Goal: Task Accomplishment & Management: Complete application form

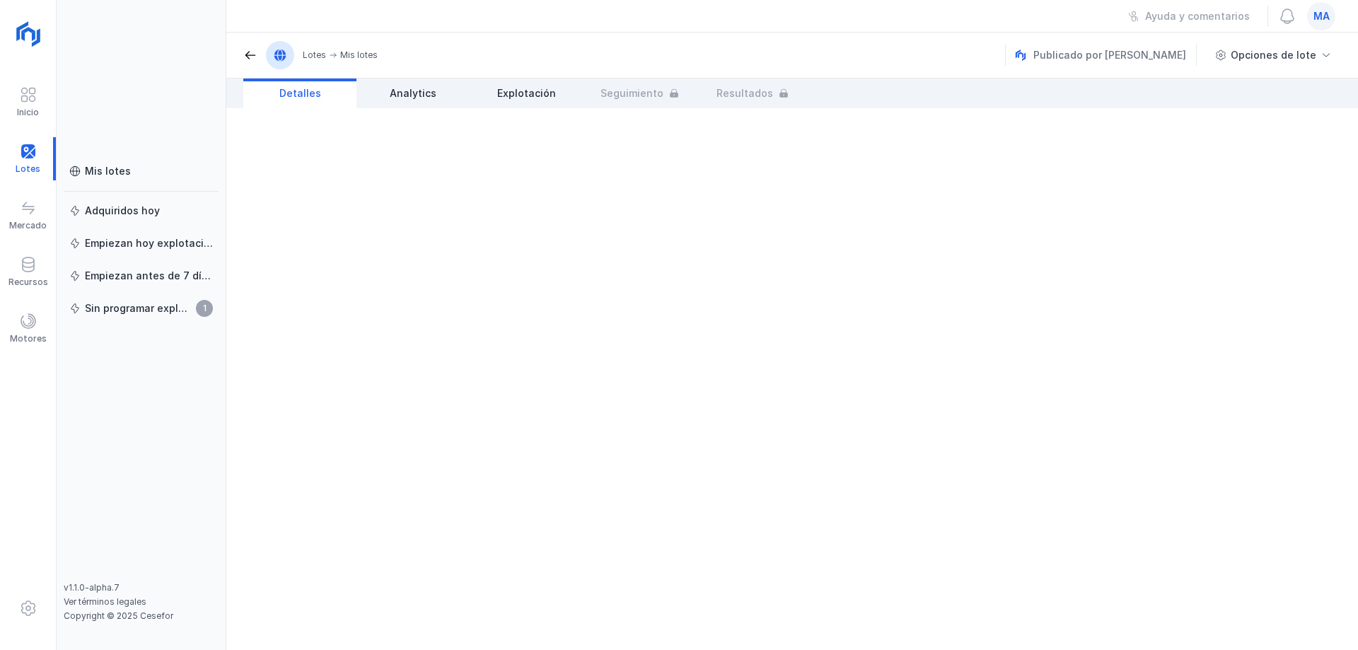
drag, startPoint x: 335, startPoint y: 536, endPoint x: 307, endPoint y: 554, distance: 33.2
click at [333, 536] on div at bounding box center [792, 379] width 1132 height 542
click at [96, 167] on div "Mis lotes" at bounding box center [108, 171] width 46 height 14
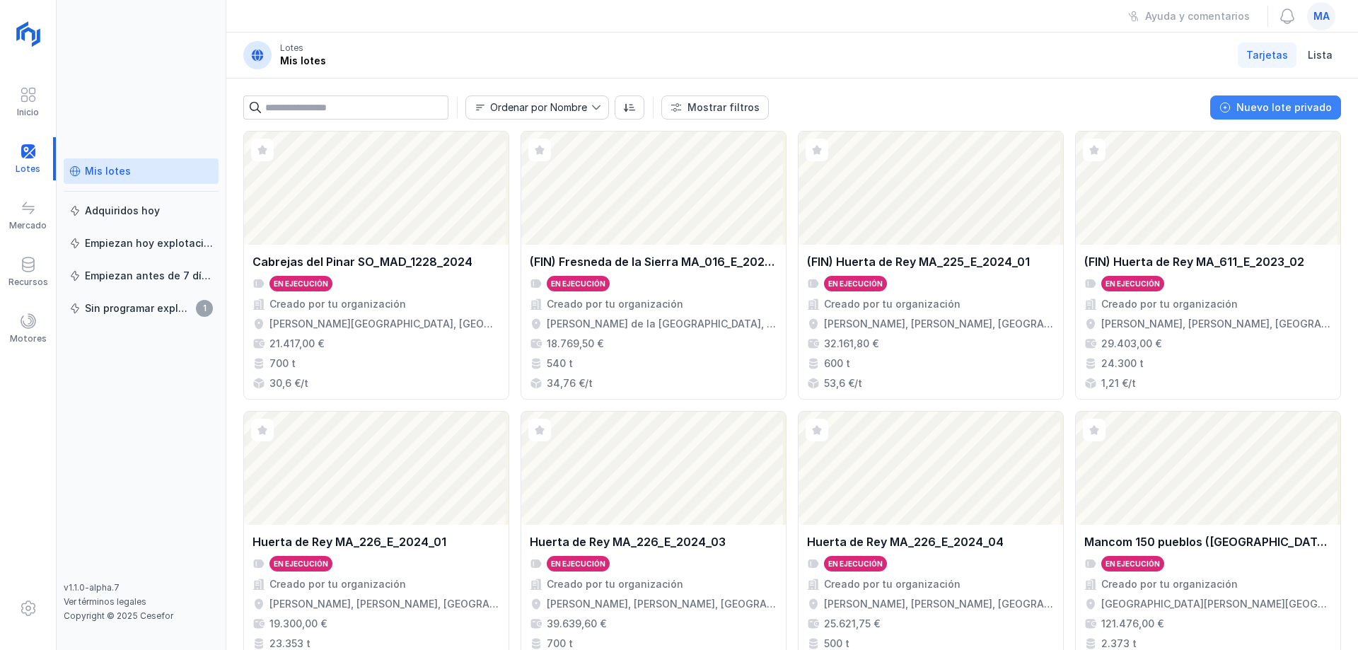
click at [1239, 108] on button "Nuevo lote privado" at bounding box center [1276, 108] width 131 height 24
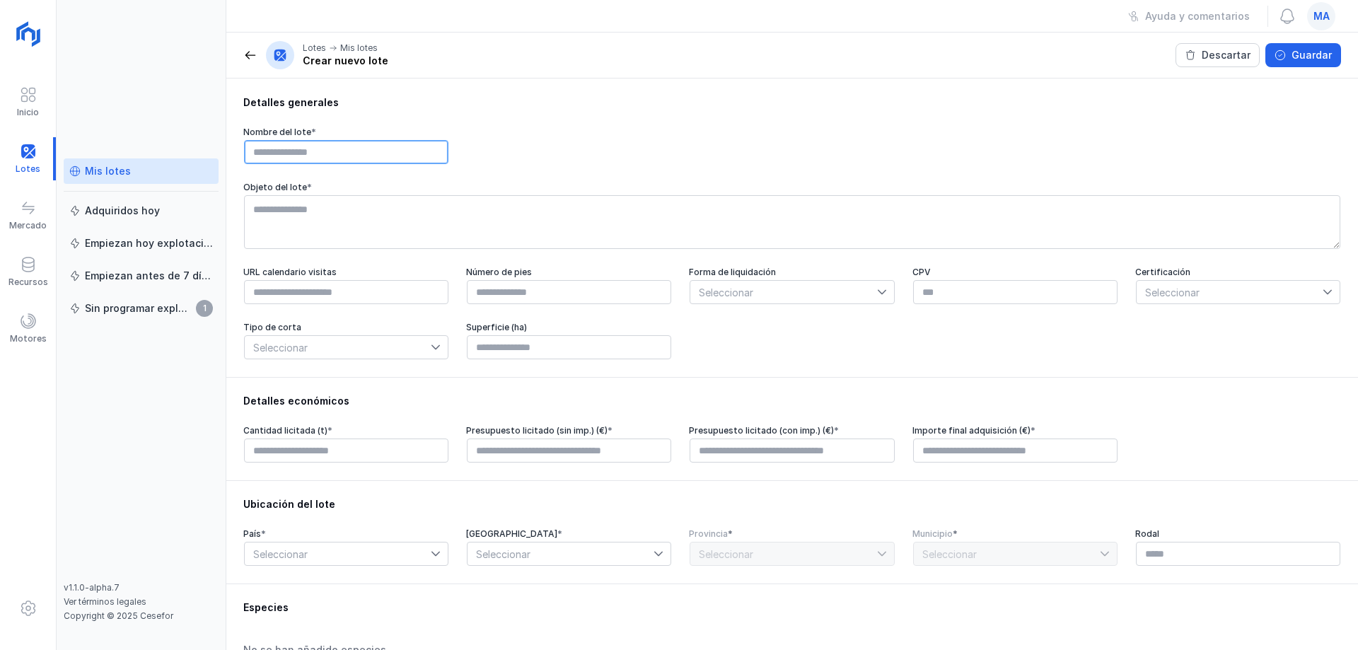
click at [333, 153] on input "text" at bounding box center [346, 152] width 204 height 24
click at [253, 56] on span at bounding box center [250, 55] width 14 height 14
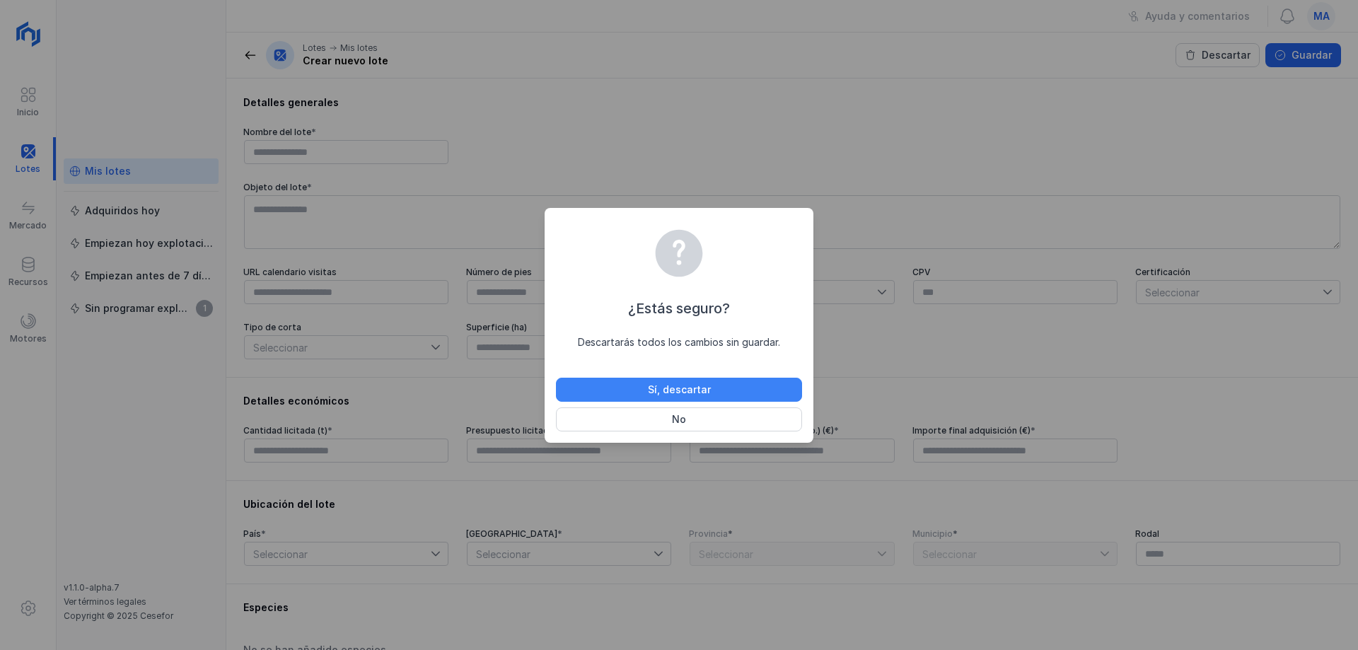
click at [709, 388] on div "Sí, descartar" at bounding box center [679, 390] width 63 height 14
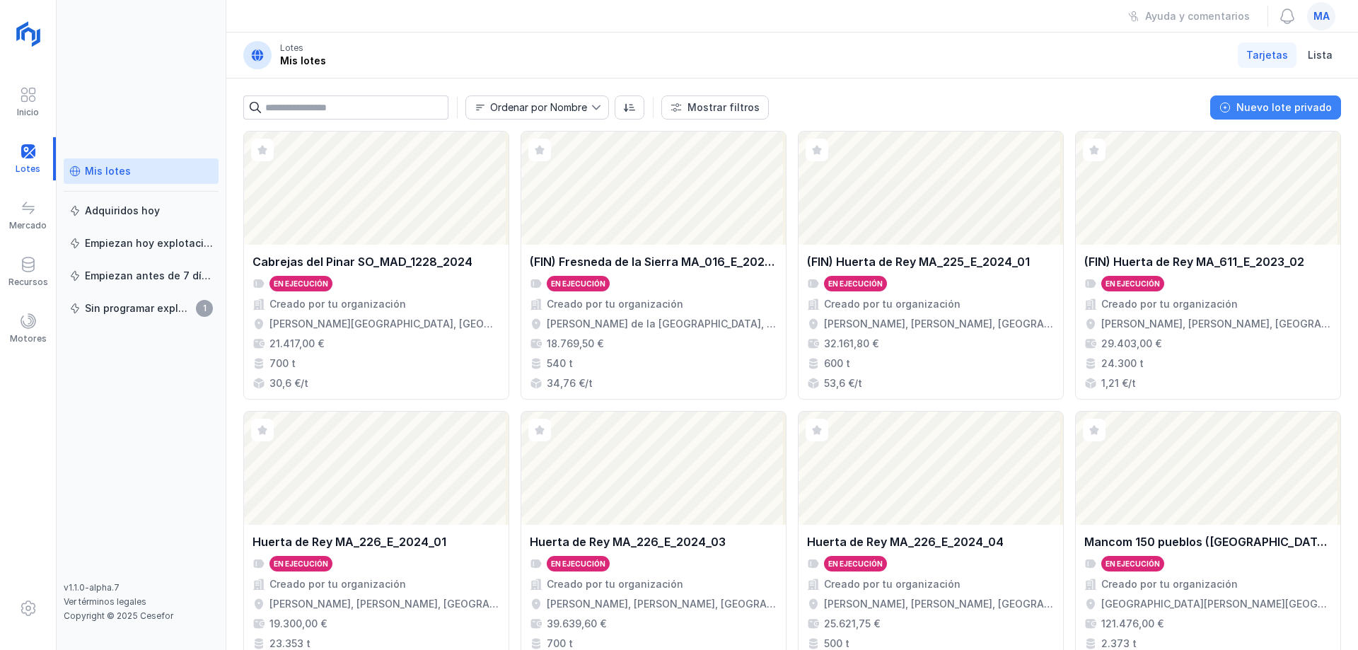
click at [1286, 109] on div "Nuevo lote privado" at bounding box center [1285, 107] width 96 height 14
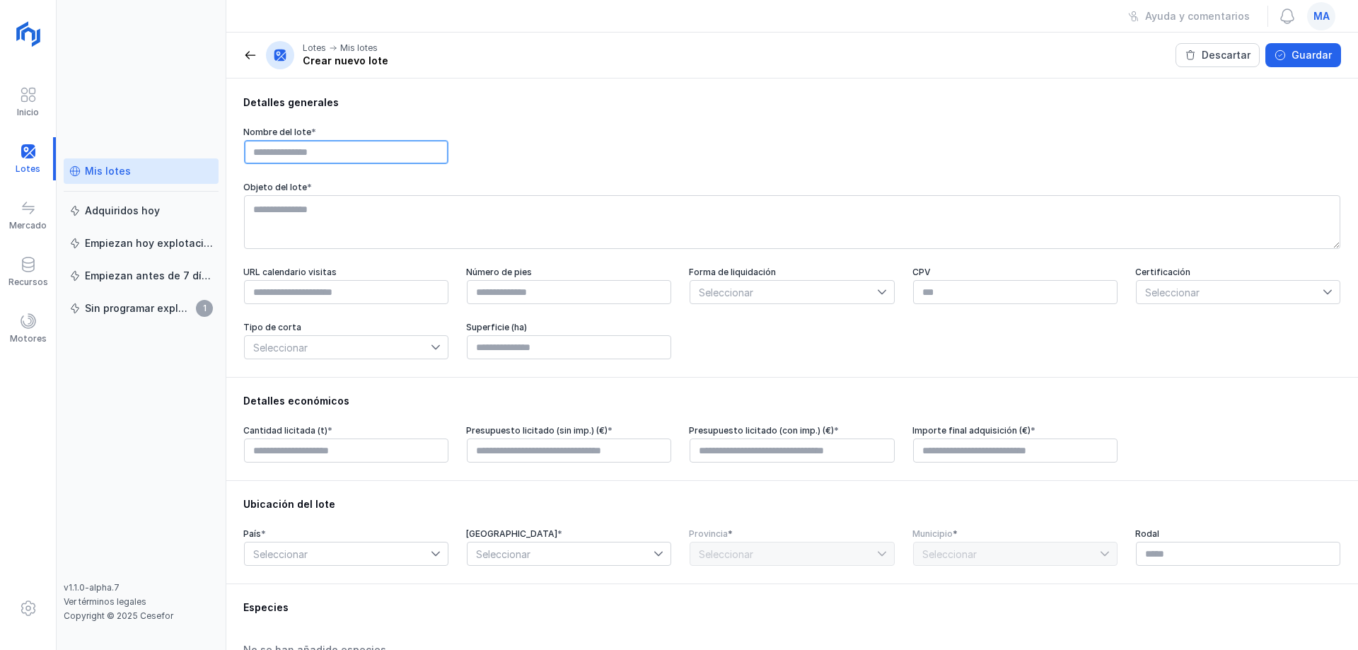
click at [279, 153] on input "text" at bounding box center [346, 152] width 204 height 24
type input "*"
click at [282, 155] on input "**********" at bounding box center [346, 152] width 204 height 24
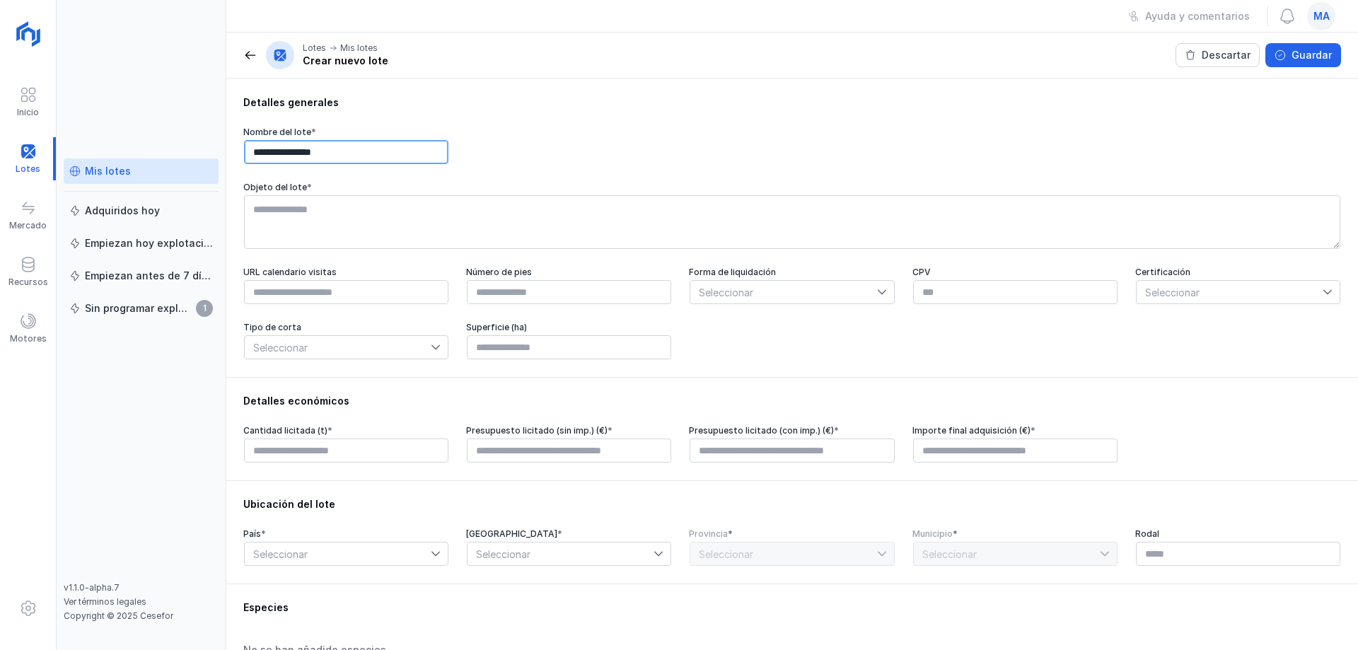
click at [343, 155] on input "**********" at bounding box center [346, 152] width 204 height 24
type input "**********"
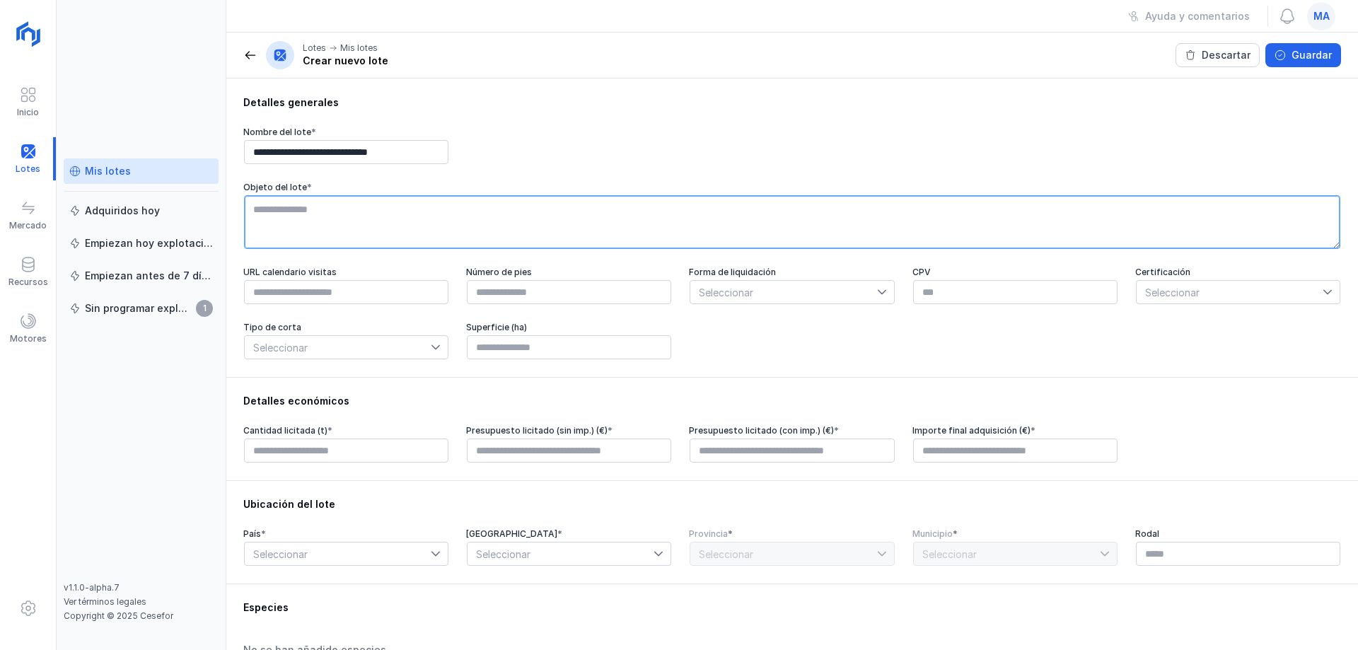
click at [301, 209] on textarea at bounding box center [792, 222] width 1097 height 54
type textarea "**********"
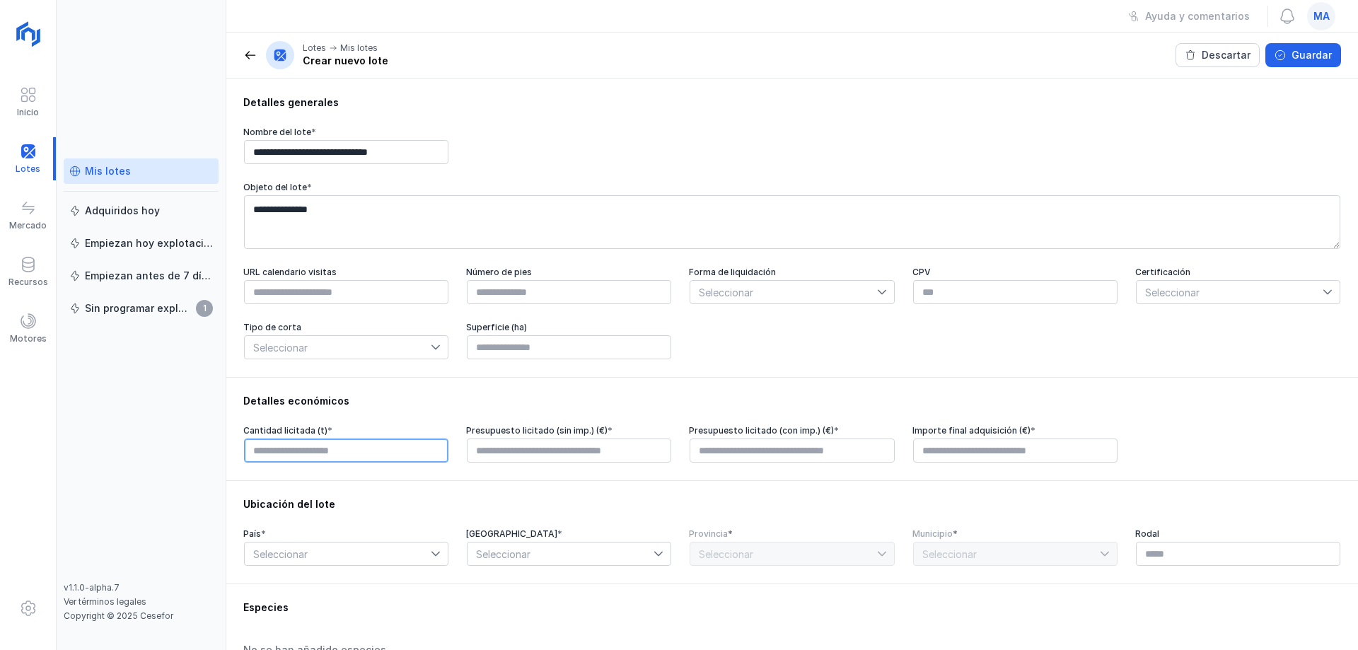
click at [347, 455] on input "text" at bounding box center [346, 451] width 204 height 24
type input "********"
click at [552, 458] on input "text" at bounding box center [569, 451] width 204 height 24
type input "****"
drag, startPoint x: 756, startPoint y: 69, endPoint x: 751, endPoint y: 81, distance: 12.7
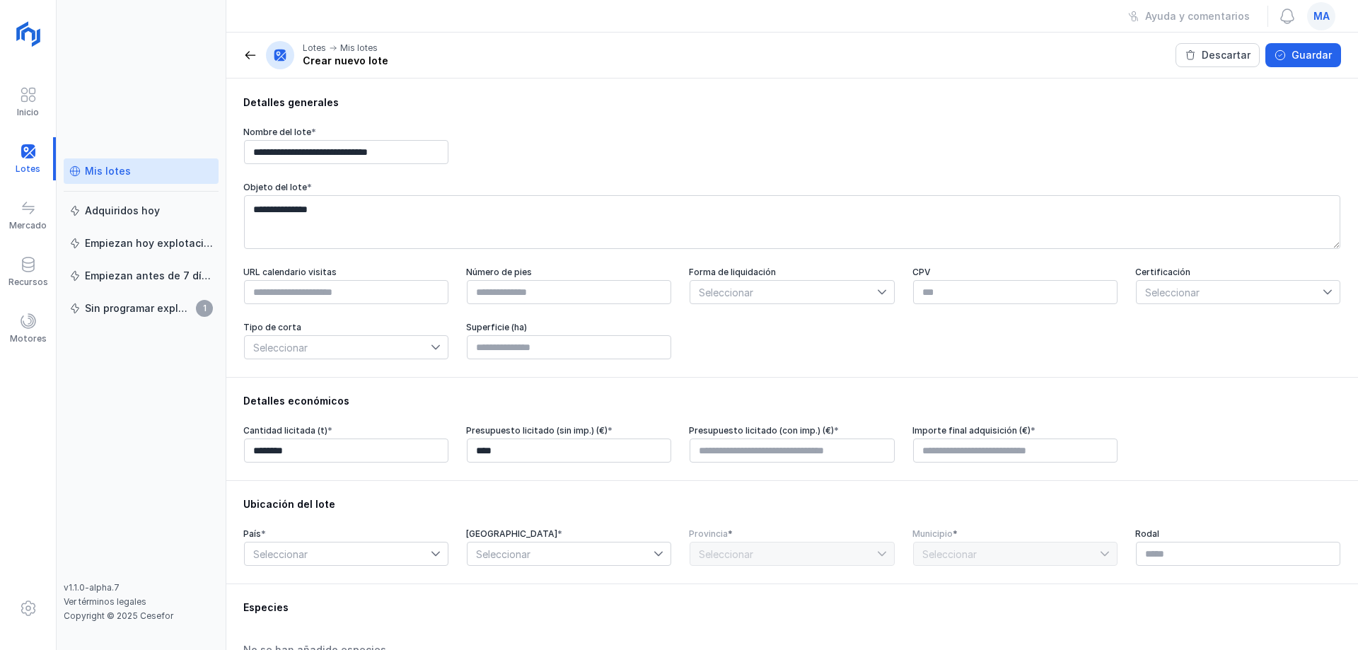
click at [756, 69] on header "Lotes Mis lotes Crear nuevo lote Descartar Guardar" at bounding box center [792, 56] width 1132 height 46
click at [836, 458] on input "text" at bounding box center [792, 451] width 204 height 24
click at [777, 456] on input "****" at bounding box center [792, 451] width 204 height 24
drag, startPoint x: 775, startPoint y: 456, endPoint x: 616, endPoint y: 458, distance: 159.2
click at [616, 458] on div "Cantidad licitada (t) * ******** Presupuesto licitado (sin imp.) (€) * **** Pre…" at bounding box center [792, 444] width 1098 height 38
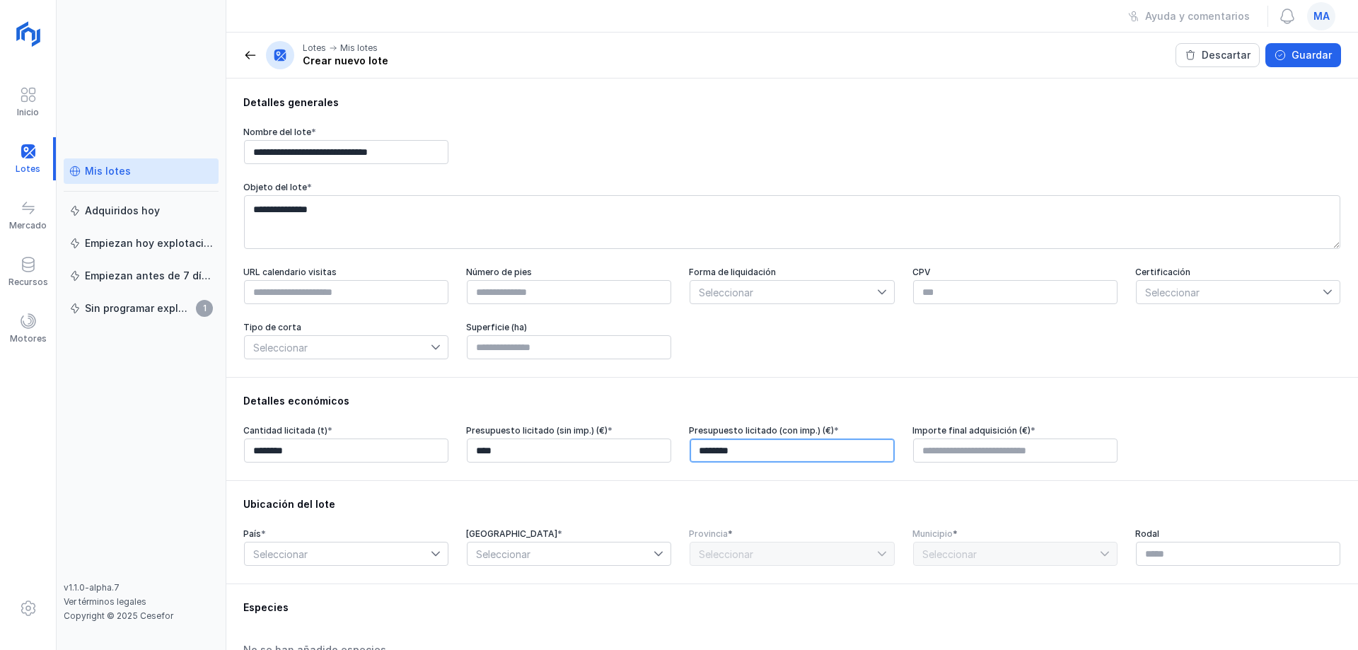
type input "*********"
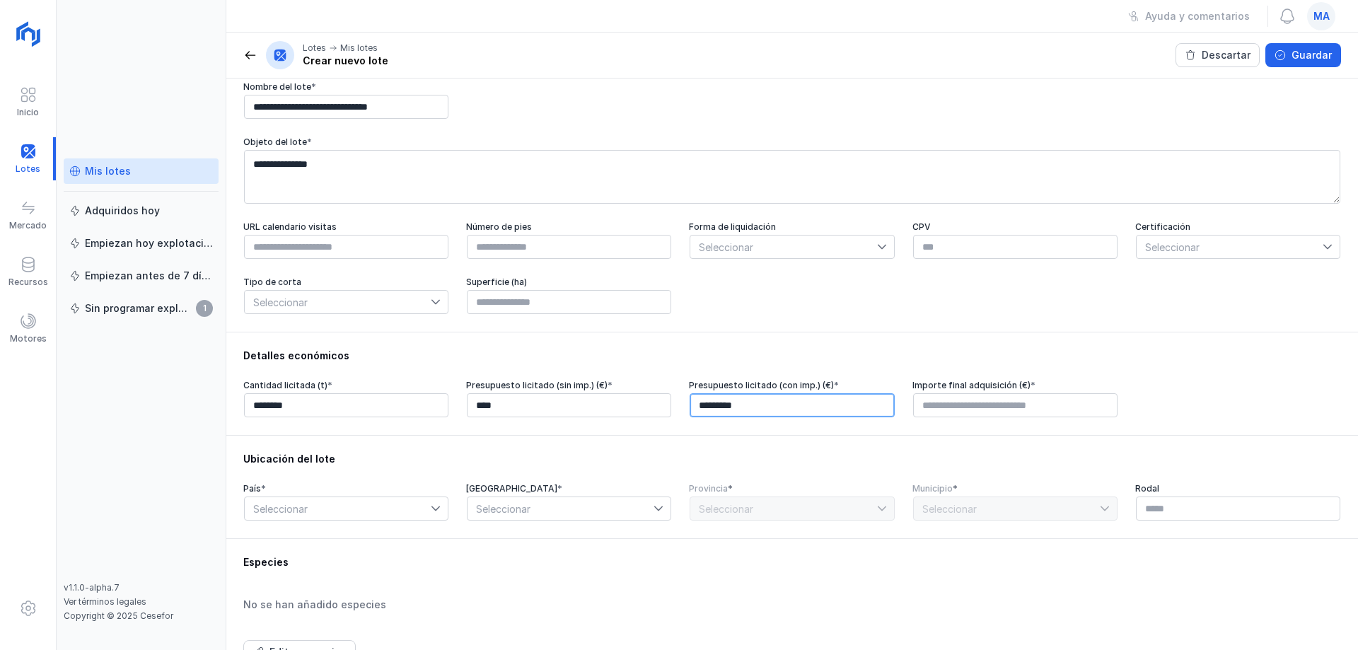
scroll to position [71, 0]
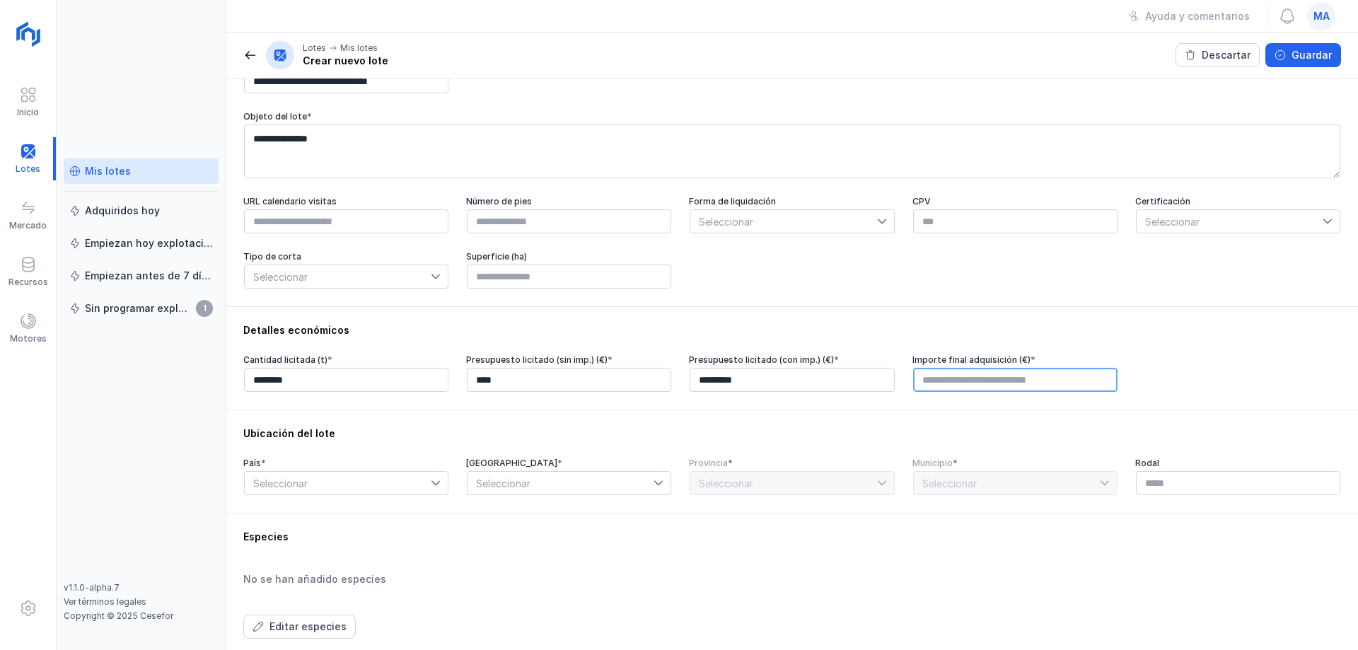
click at [982, 382] on input "text" at bounding box center [1015, 380] width 204 height 24
type input "*********"
click at [342, 491] on span "Seleccionar" at bounding box center [338, 483] width 186 height 23
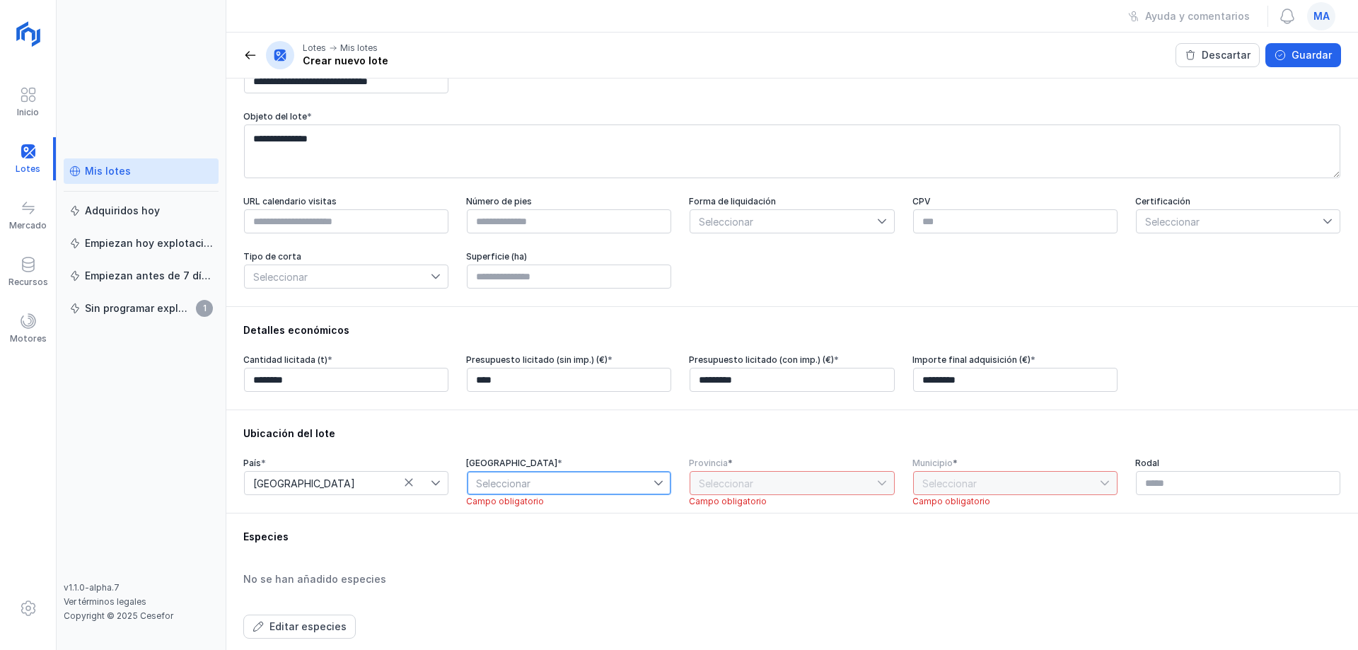
click at [520, 483] on span "Seleccionar" at bounding box center [561, 483] width 186 height 23
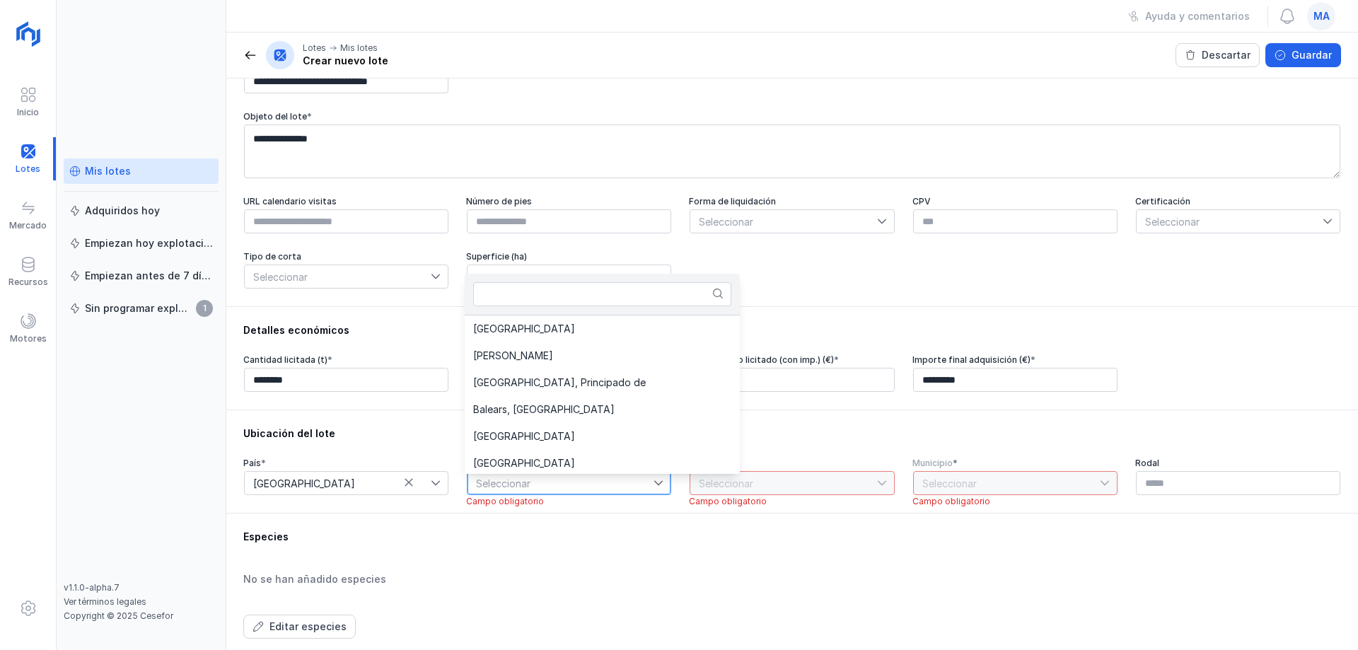
scroll to position [30, 0]
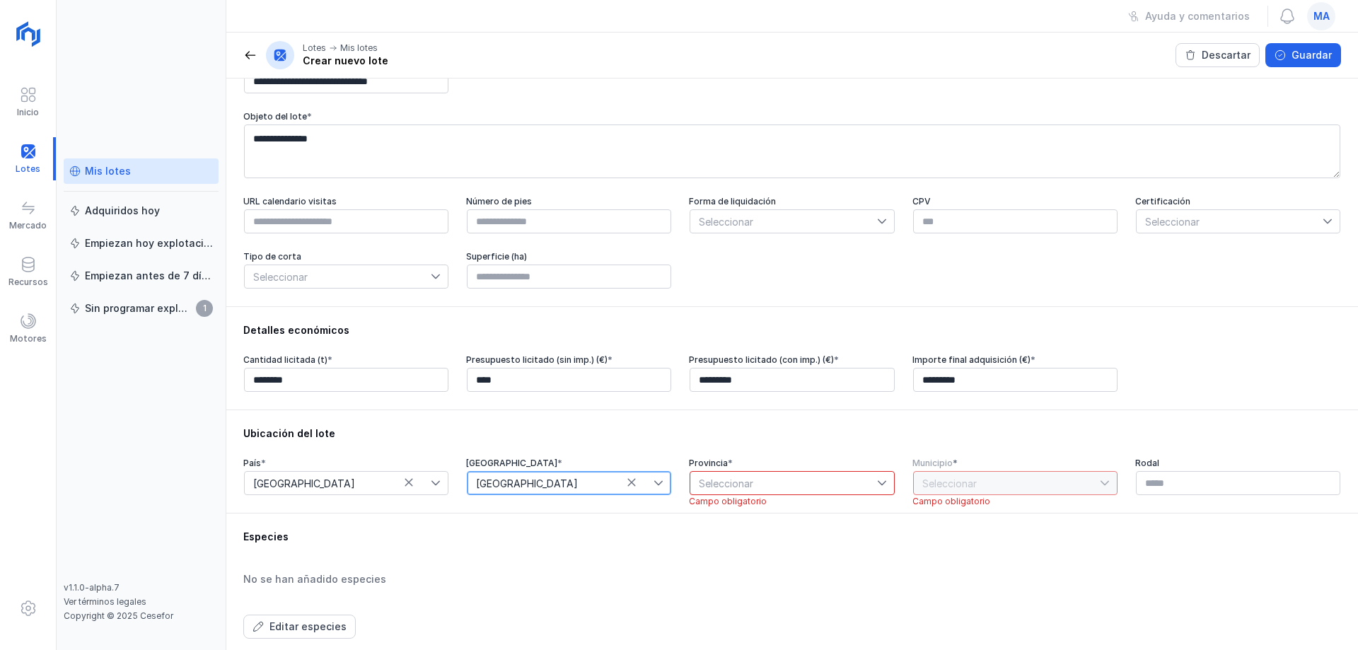
click at [729, 492] on span "Seleccionar" at bounding box center [784, 483] width 186 height 23
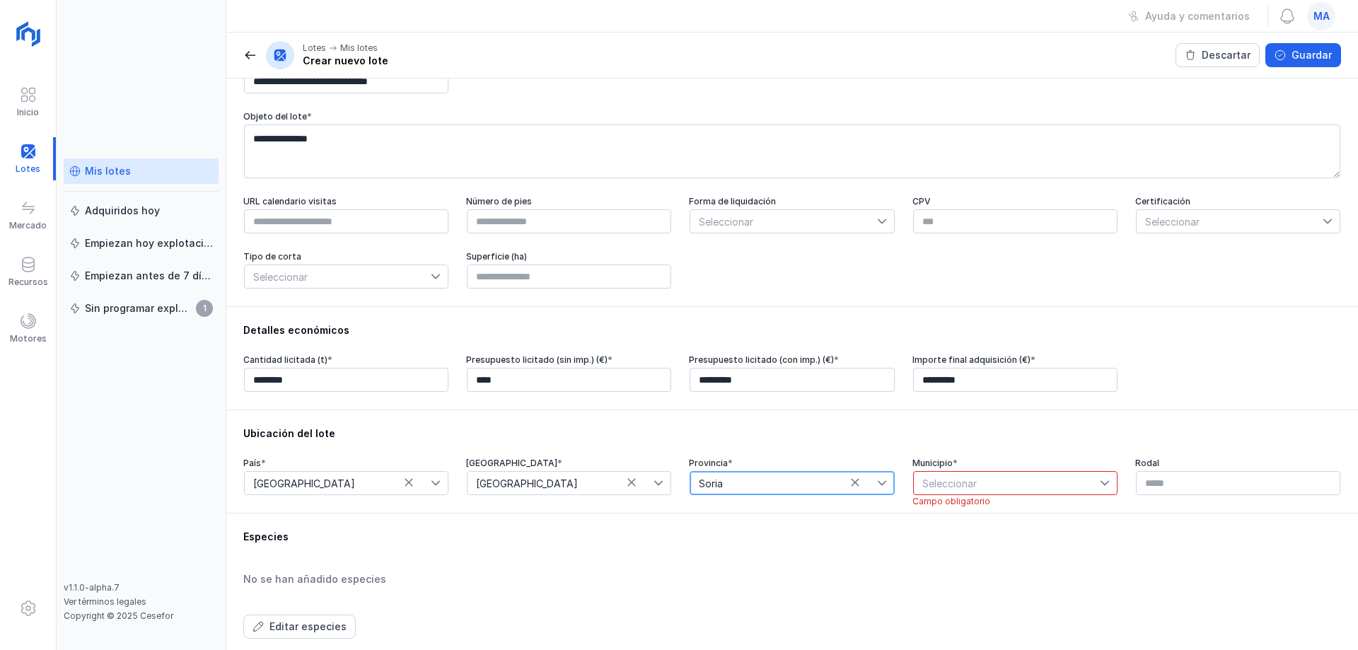
click at [949, 484] on span "Seleccionar" at bounding box center [1007, 483] width 186 height 23
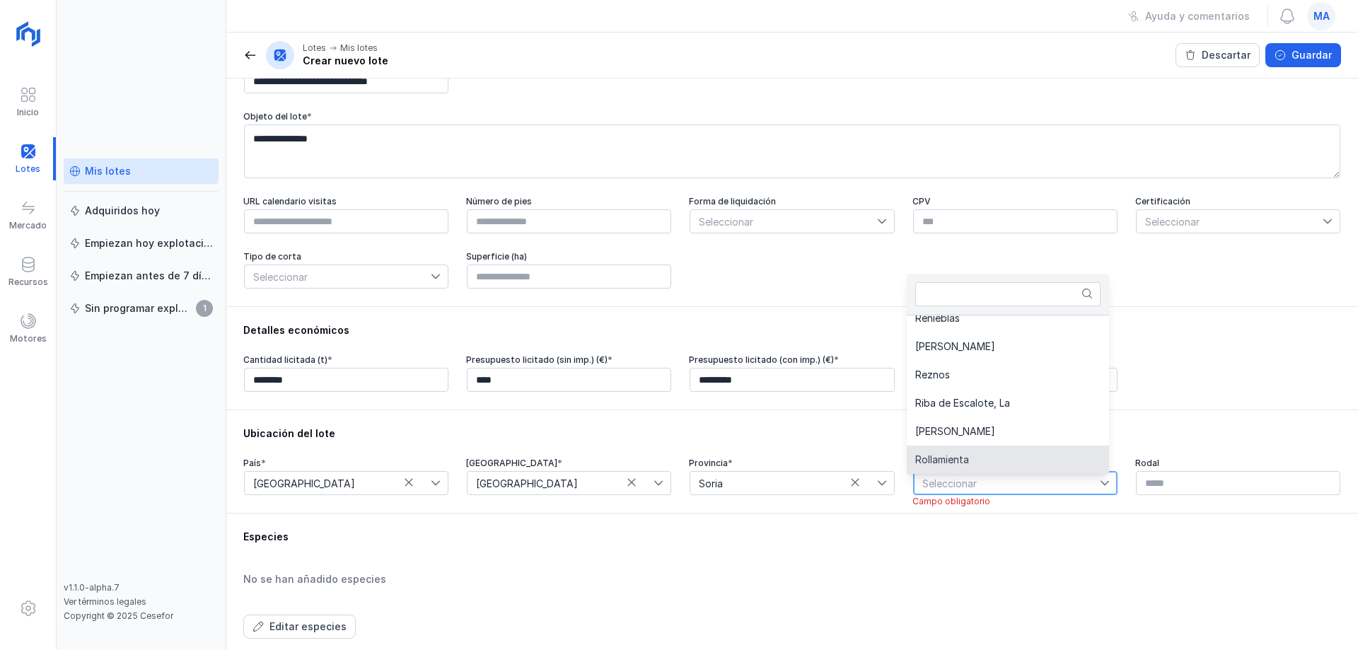
scroll to position [3606, 0]
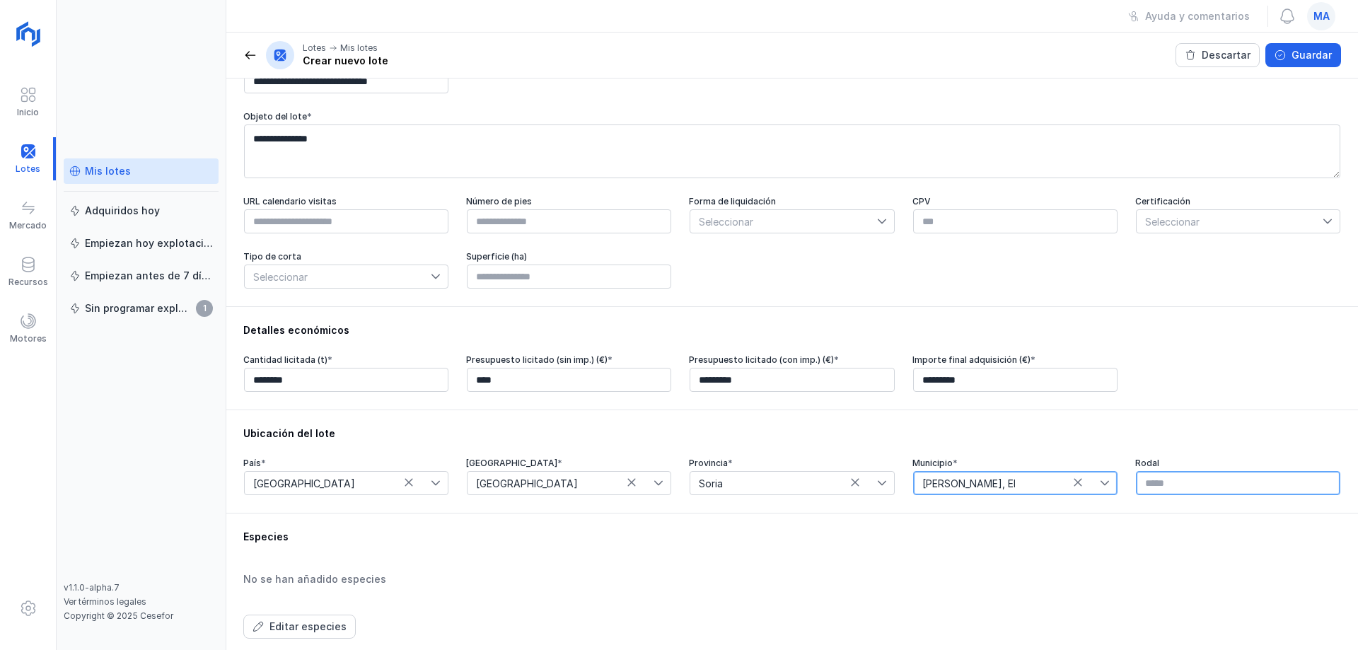
click at [1187, 495] on input "text" at bounding box center [1238, 483] width 204 height 24
click at [1197, 491] on input "text" at bounding box center [1238, 483] width 204 height 24
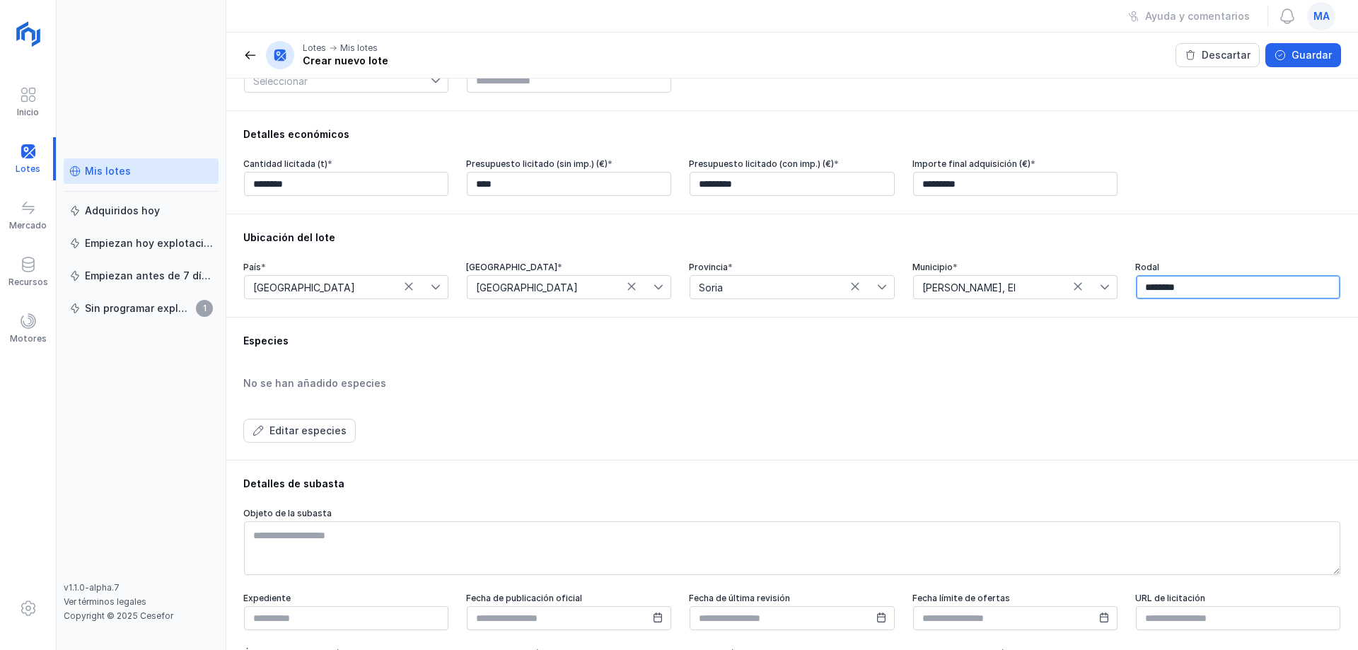
scroll to position [354, 0]
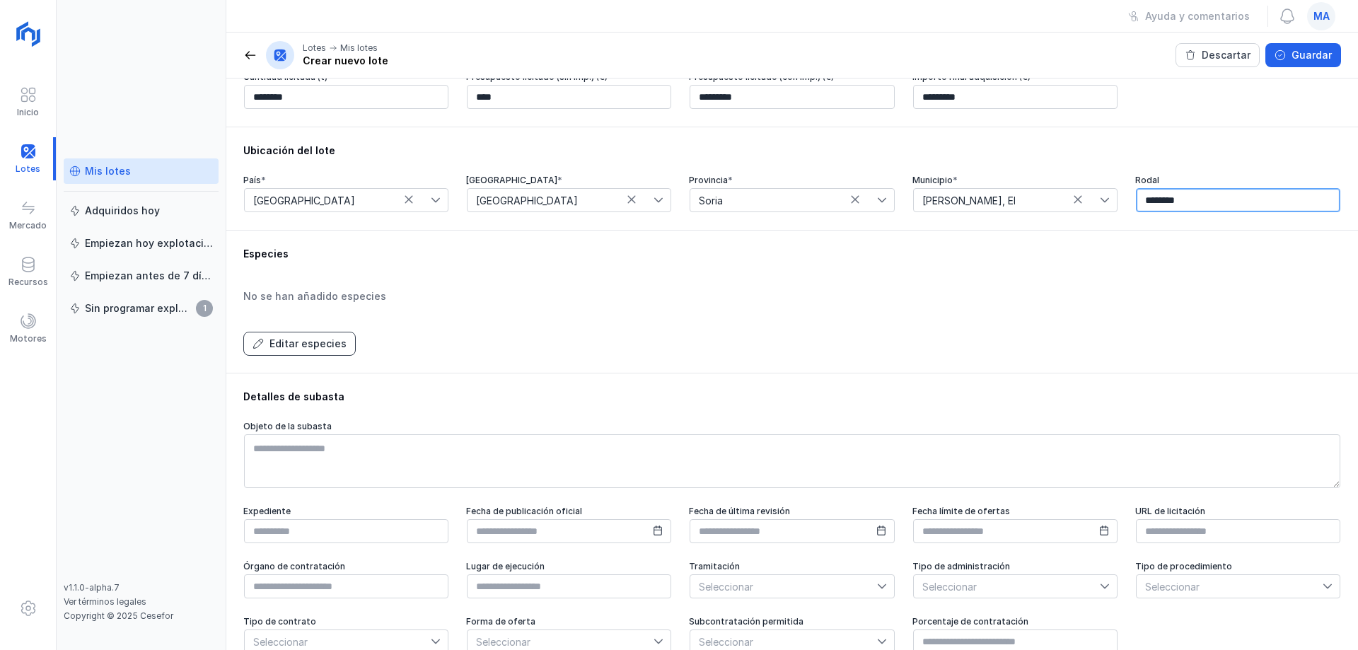
type input "********"
click at [313, 343] on div "Editar especies" at bounding box center [308, 344] width 77 height 14
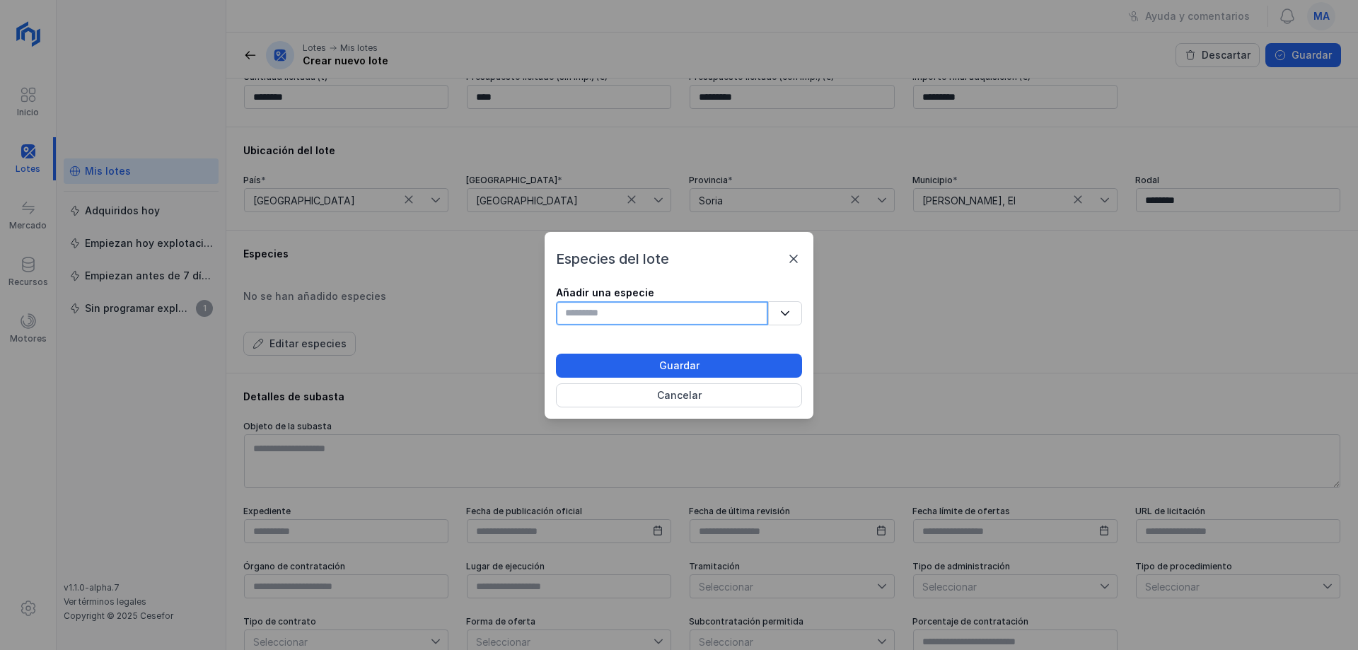
click at [668, 313] on input "text" at bounding box center [662, 313] width 212 height 24
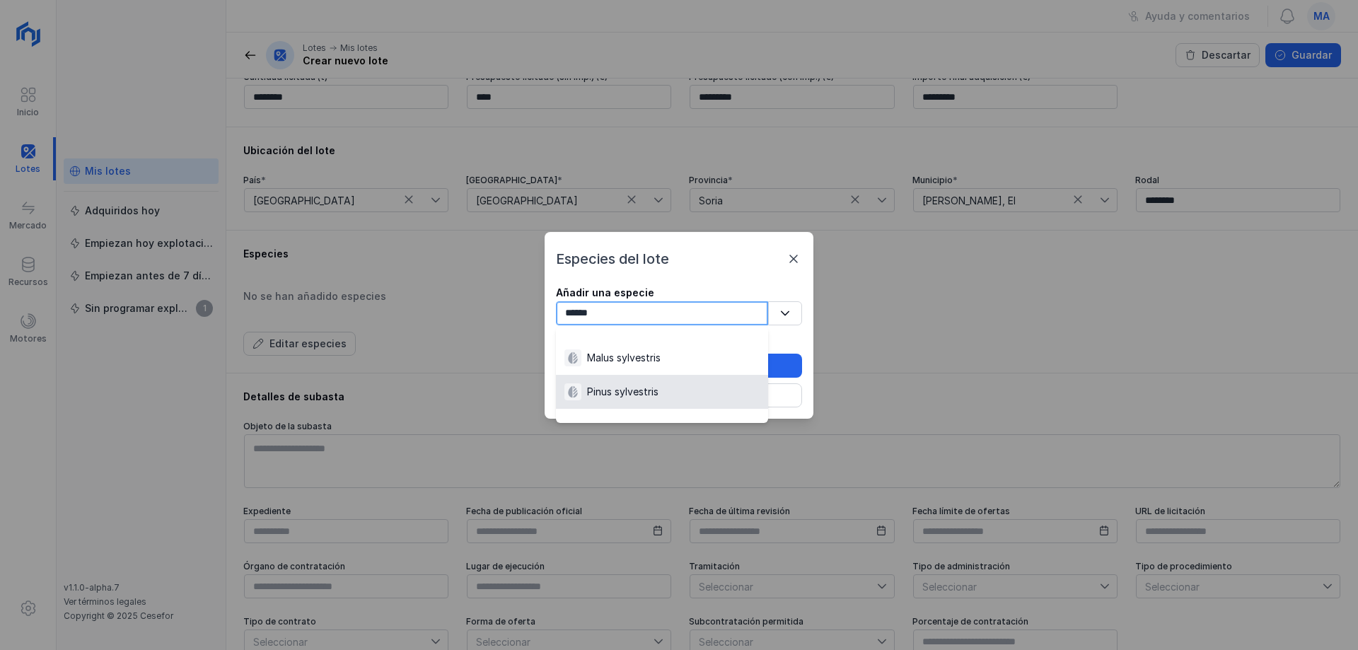
type input "******"
click at [647, 385] on div "Pinus sylvestris" at bounding box center [622, 392] width 71 height 14
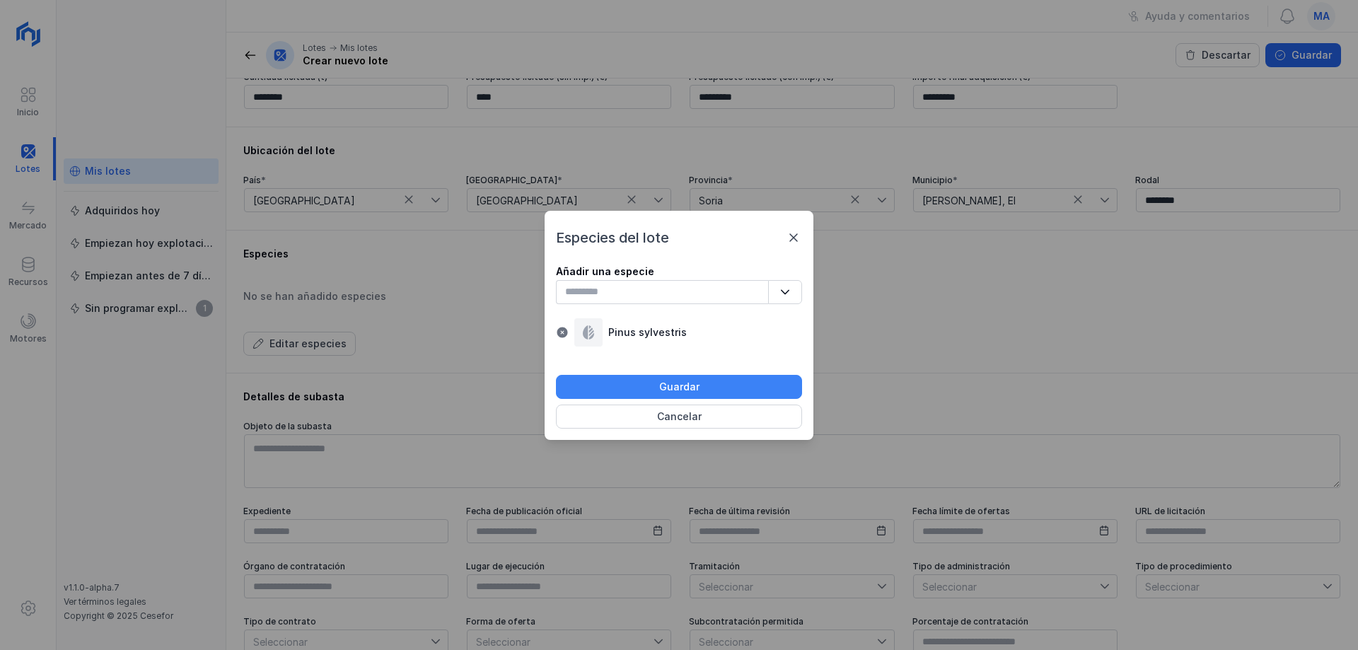
click at [706, 393] on button "Guardar" at bounding box center [679, 387] width 246 height 24
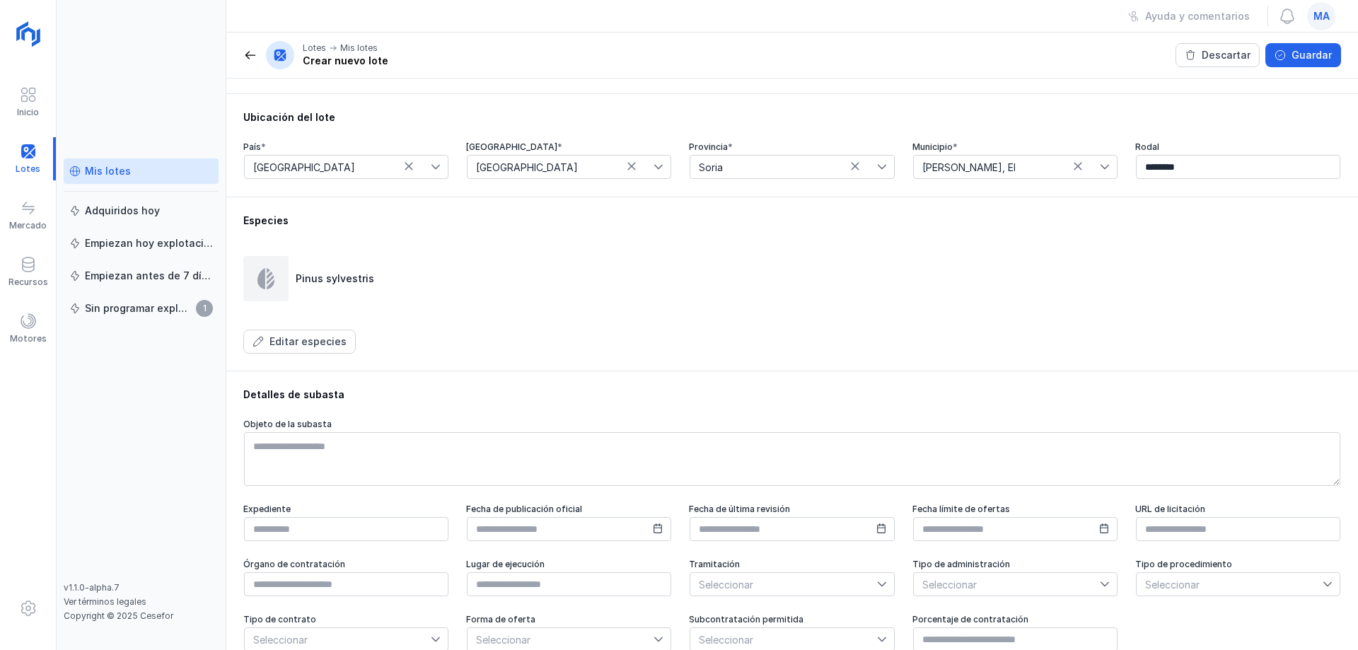
scroll to position [415, 0]
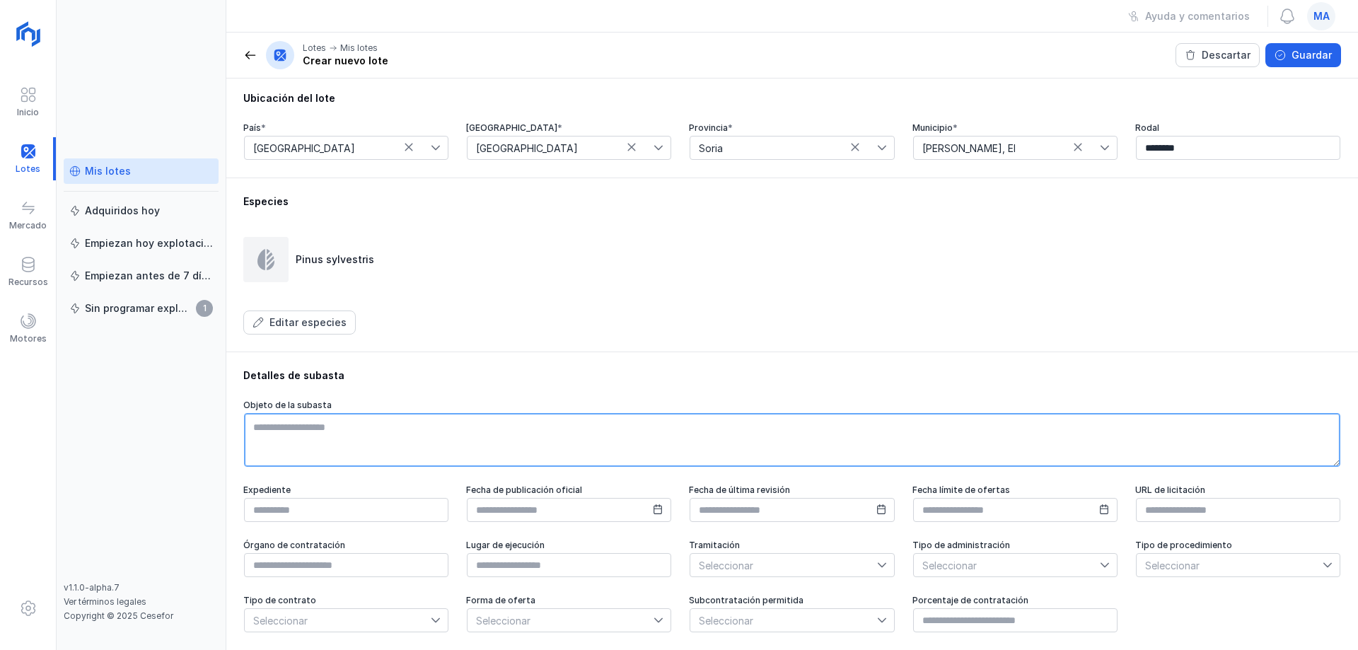
click at [306, 425] on textarea at bounding box center [792, 440] width 1097 height 54
type textarea "******"
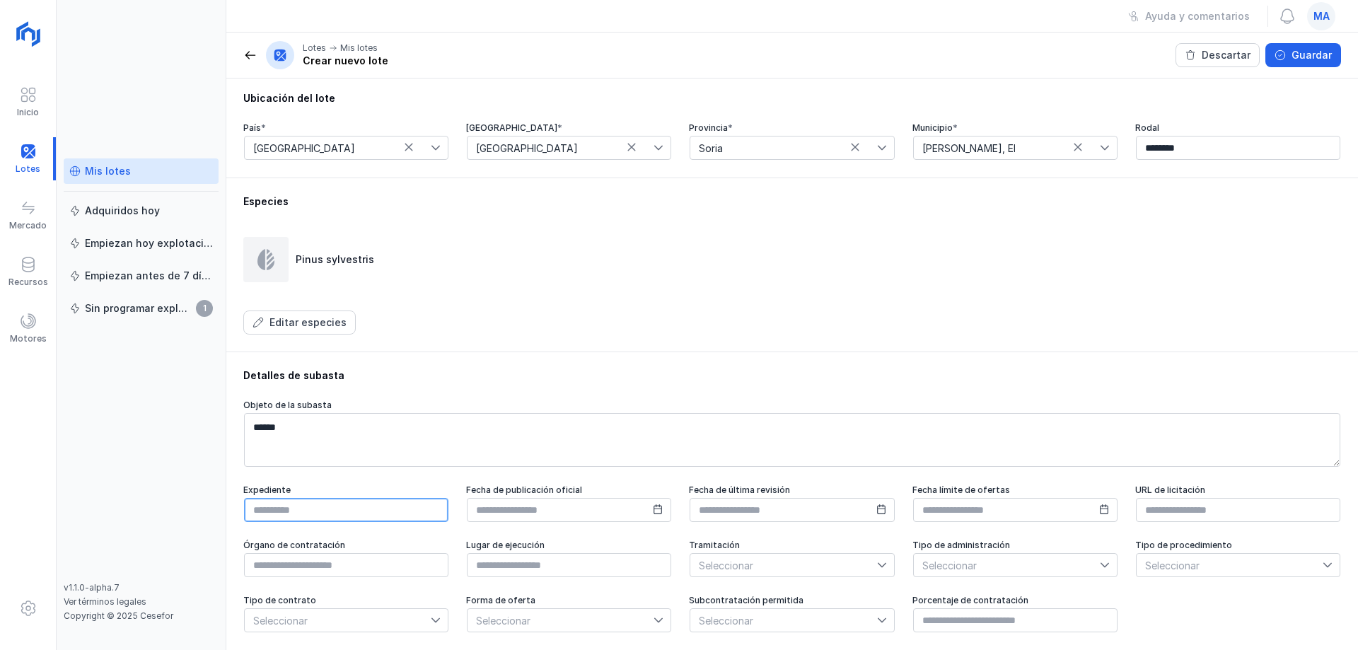
click at [369, 509] on input "text" at bounding box center [346, 510] width 204 height 24
type input "*"
type input "**********"
click at [578, 364] on div "**********" at bounding box center [792, 501] width 1132 height 299
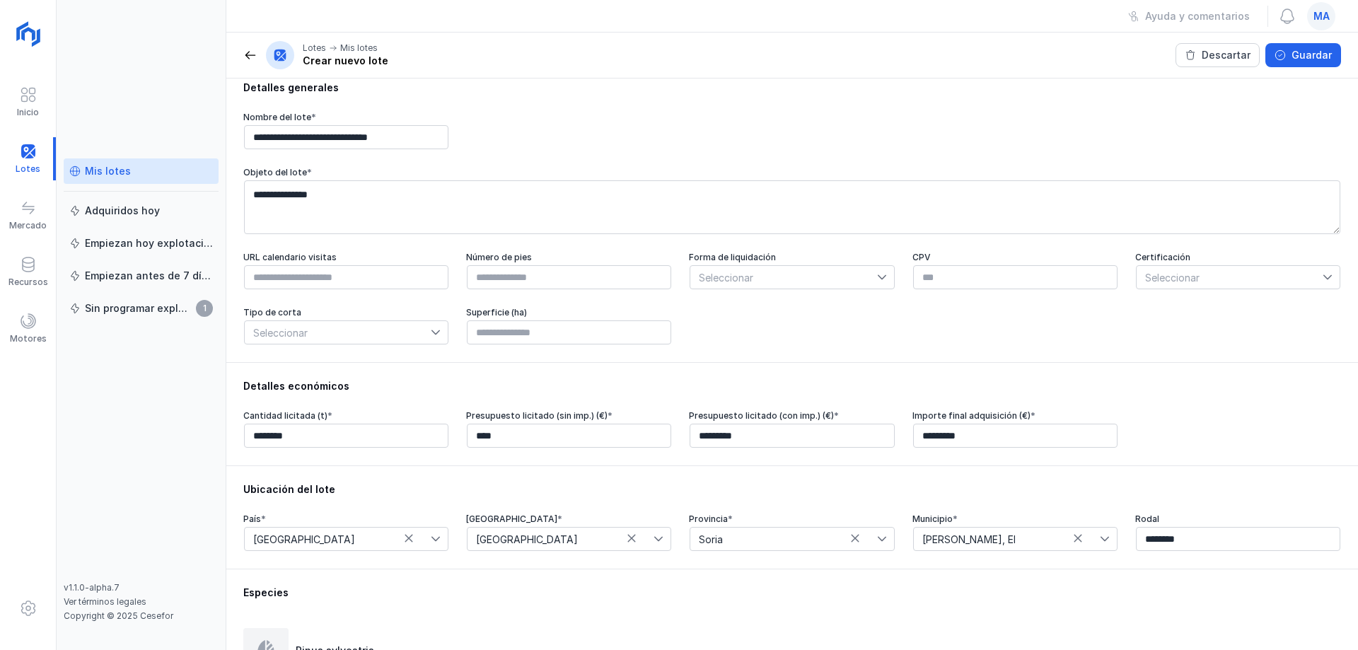
scroll to position [0, 0]
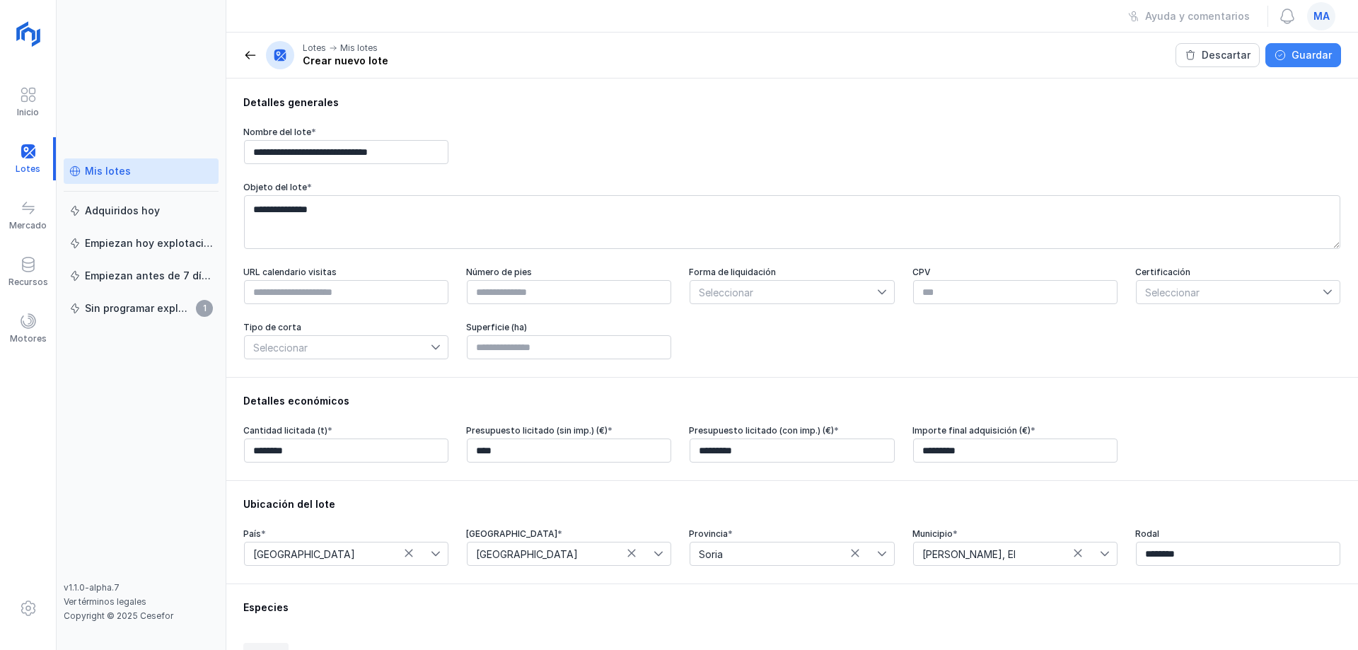
click at [1328, 59] on div "Guardar" at bounding box center [1312, 55] width 40 height 14
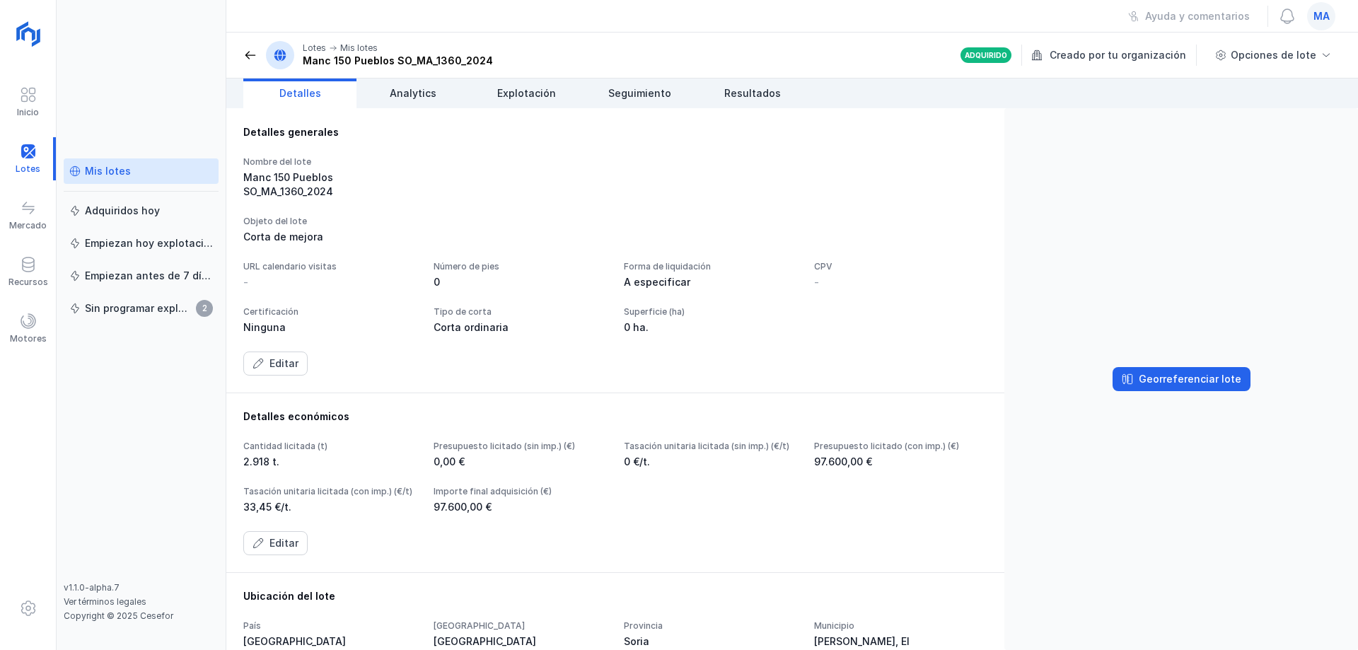
drag, startPoint x: 398, startPoint y: 301, endPoint x: 381, endPoint y: 329, distance: 33.0
click at [814, 289] on div "CPV -" at bounding box center [900, 275] width 173 height 28
click at [407, 98] on span "Analytics" at bounding box center [413, 93] width 47 height 14
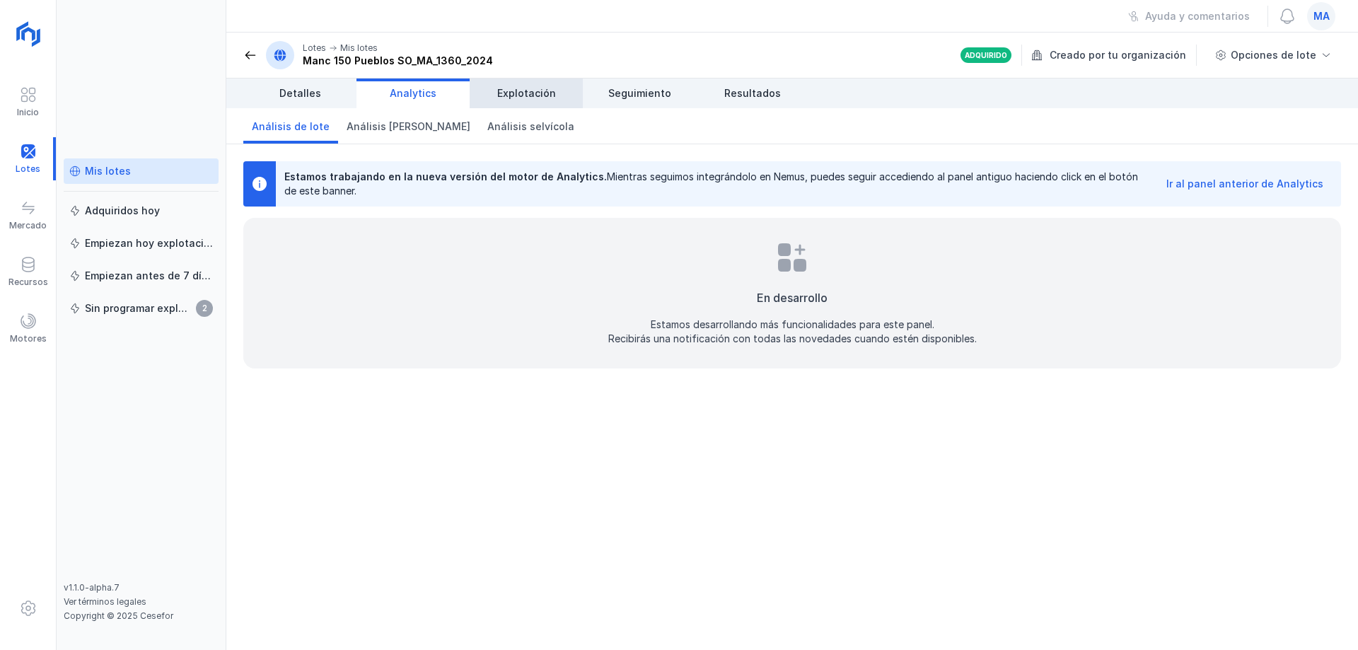
click at [518, 97] on span "Explotación" at bounding box center [526, 93] width 59 height 14
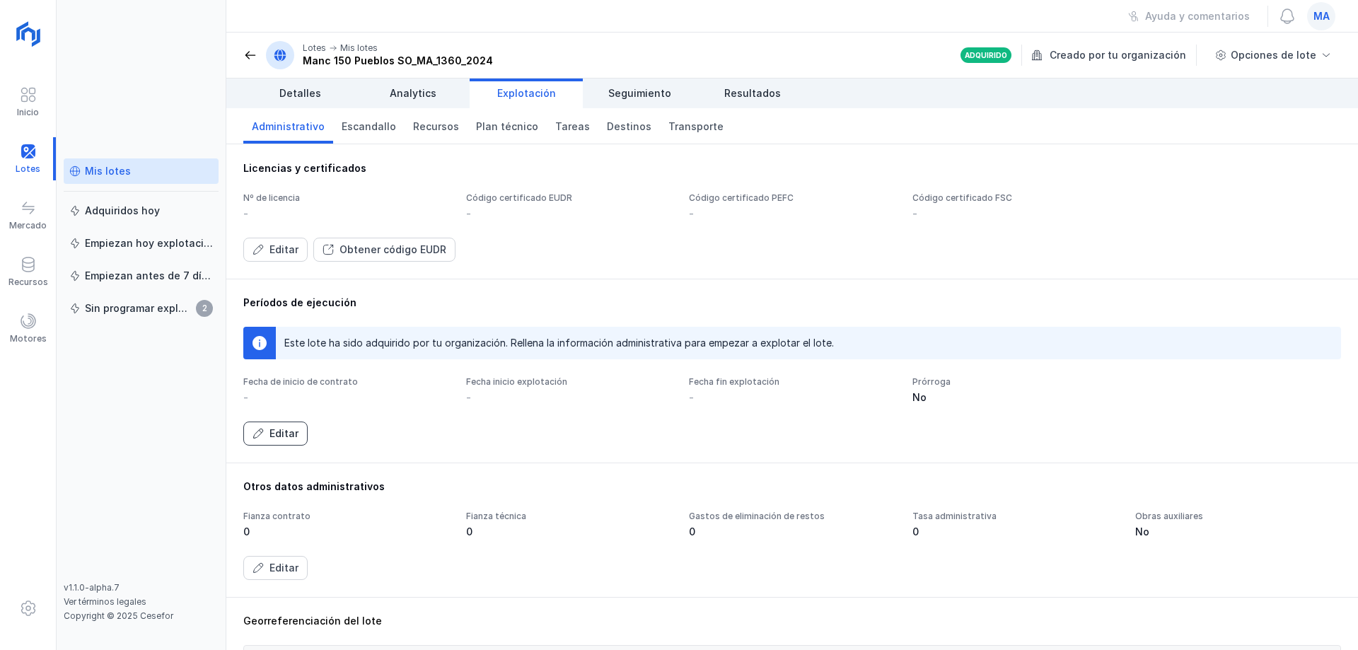
click at [294, 433] on div "Editar" at bounding box center [284, 434] width 29 height 14
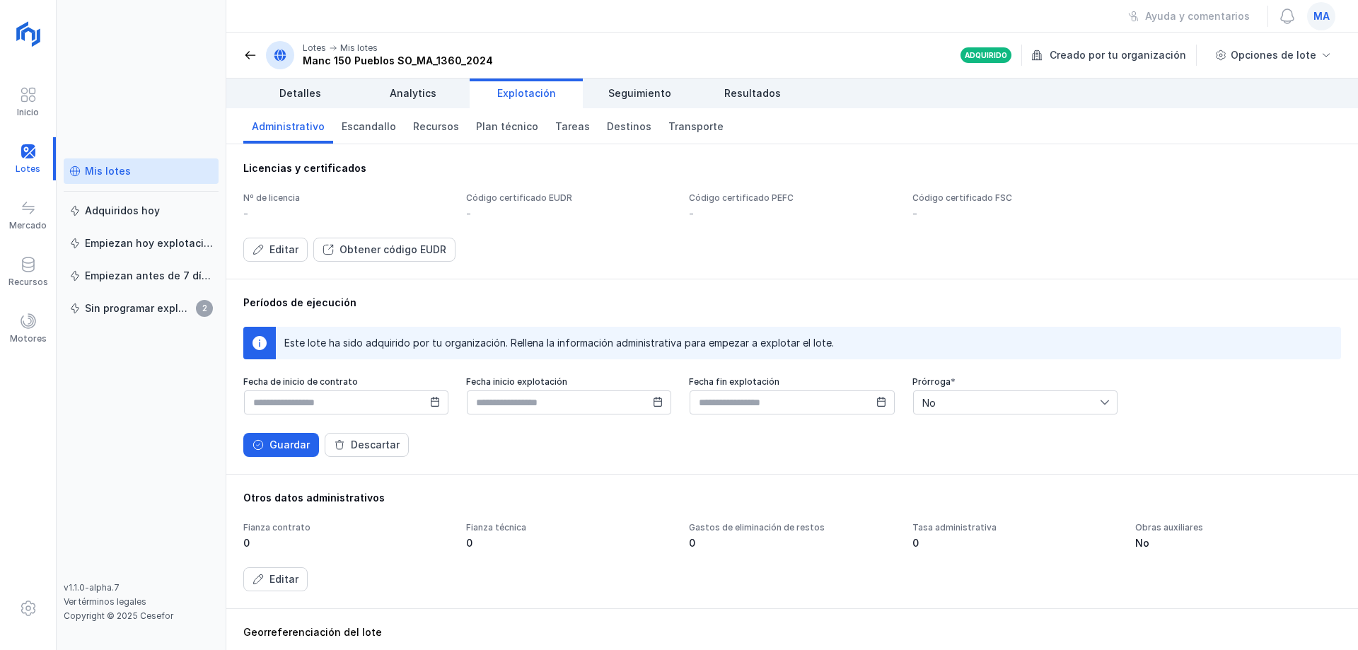
click at [435, 405] on icon at bounding box center [435, 402] width 10 height 10
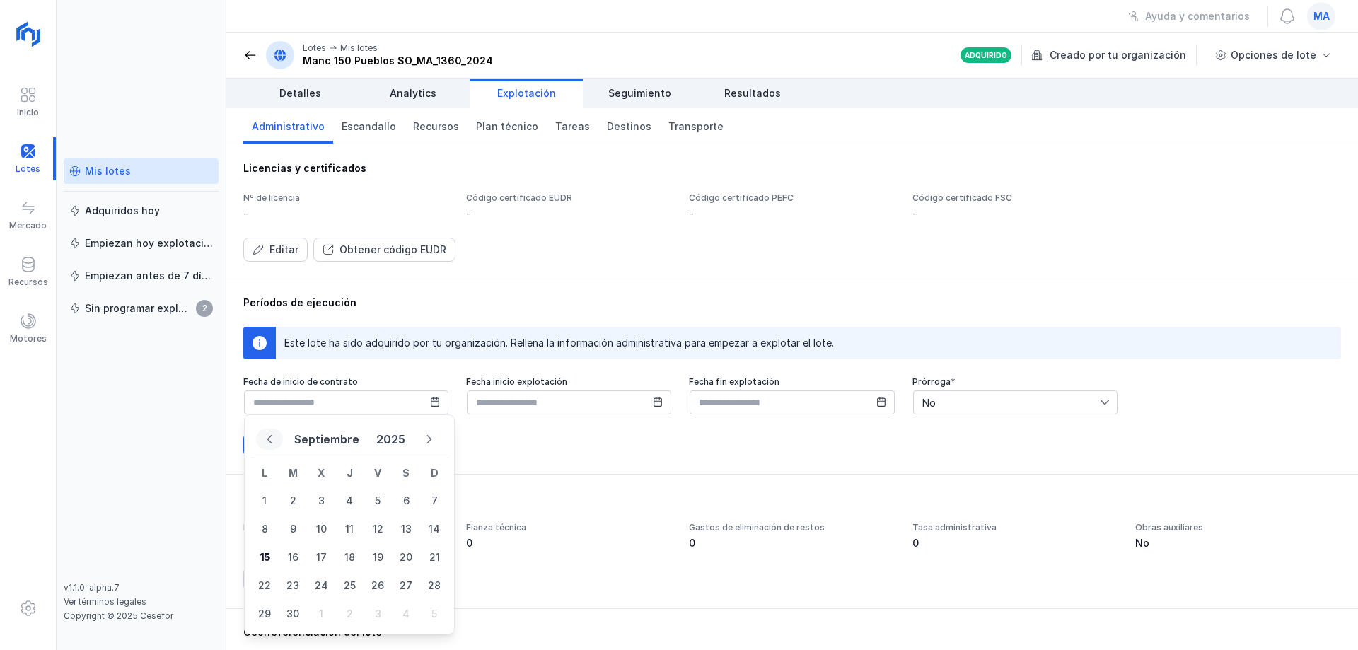
click at [269, 439] on icon "Previous Month" at bounding box center [270, 439] width 10 height 10
click at [265, 441] on icon "Previous Month" at bounding box center [270, 439] width 10 height 10
click at [265, 447] on icon "Previous Month" at bounding box center [269, 452] width 9 height 10
click at [265, 441] on icon "Previous Month" at bounding box center [270, 439] width 10 height 10
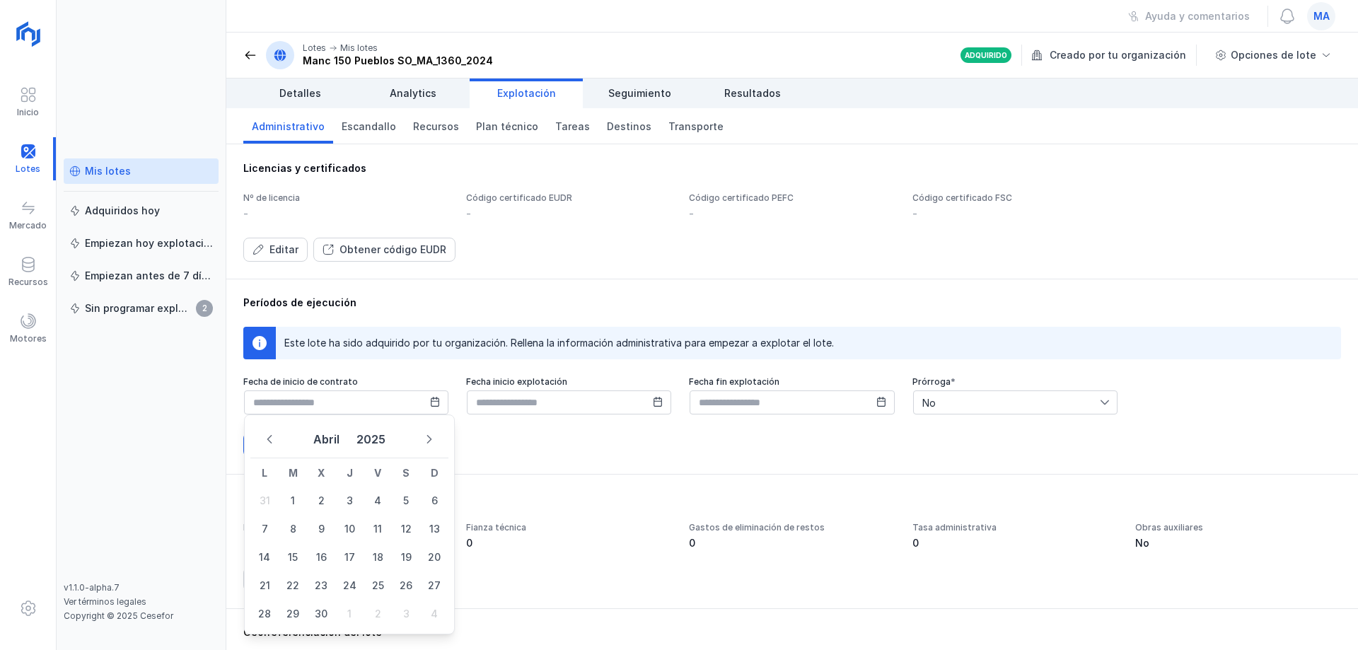
click at [265, 441] on icon "Previous Month" at bounding box center [270, 439] width 10 height 10
click at [325, 529] on span "5" at bounding box center [321, 529] width 28 height 28
type input "**********"
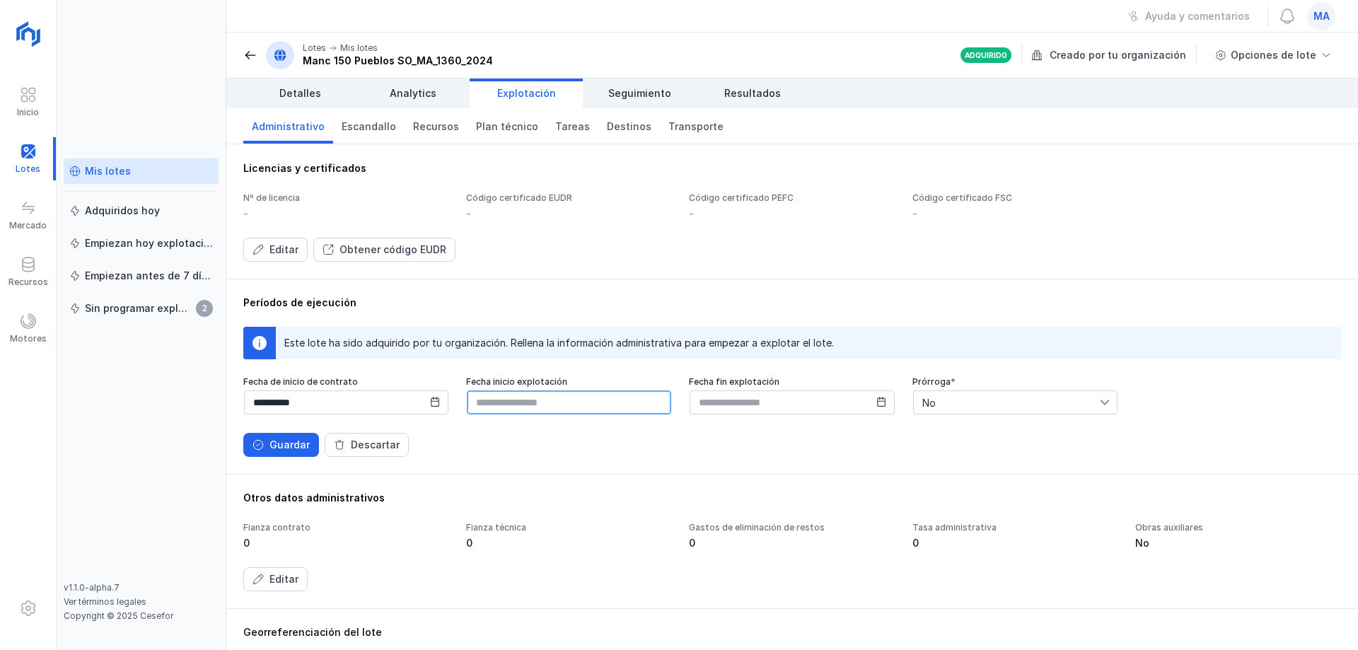
click at [545, 398] on input "text" at bounding box center [569, 403] width 204 height 24
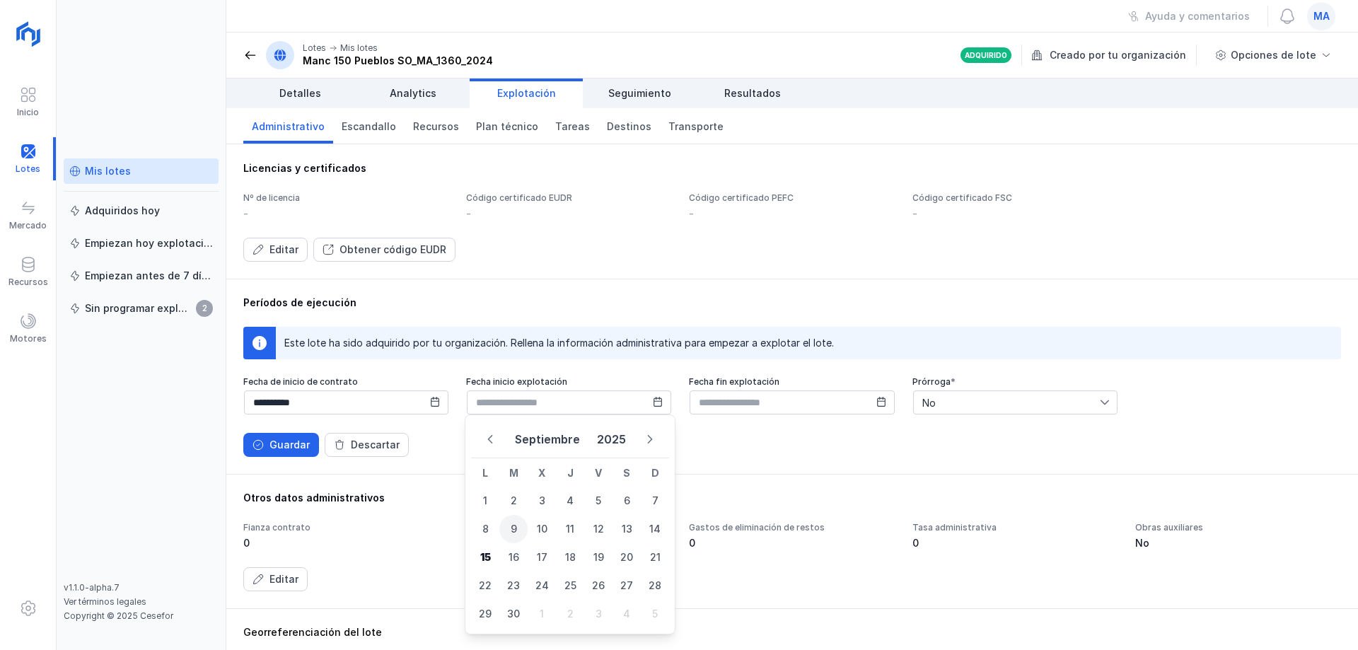
click at [514, 529] on span "9" at bounding box center [514, 529] width 28 height 28
type input "**********"
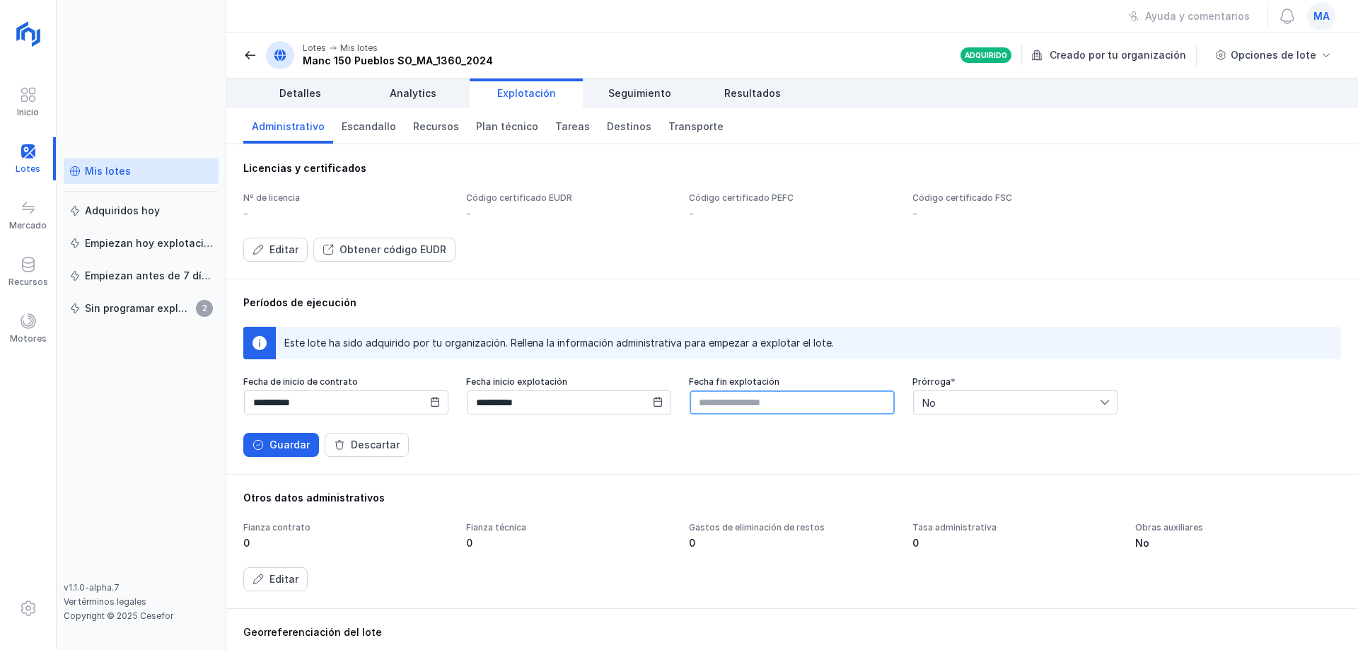
click at [762, 409] on input "text" at bounding box center [792, 403] width 204 height 24
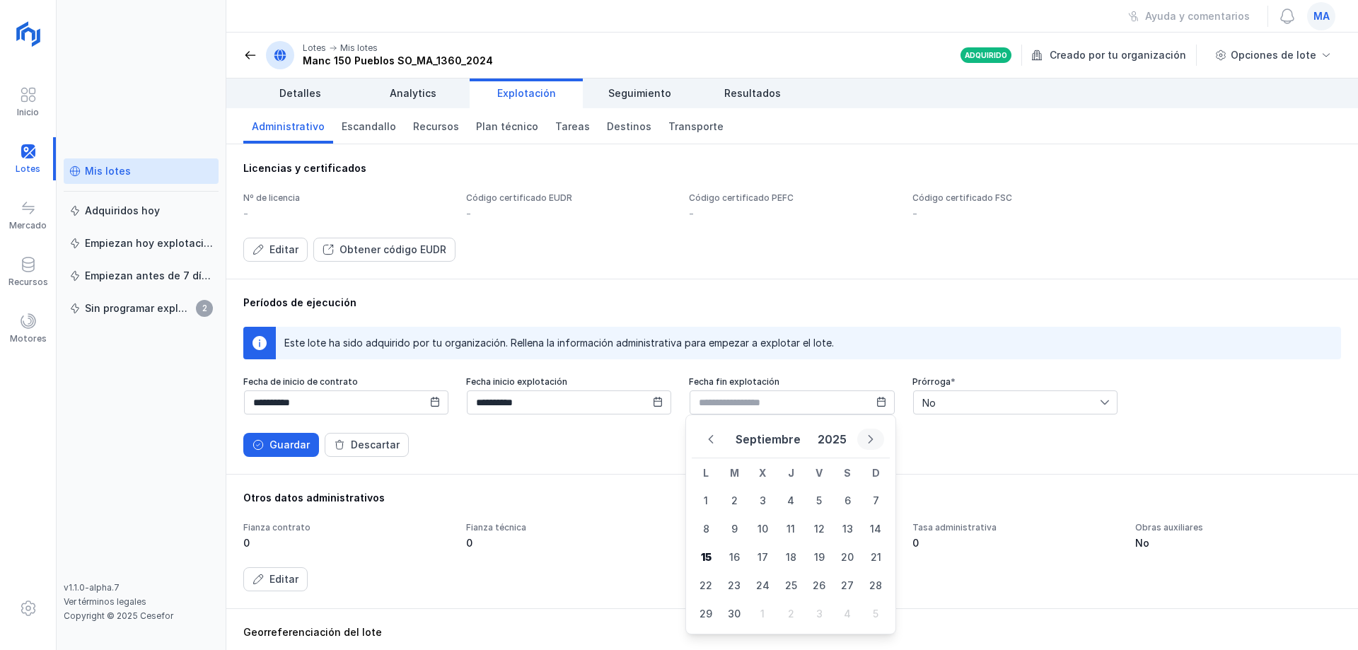
click at [874, 448] on button "Next Month" at bounding box center [871, 439] width 27 height 21
click at [829, 616] on span "31" at bounding box center [819, 614] width 28 height 28
type input "**********"
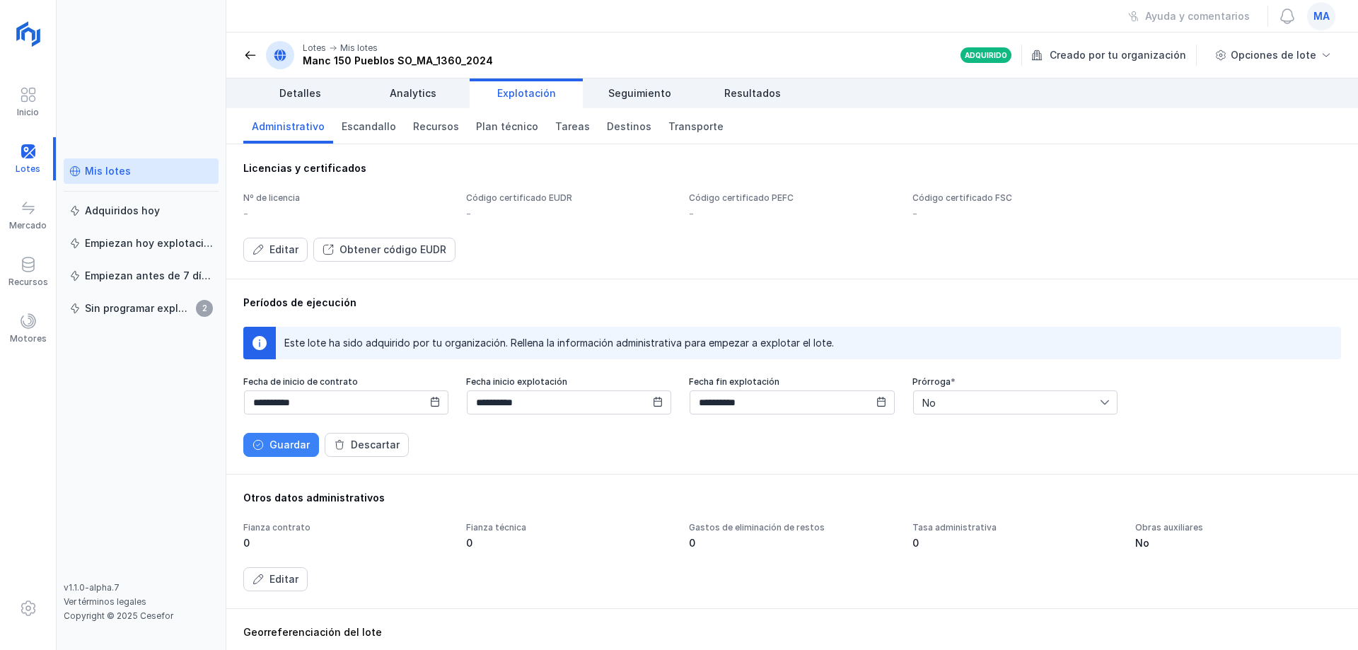
click at [304, 445] on div "Guardar" at bounding box center [290, 445] width 40 height 14
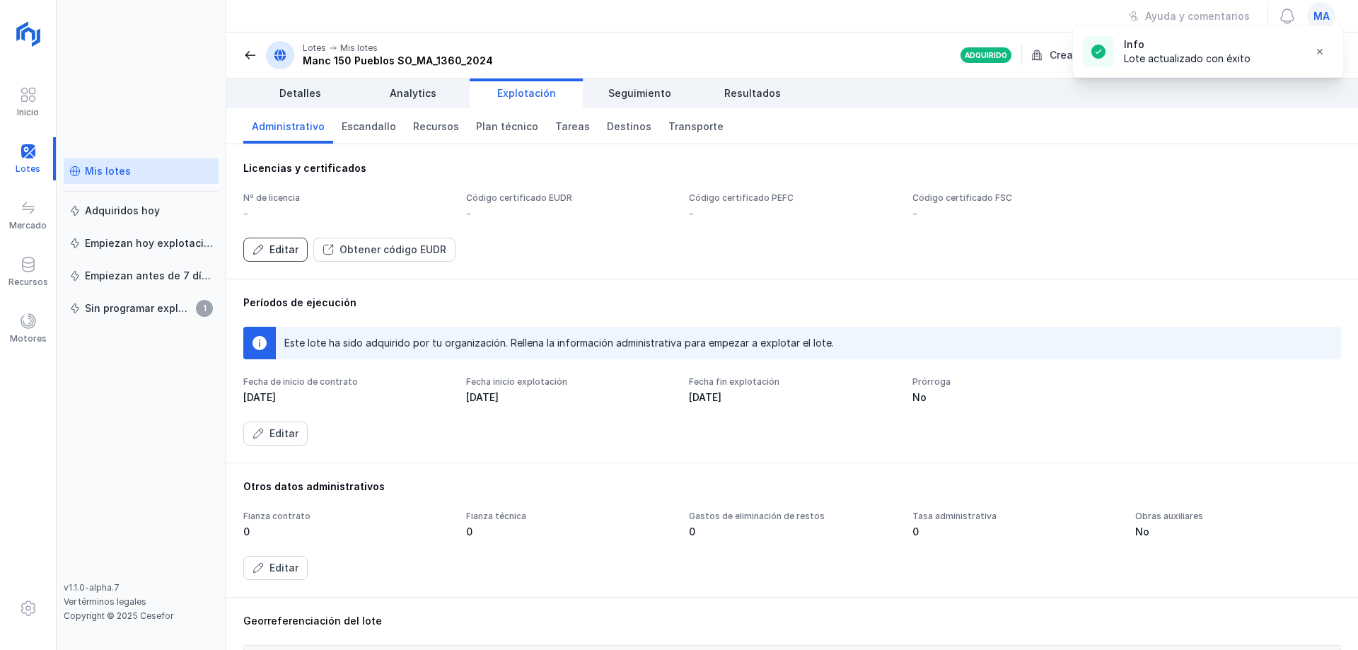
click at [278, 249] on div "Editar" at bounding box center [284, 250] width 29 height 14
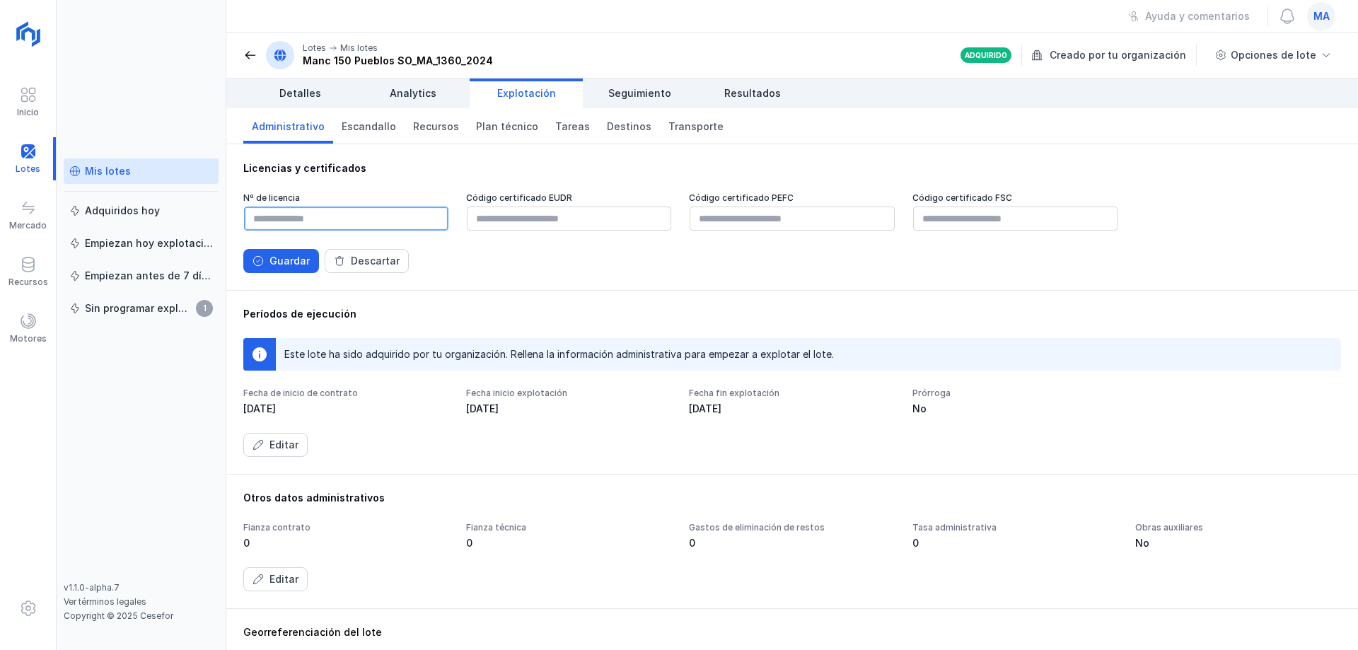
click at [379, 229] on input "text" at bounding box center [346, 219] width 204 height 24
type input "*********"
click at [546, 223] on input "text" at bounding box center [569, 219] width 204 height 24
click at [811, 219] on input "text" at bounding box center [792, 219] width 204 height 24
click at [543, 214] on input "text" at bounding box center [569, 219] width 204 height 24
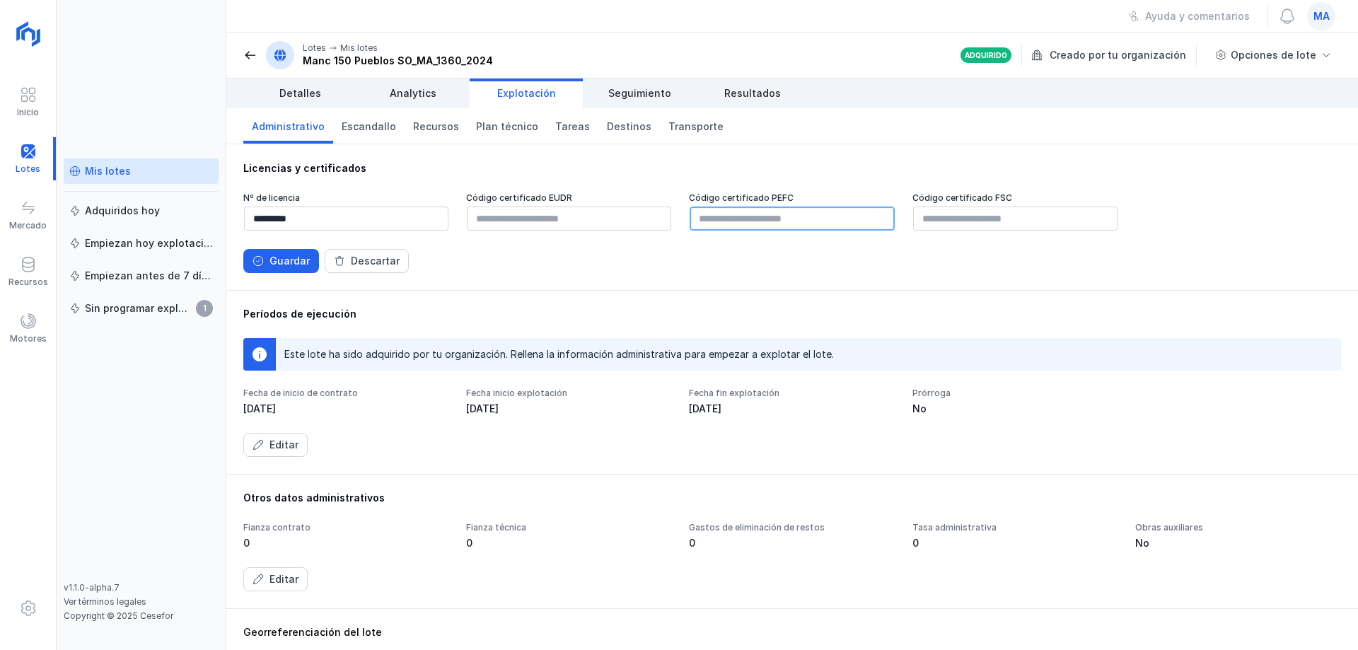
click at [801, 219] on input "text" at bounding box center [792, 219] width 204 height 24
paste input "**********"
type input "**********"
drag, startPoint x: 633, startPoint y: 251, endPoint x: 618, endPoint y: 258, distance: 15.5
click at [631, 251] on div "Guardar Descartar" at bounding box center [792, 261] width 1098 height 24
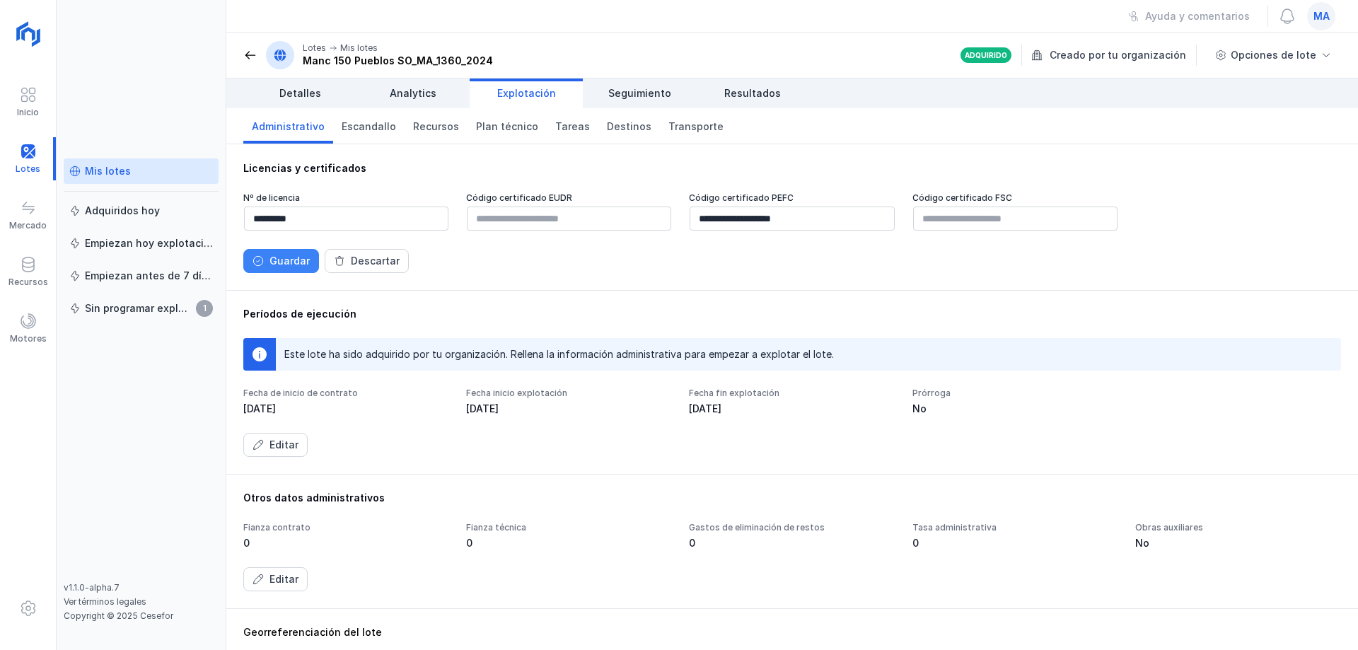
click at [279, 262] on div "Guardar" at bounding box center [290, 261] width 40 height 14
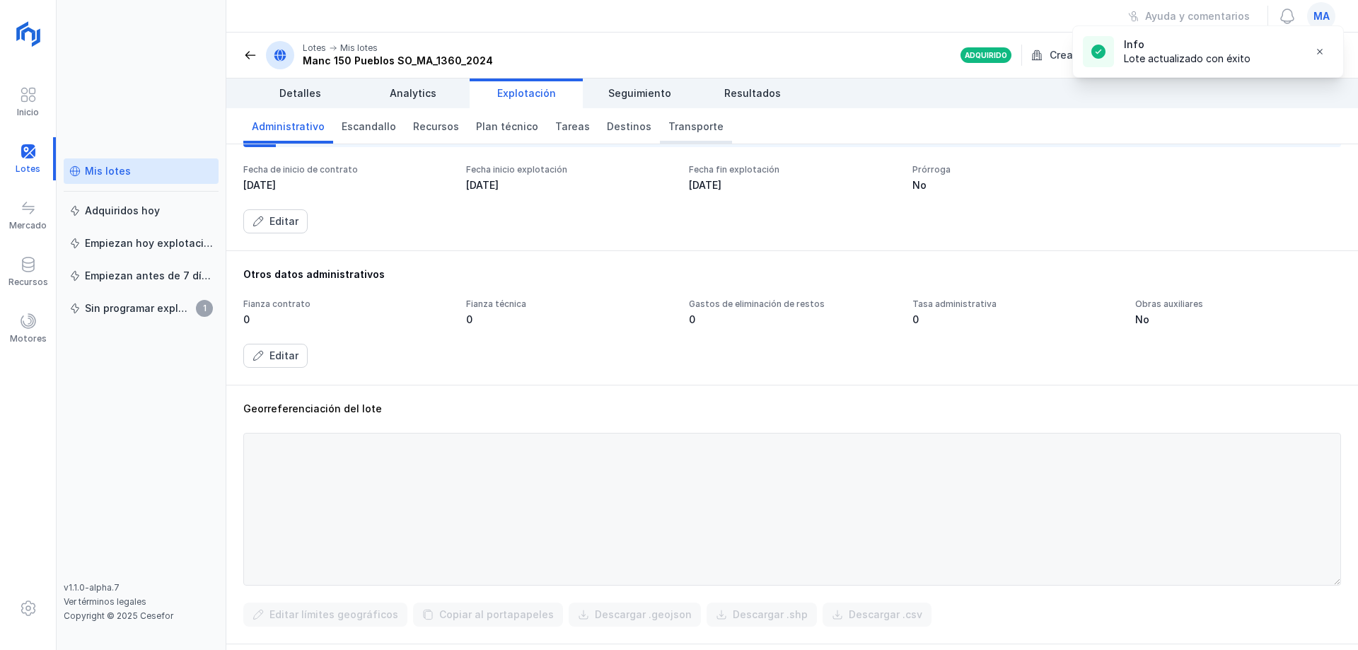
scroll to position [68, 0]
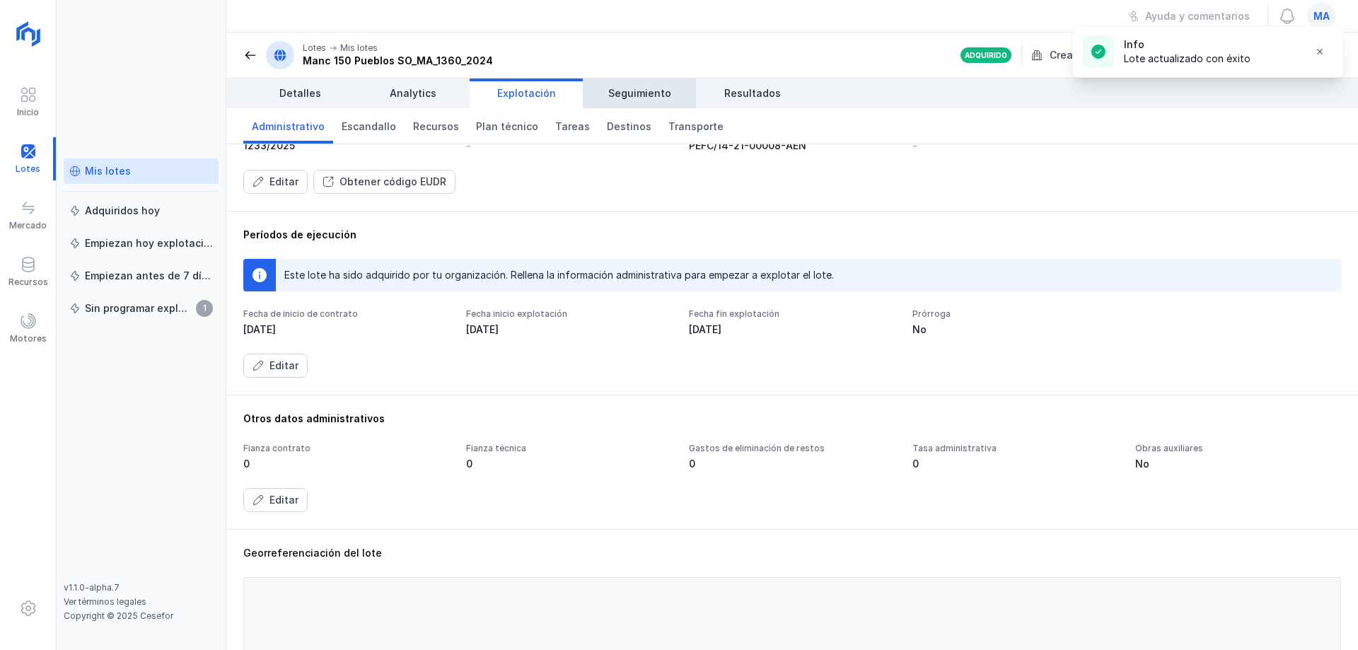
click at [650, 87] on span "Seguimiento" at bounding box center [639, 93] width 63 height 14
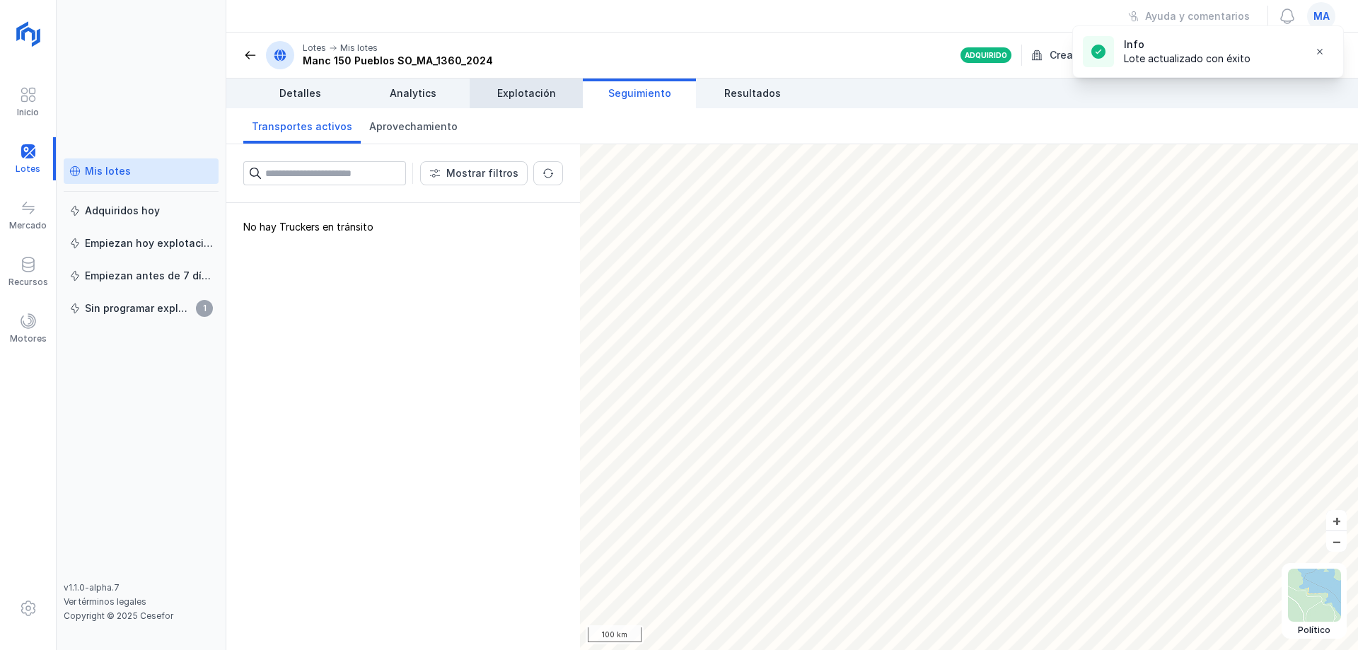
click at [519, 95] on span "Explotación" at bounding box center [526, 93] width 59 height 14
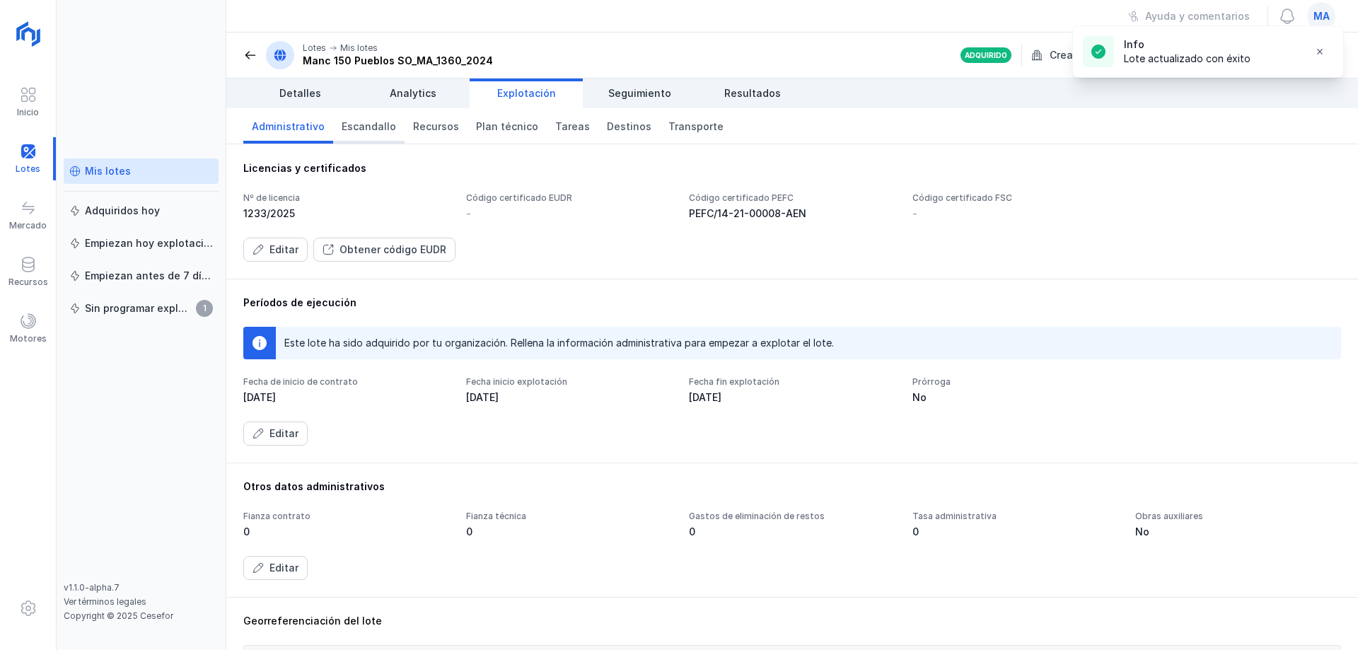
click at [373, 129] on span "Escandallo" at bounding box center [369, 127] width 54 height 14
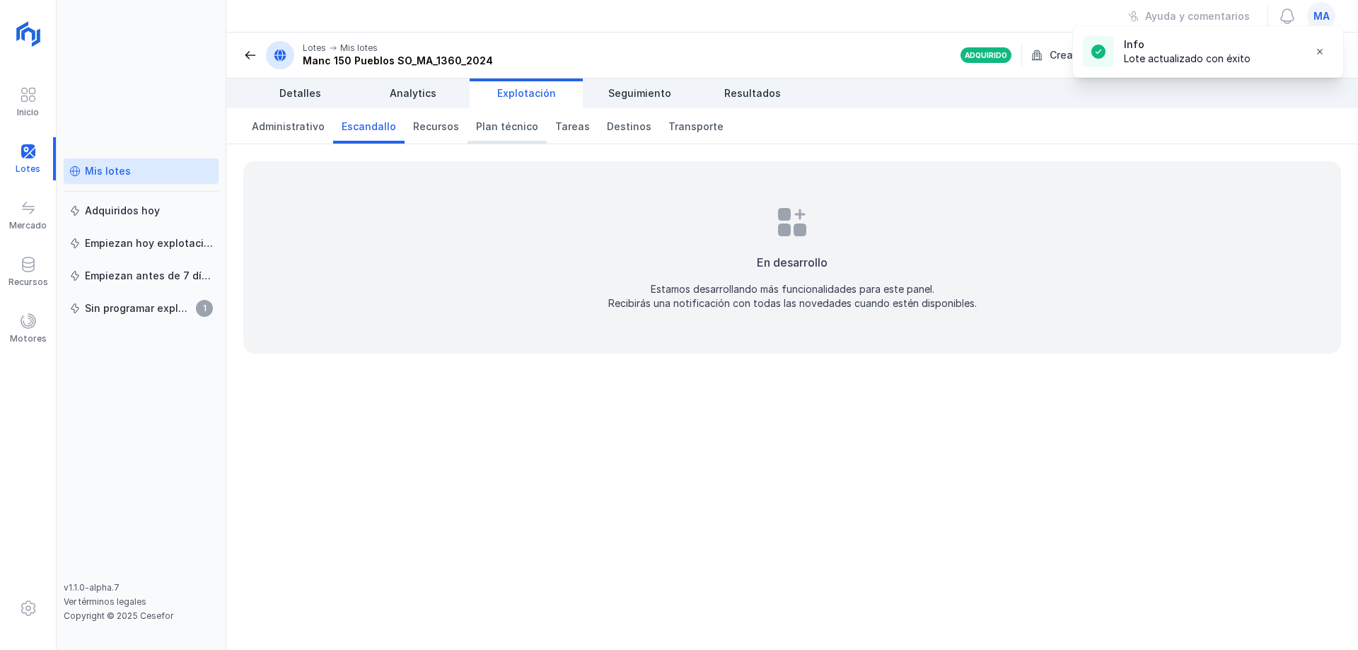
click at [468, 126] on link "Plan técnico" at bounding box center [507, 125] width 79 height 35
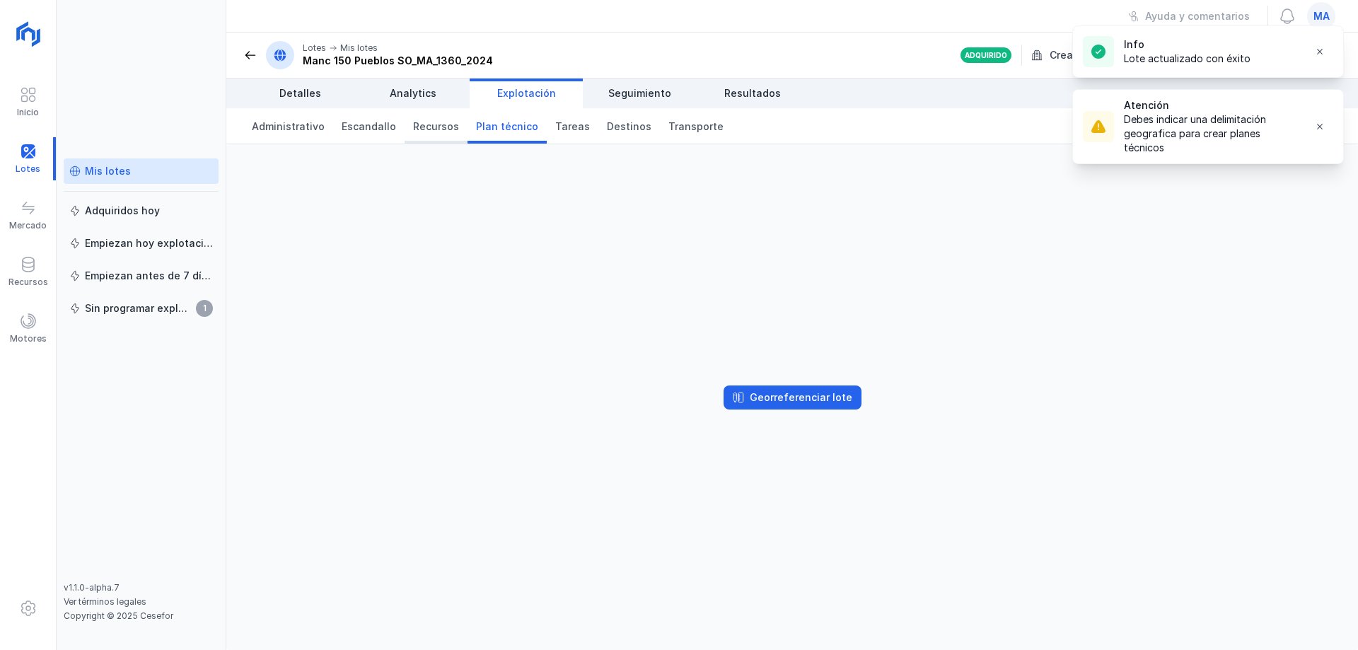
click at [433, 128] on span "Recursos" at bounding box center [436, 127] width 46 height 14
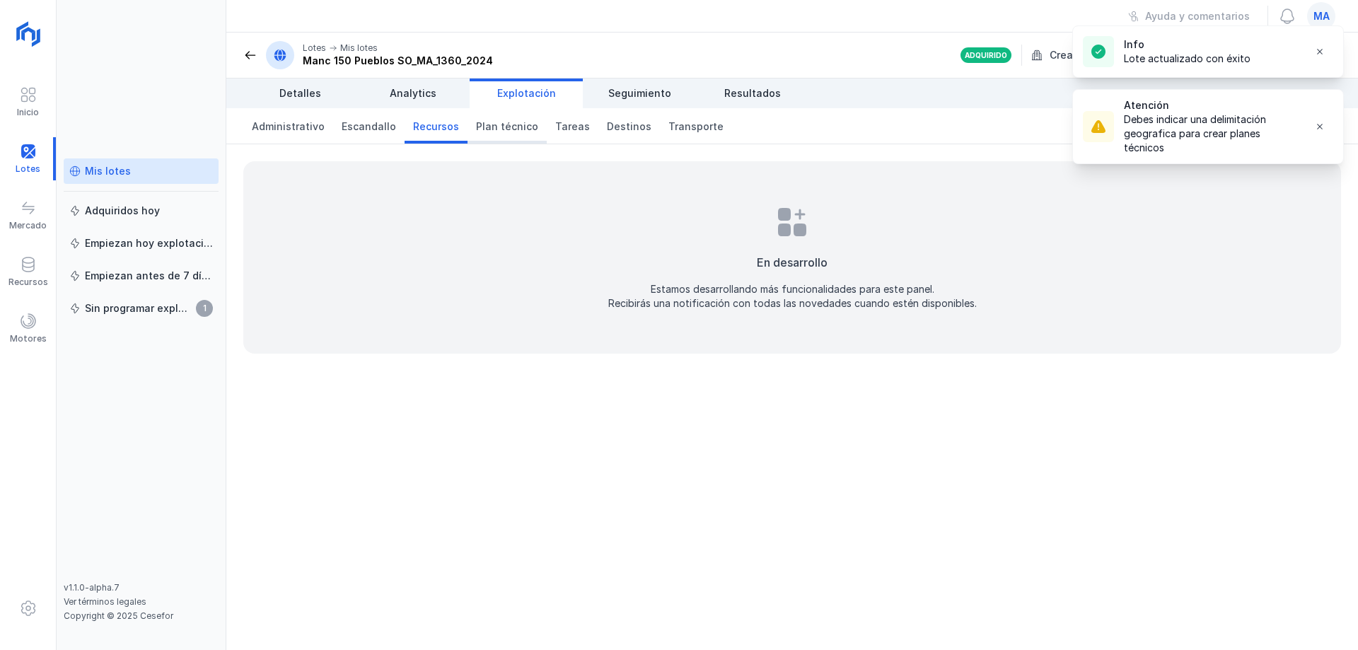
click at [485, 130] on span "Plan técnico" at bounding box center [507, 127] width 62 height 14
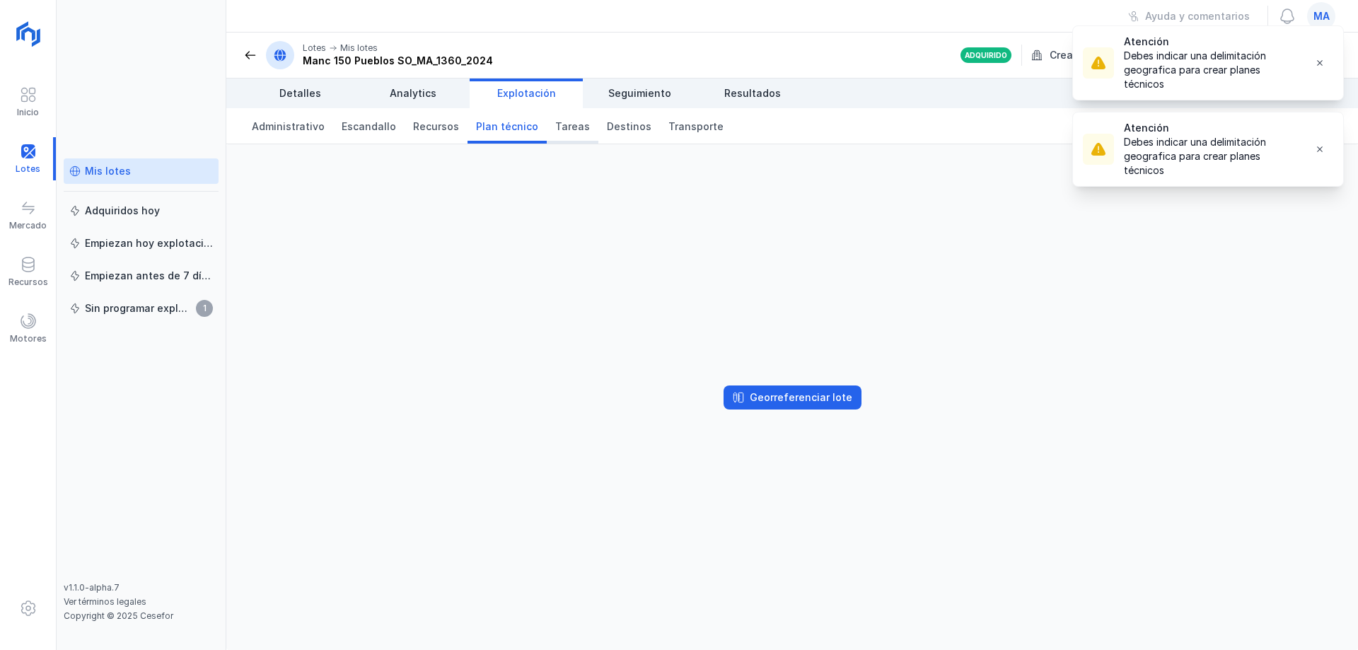
click at [555, 128] on span "Tareas" at bounding box center [572, 127] width 35 height 14
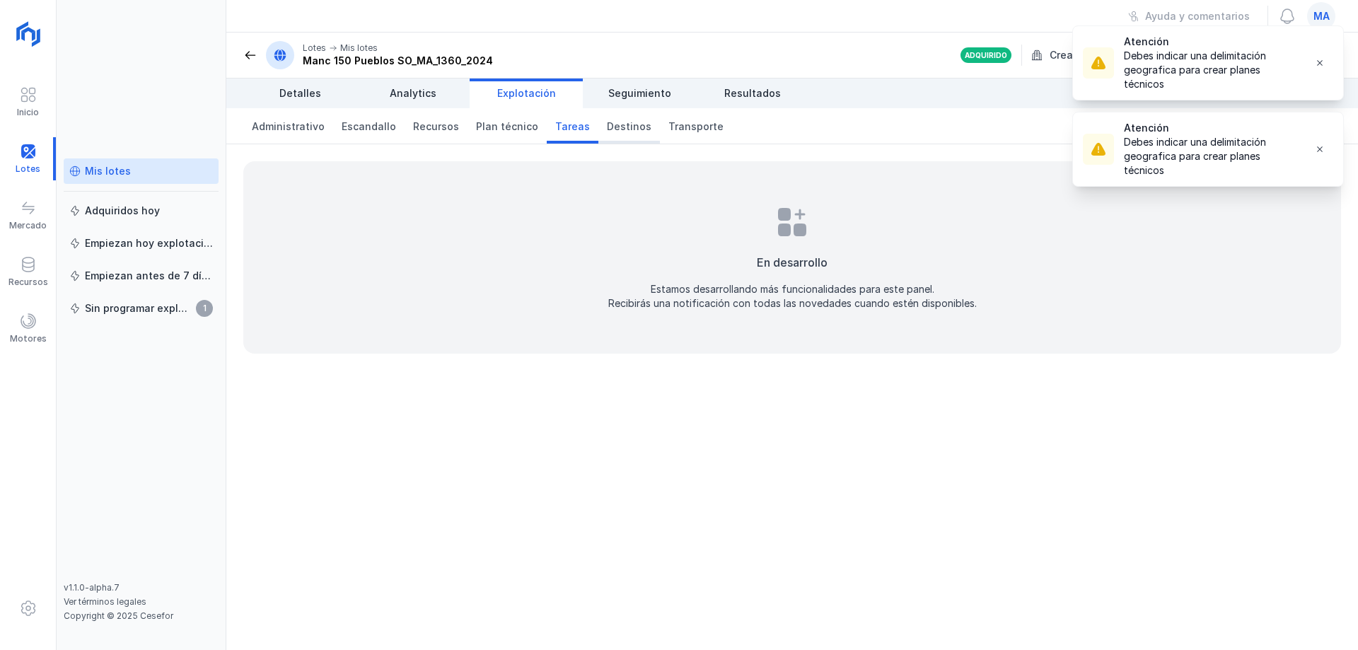
drag, startPoint x: 607, startPoint y: 128, endPoint x: 628, endPoint y: 129, distance: 20.6
click at [609, 128] on span "Destinos" at bounding box center [629, 127] width 45 height 14
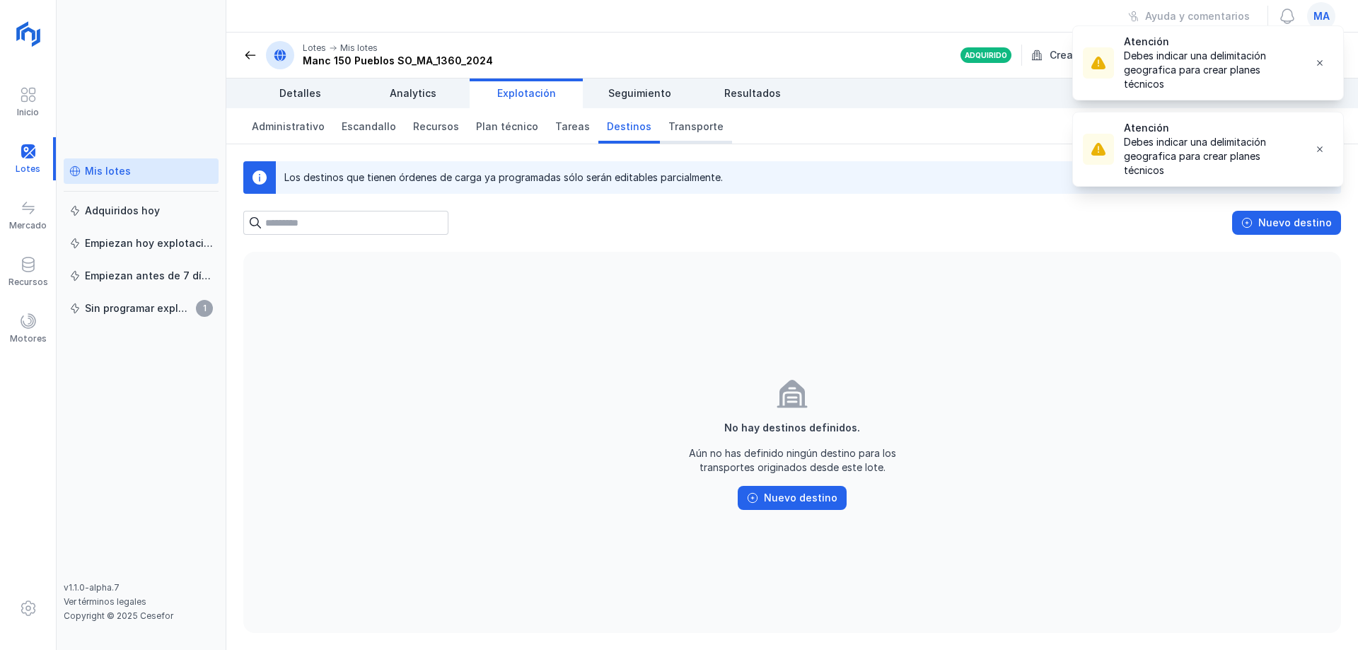
click at [669, 129] on span "Transporte" at bounding box center [696, 127] width 55 height 14
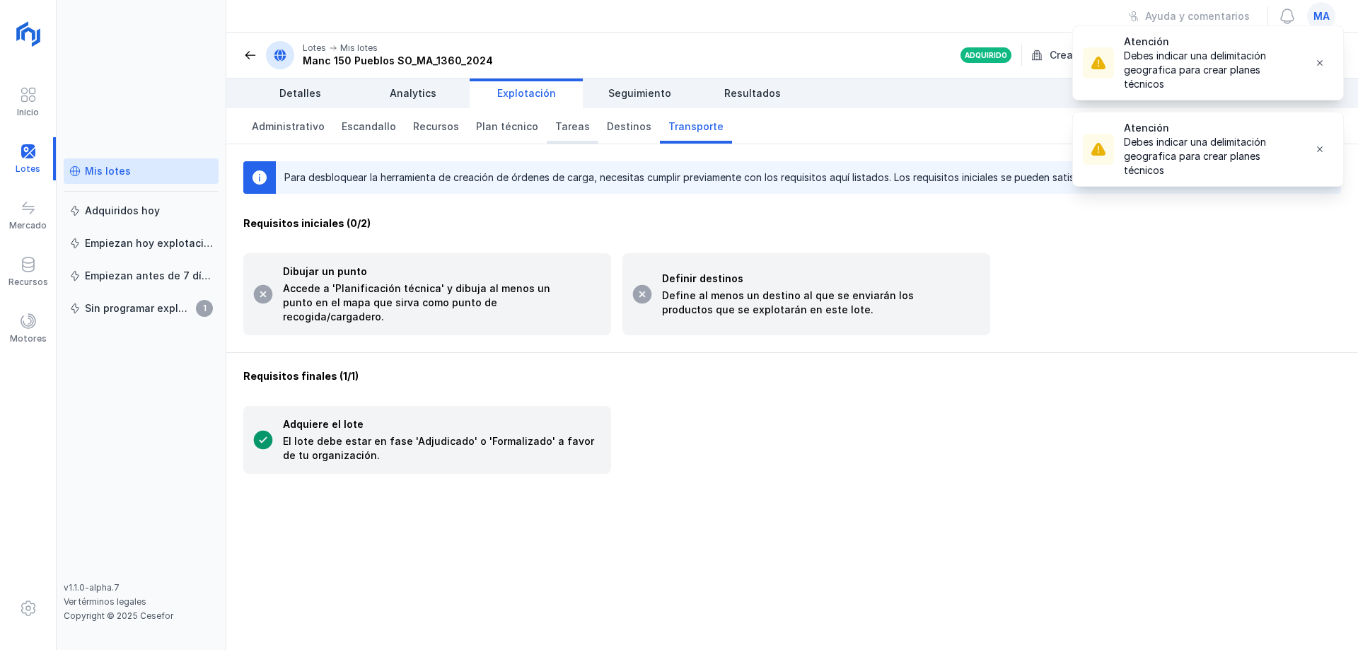
click at [567, 128] on span "Tareas" at bounding box center [572, 127] width 35 height 14
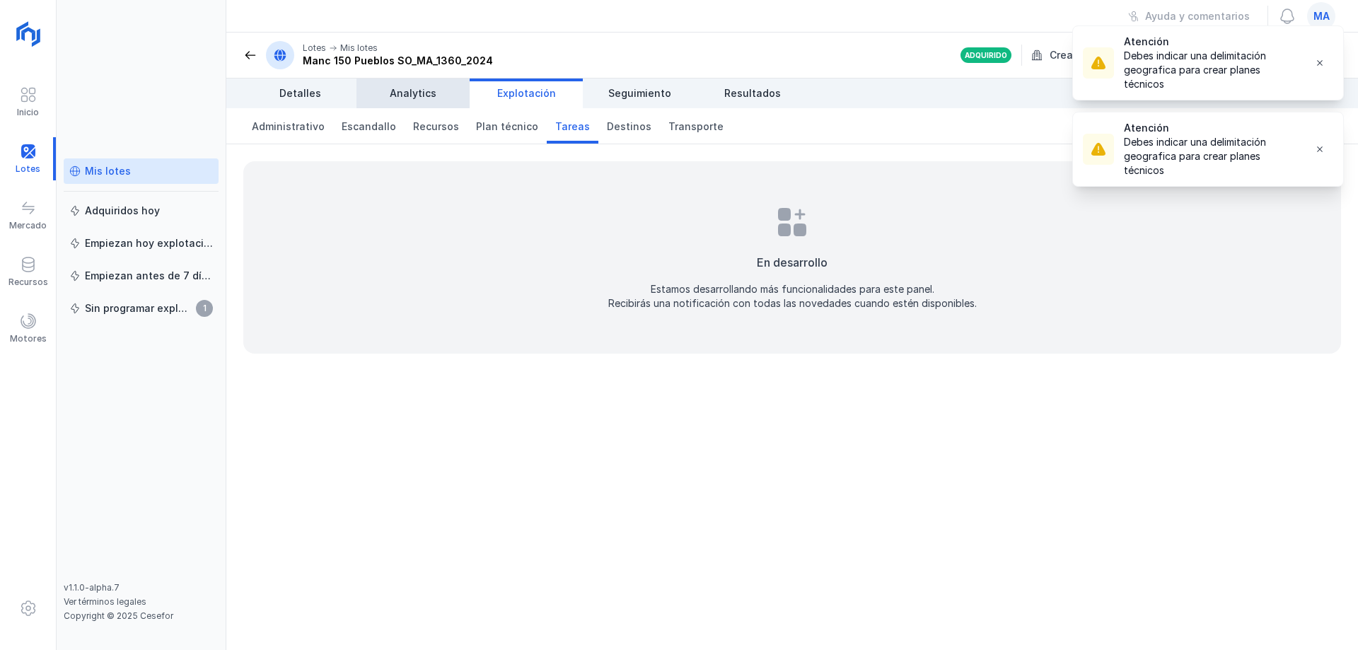
click at [413, 86] on link "Analytics" at bounding box center [413, 94] width 113 height 30
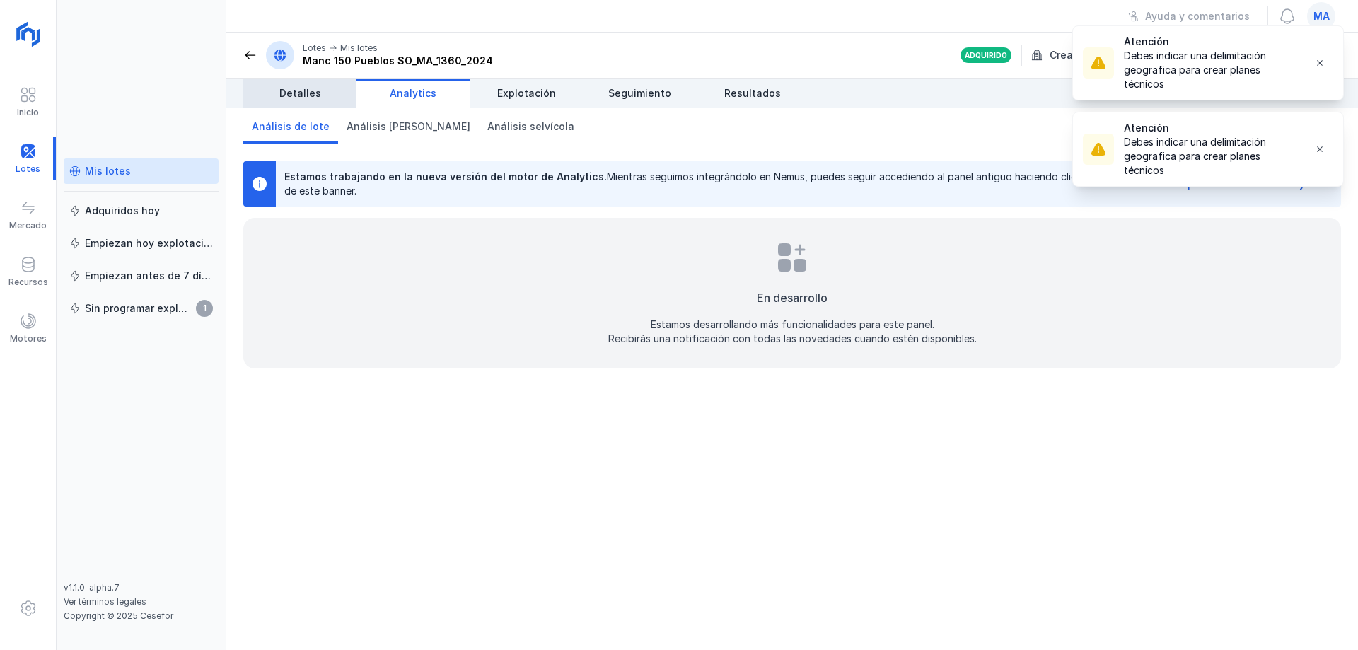
click at [312, 88] on span "Detalles" at bounding box center [300, 93] width 42 height 14
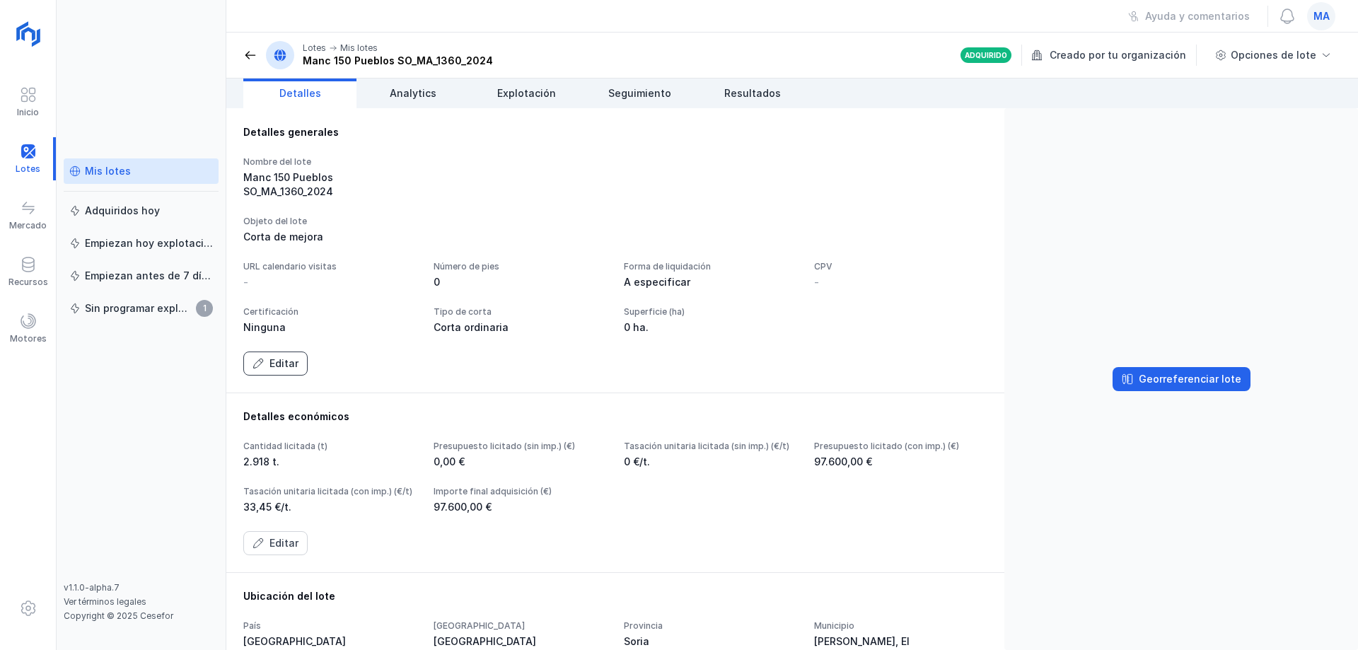
click at [276, 371] on div "Editar" at bounding box center [284, 364] width 29 height 14
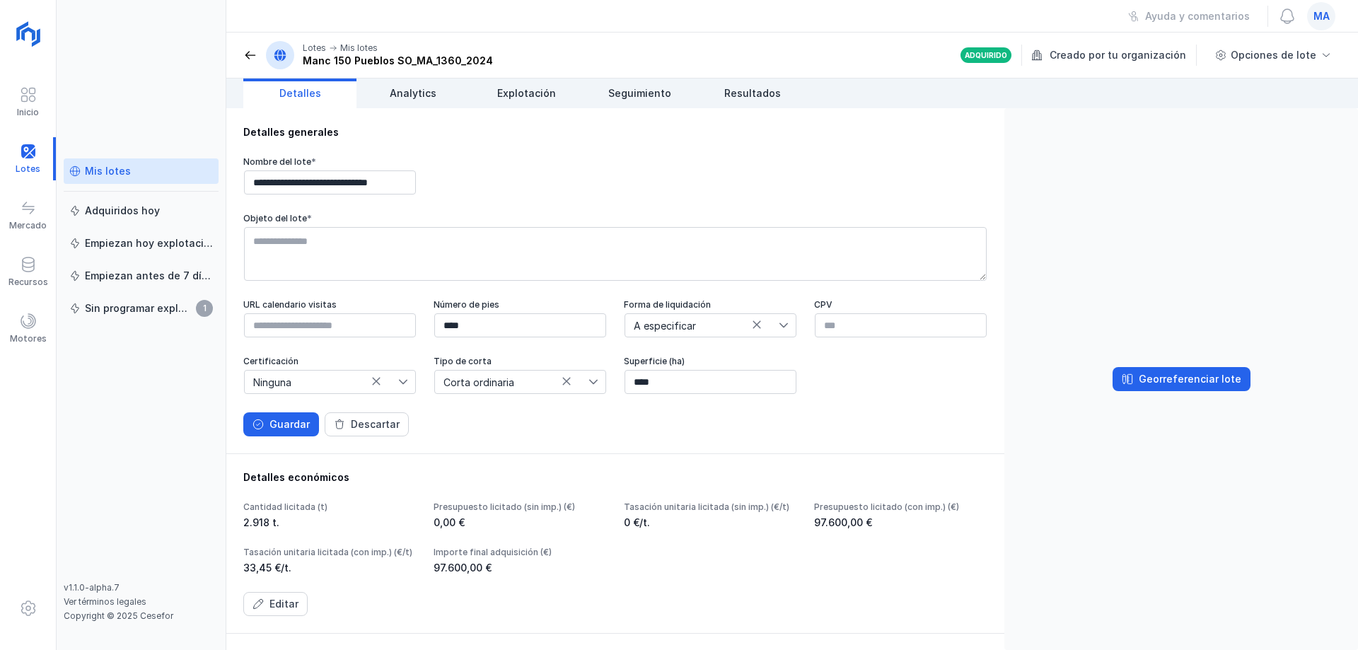
click at [779, 328] on span "A especificar" at bounding box center [702, 325] width 154 height 23
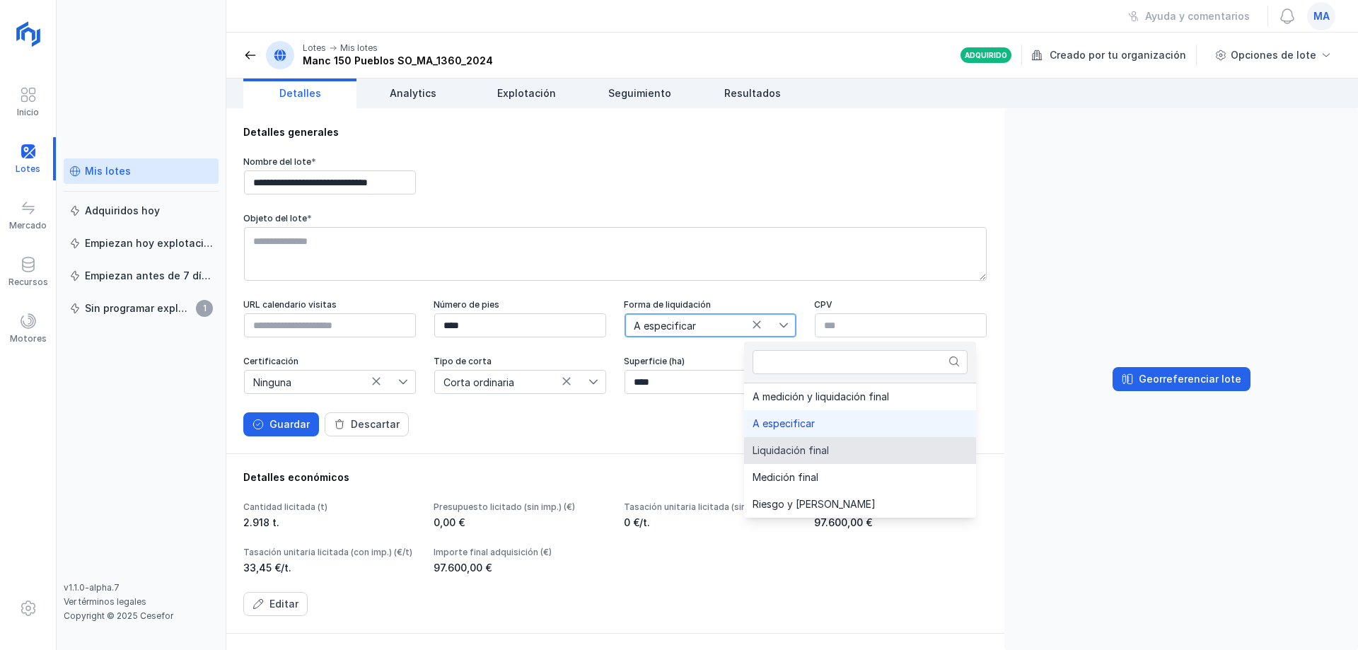
click at [838, 450] on li "Liquidación final" at bounding box center [860, 450] width 232 height 27
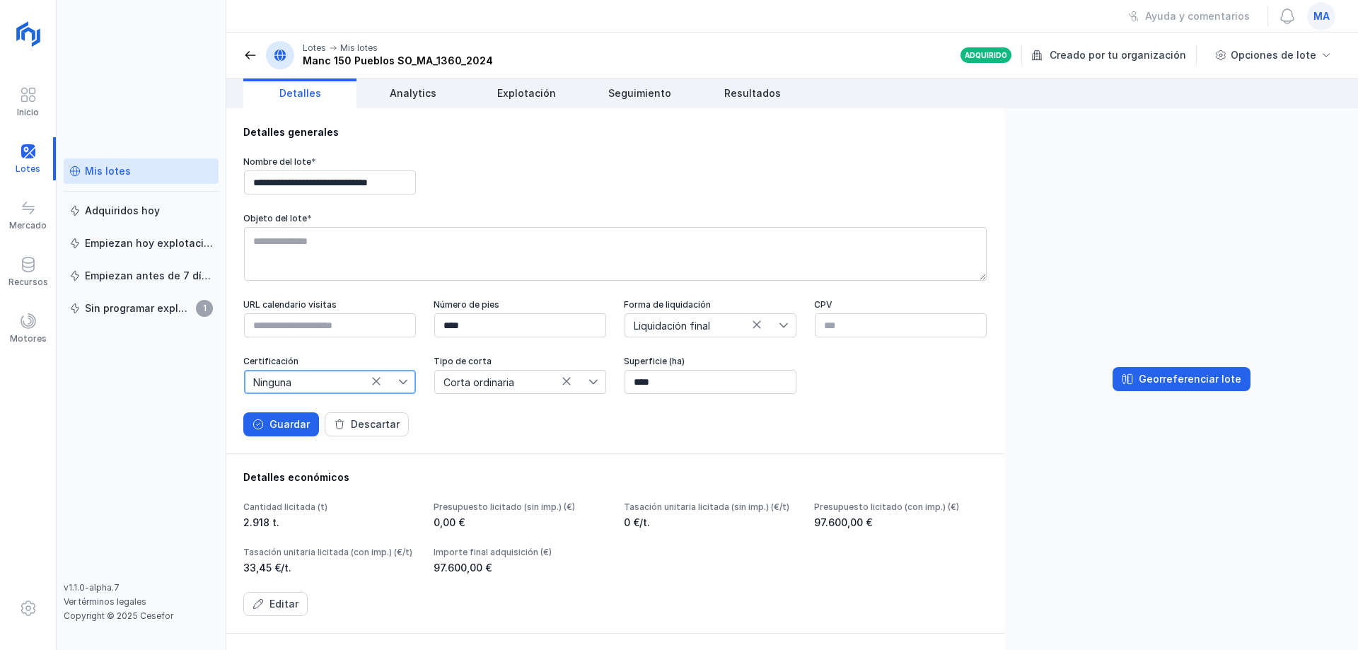
click at [398, 386] on span "Ninguna" at bounding box center [322, 382] width 154 height 23
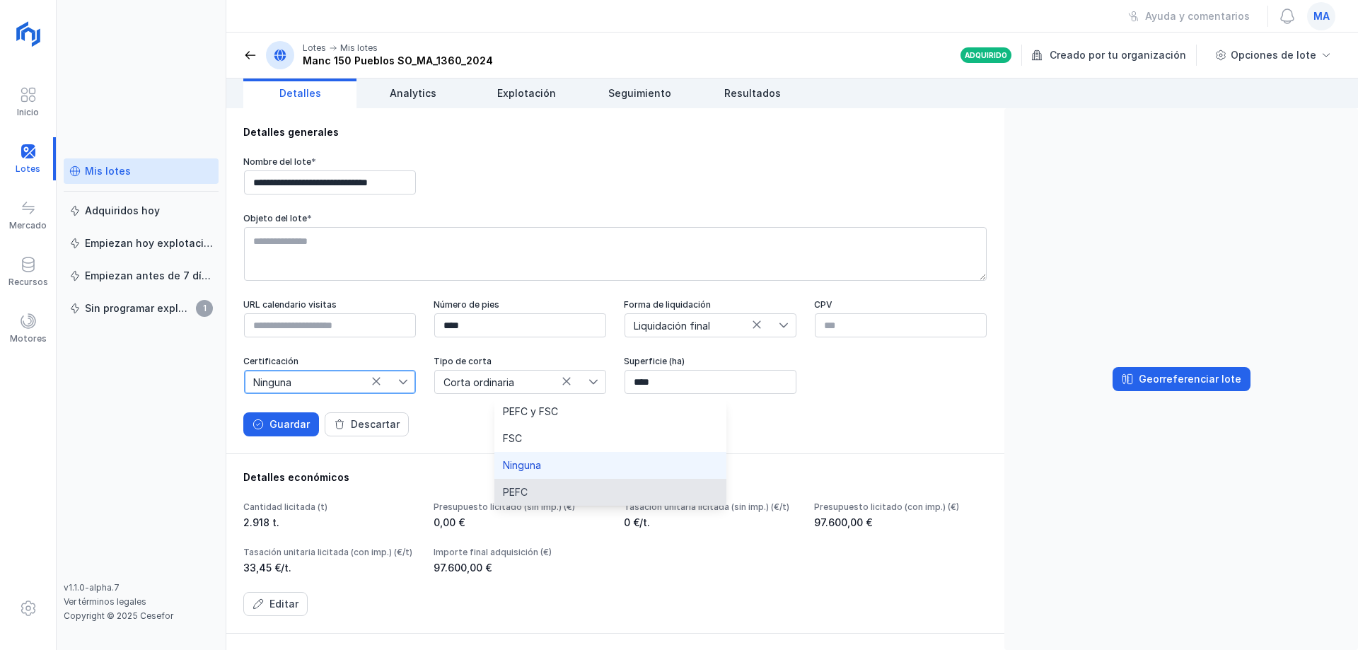
click at [538, 493] on li "PEFC" at bounding box center [611, 492] width 232 height 27
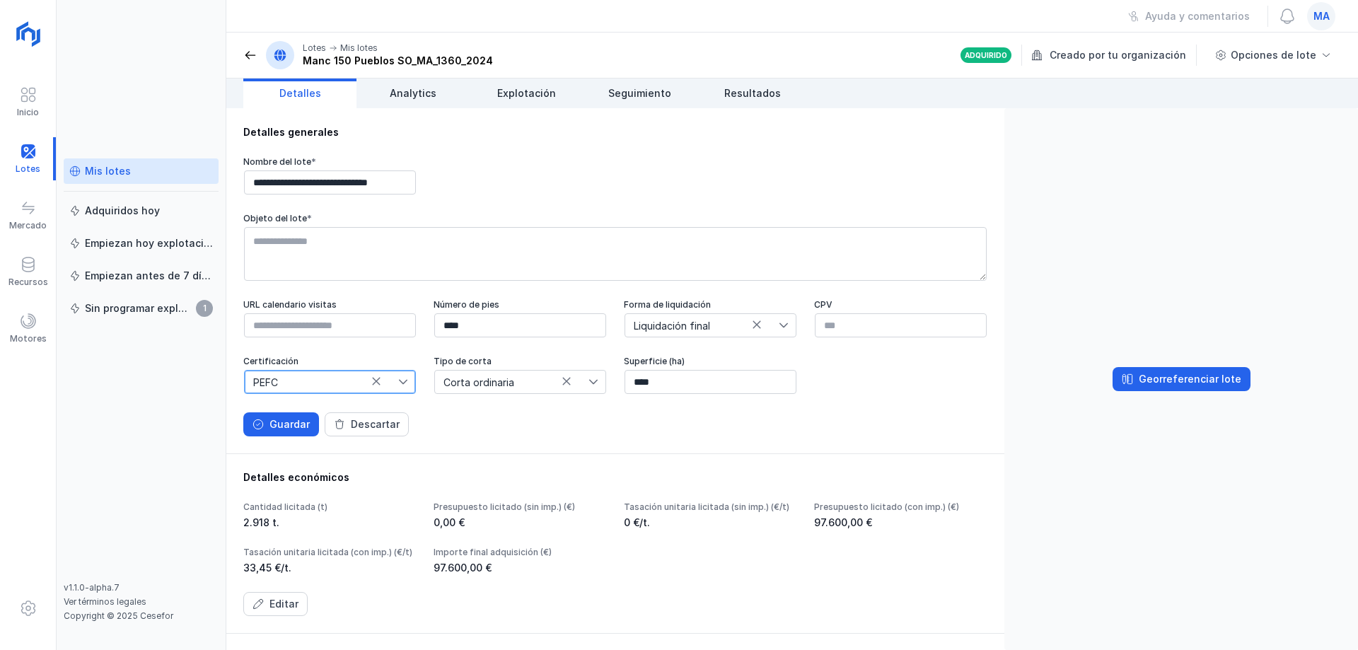
click at [606, 374] on div "Corta ordinaria" at bounding box center [520, 382] width 172 height 24
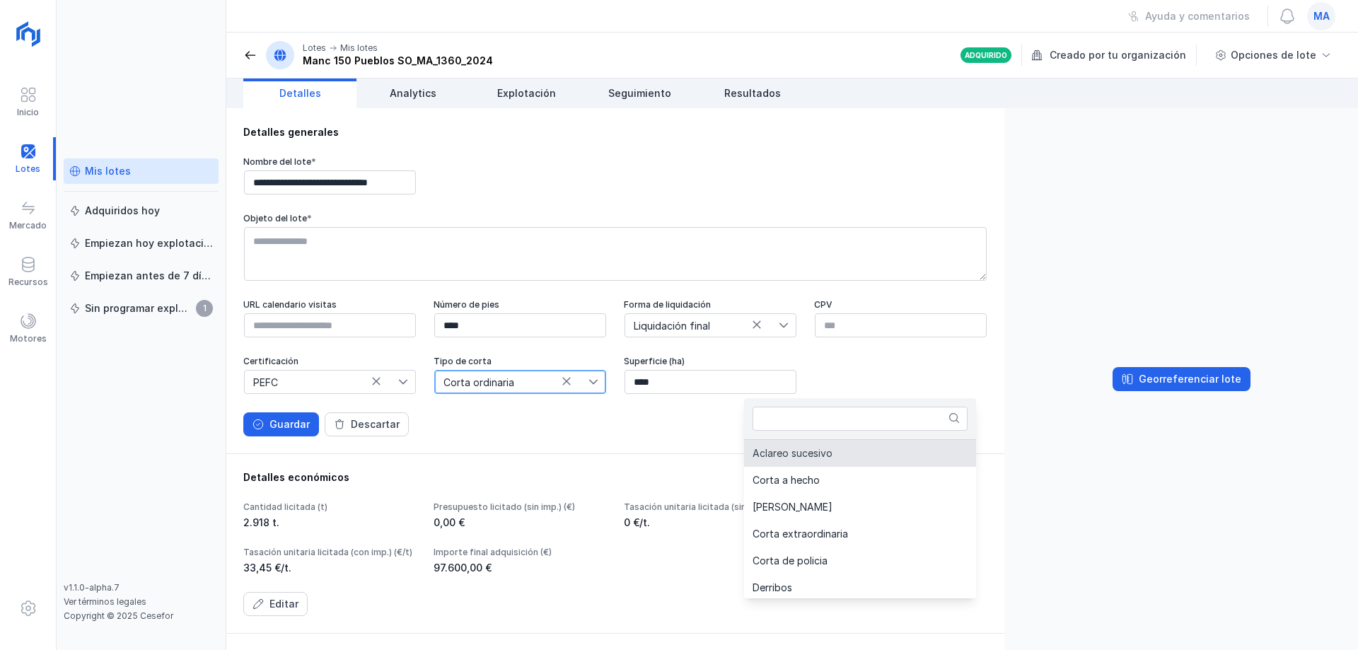
click at [589, 383] on span "Corta ordinaria" at bounding box center [512, 382] width 154 height 23
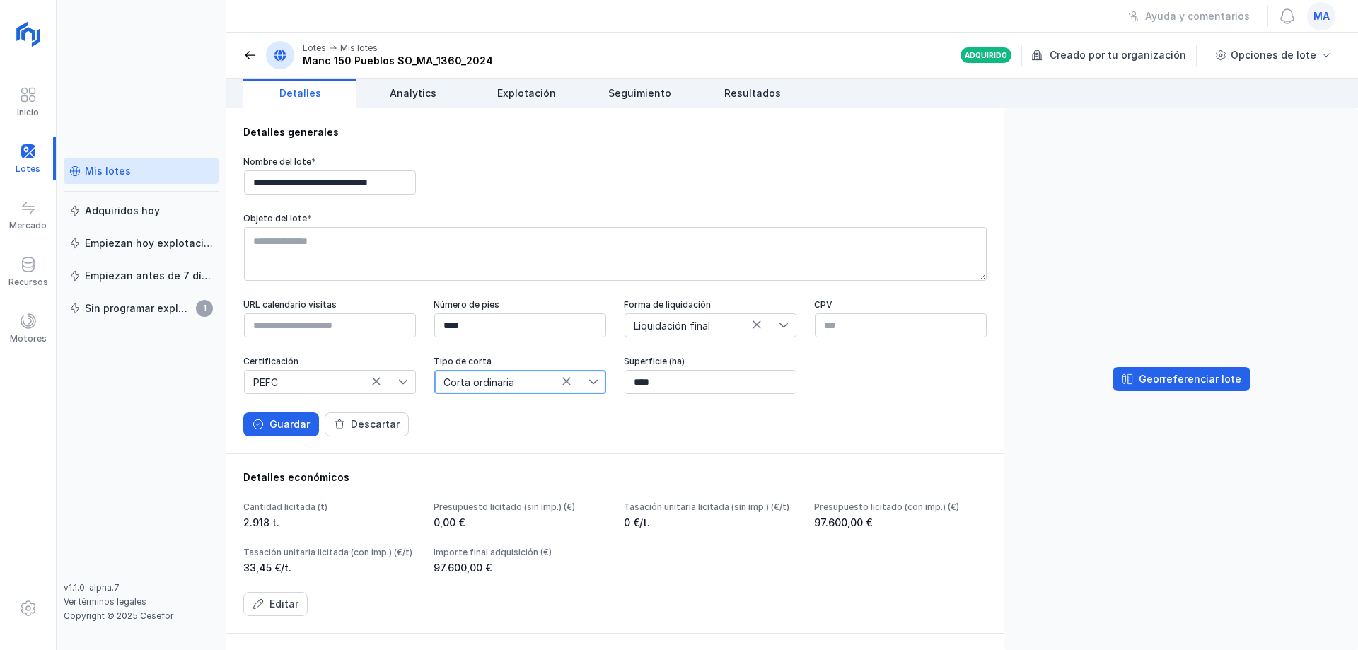
click at [589, 385] on span "Corta ordinaria" at bounding box center [512, 382] width 154 height 23
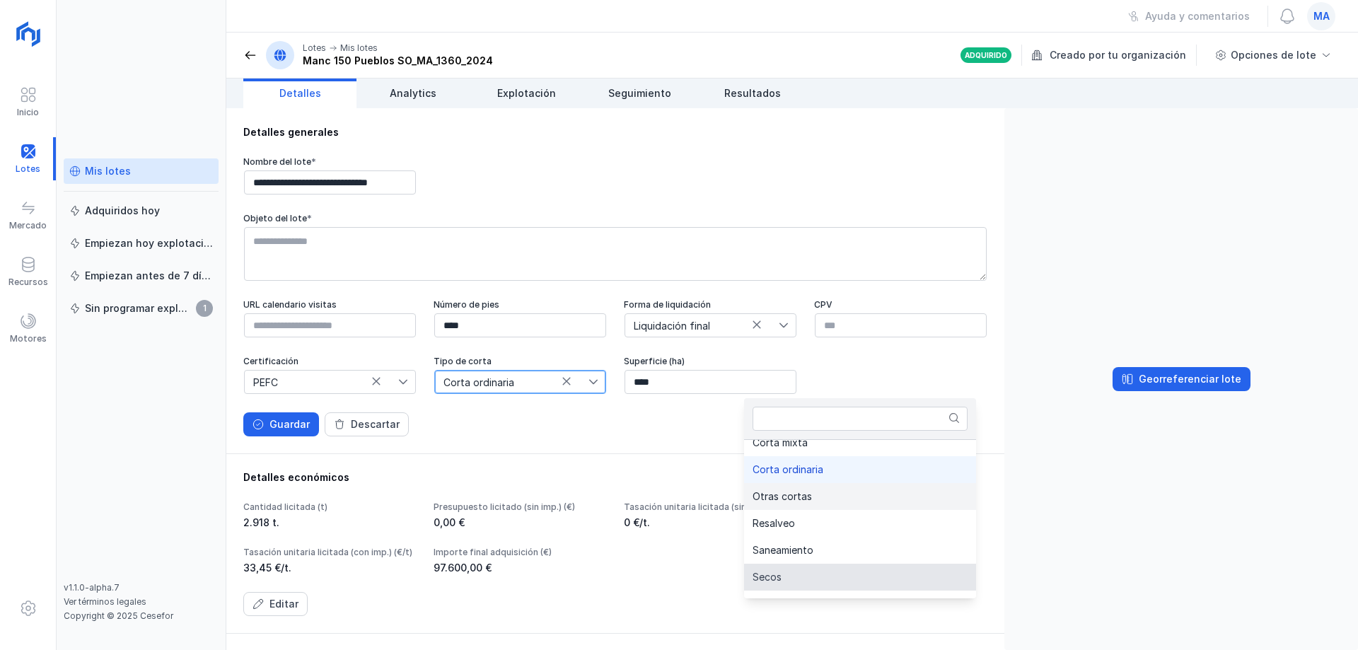
scroll to position [228, 0]
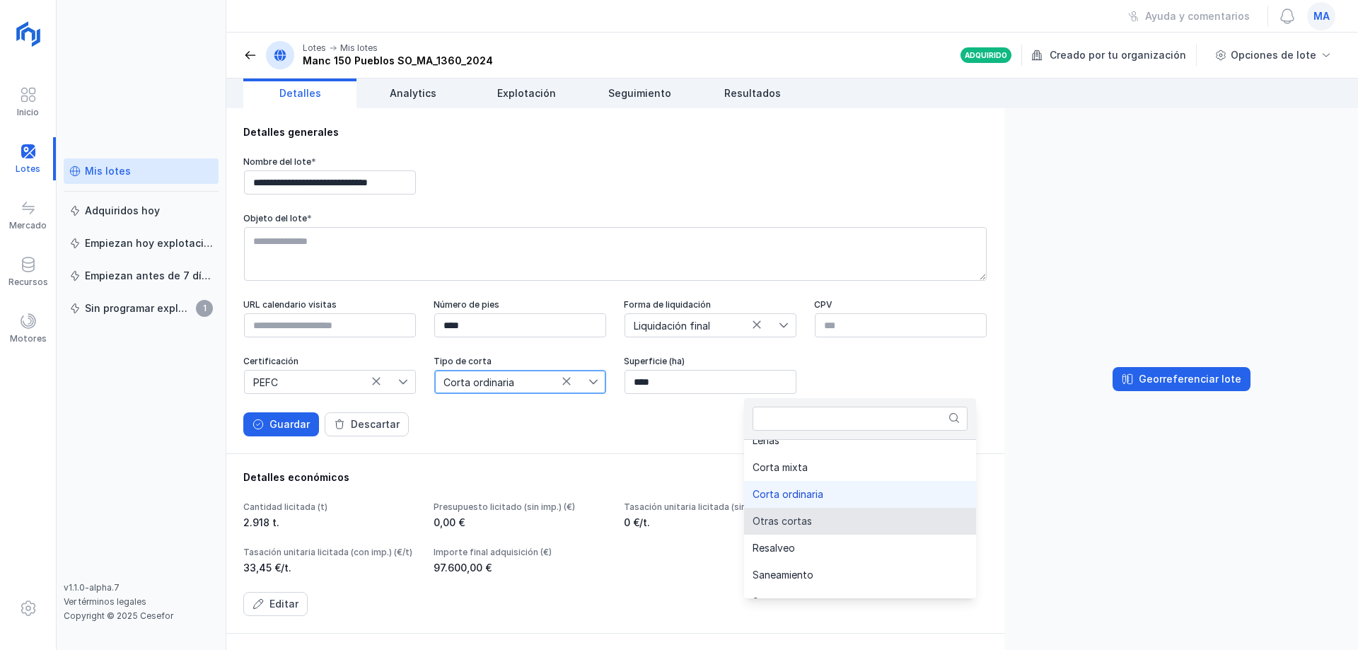
click at [810, 519] on span "Otras cortas" at bounding box center [782, 521] width 59 height 10
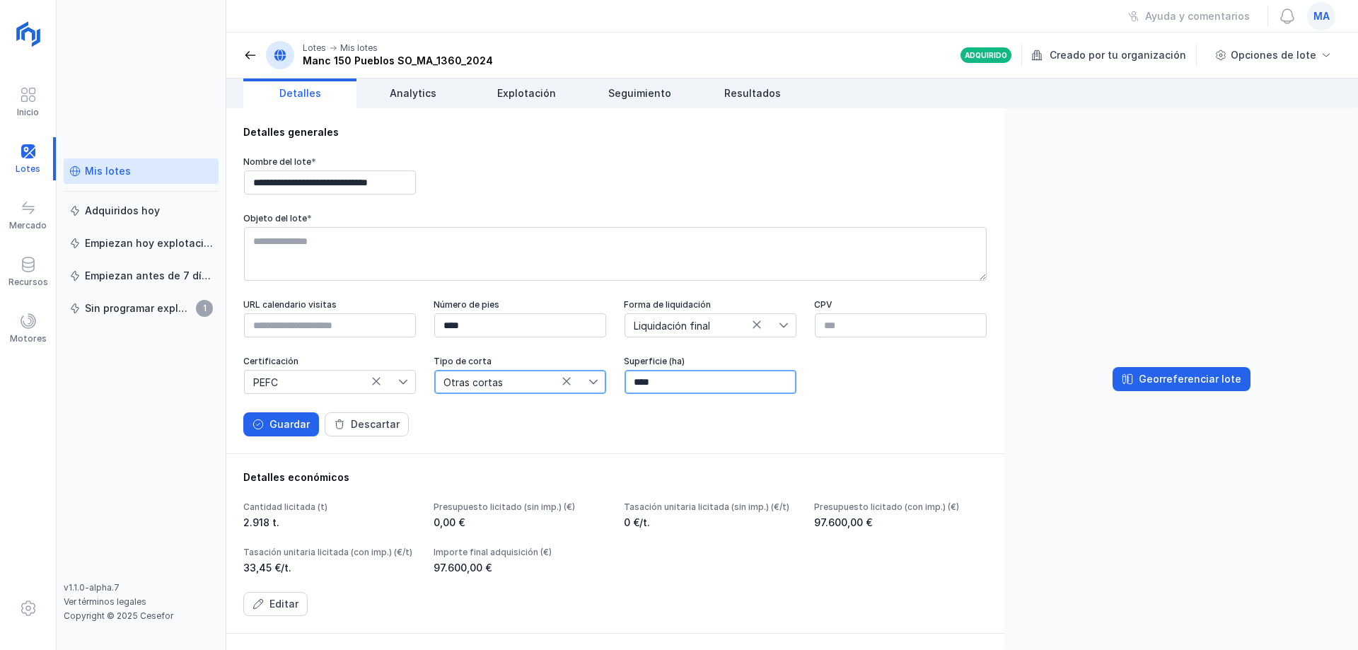
click at [625, 394] on input "****" at bounding box center [711, 382] width 172 height 24
drag, startPoint x: 312, startPoint y: 444, endPoint x: 157, endPoint y: 455, distance: 155.3
click at [157, 455] on div "**********" at bounding box center [679, 325] width 1358 height 650
type input "*****"
click at [295, 432] on div "Guardar" at bounding box center [290, 424] width 40 height 14
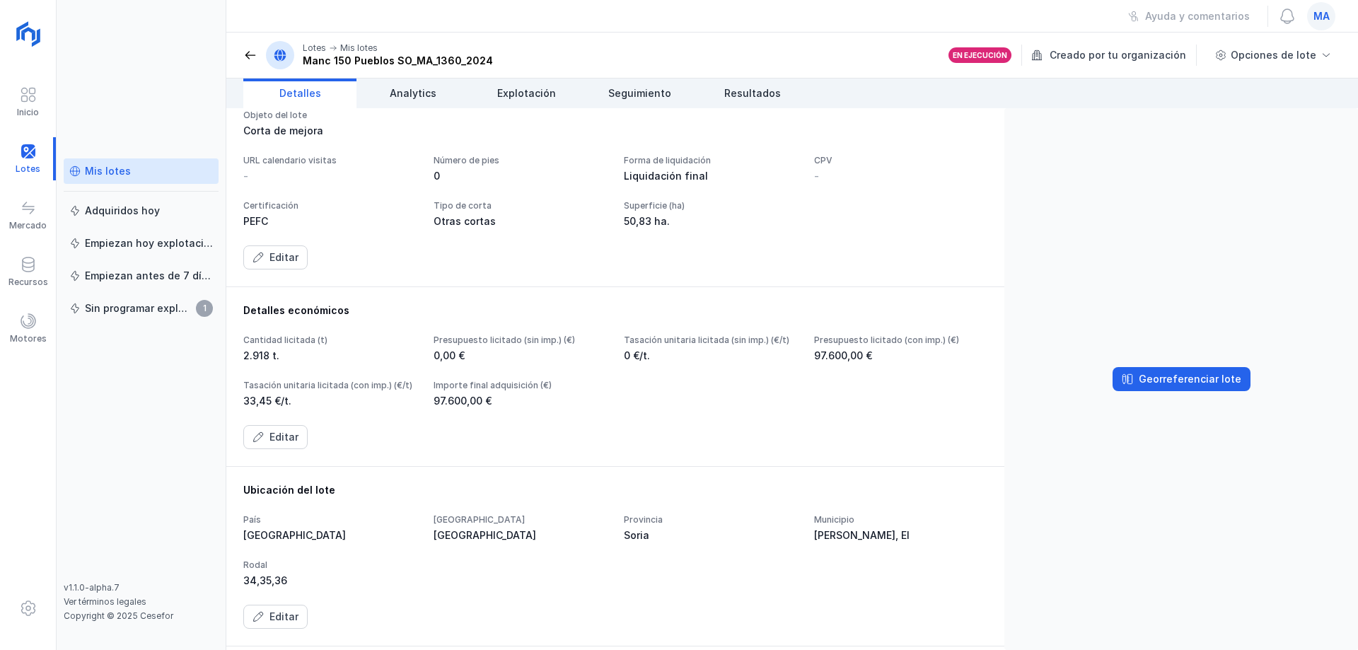
scroll to position [0, 0]
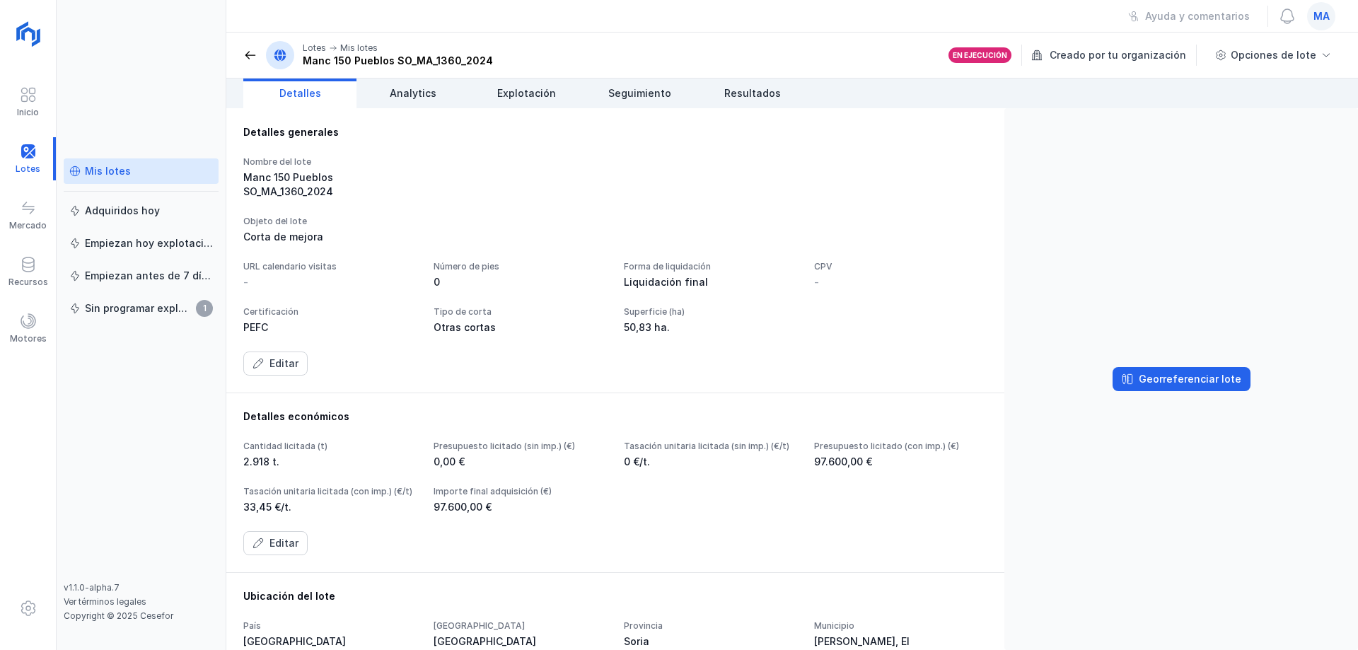
drag, startPoint x: 526, startPoint y: 93, endPoint x: 441, endPoint y: 112, distance: 86.3
click at [526, 96] on span "Explotación" at bounding box center [526, 93] width 59 height 14
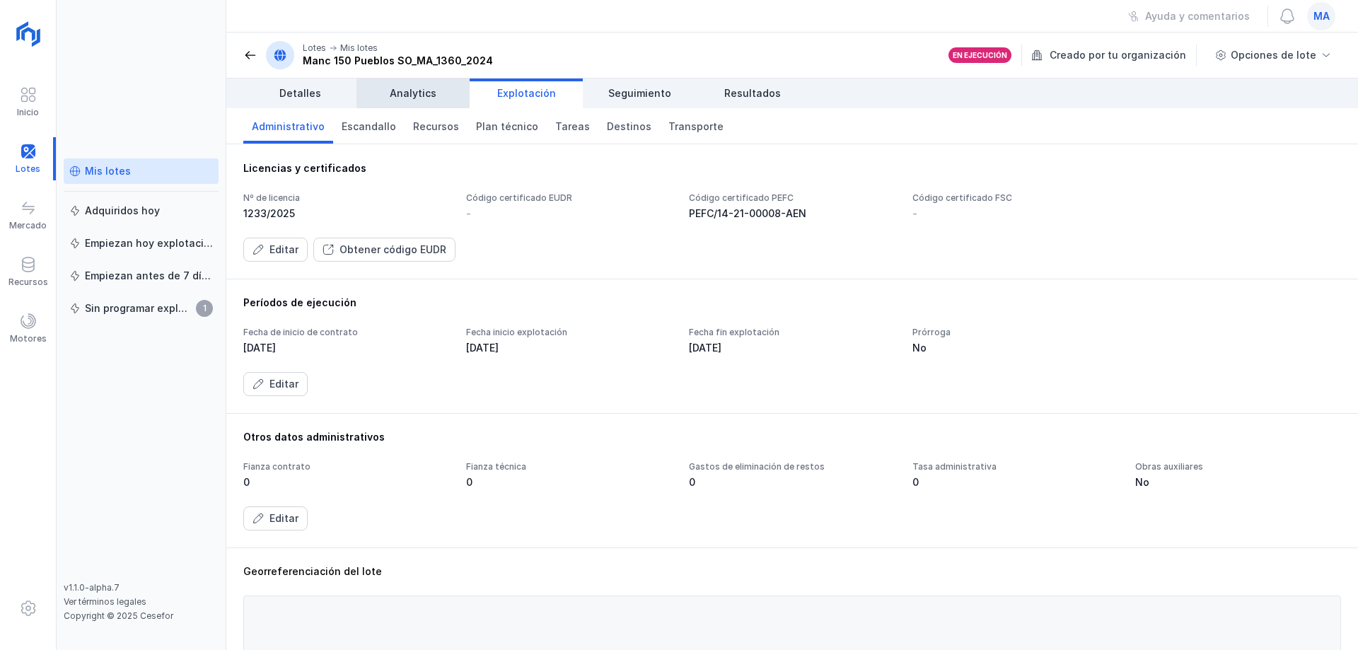
click at [417, 88] on span "Analytics" at bounding box center [413, 93] width 47 height 14
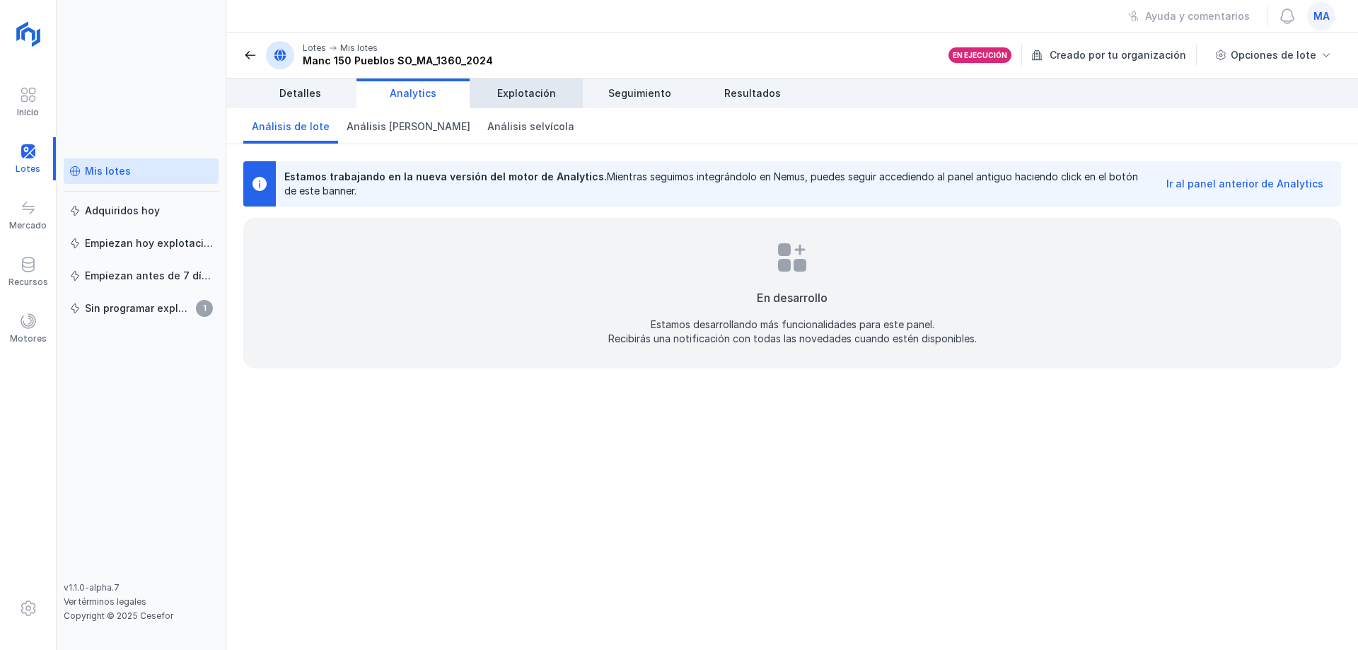
click at [518, 91] on span "Explotación" at bounding box center [526, 93] width 59 height 14
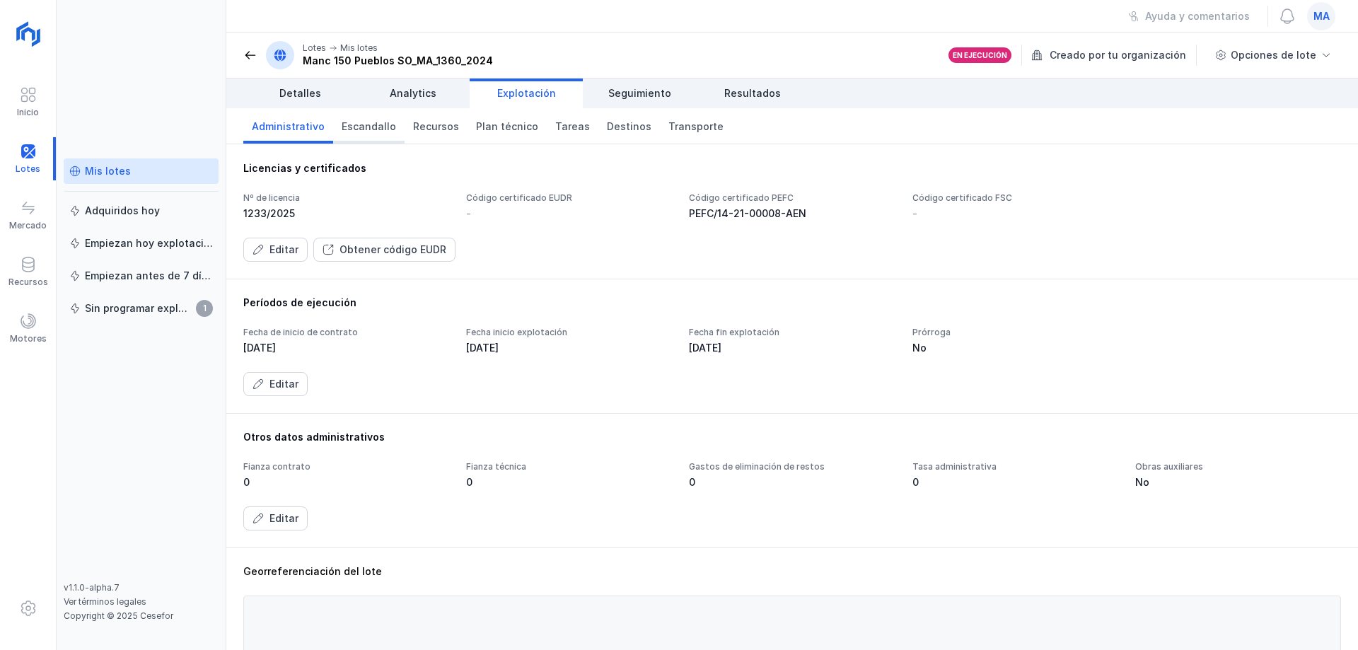
click at [375, 132] on span "Escandallo" at bounding box center [369, 127] width 54 height 14
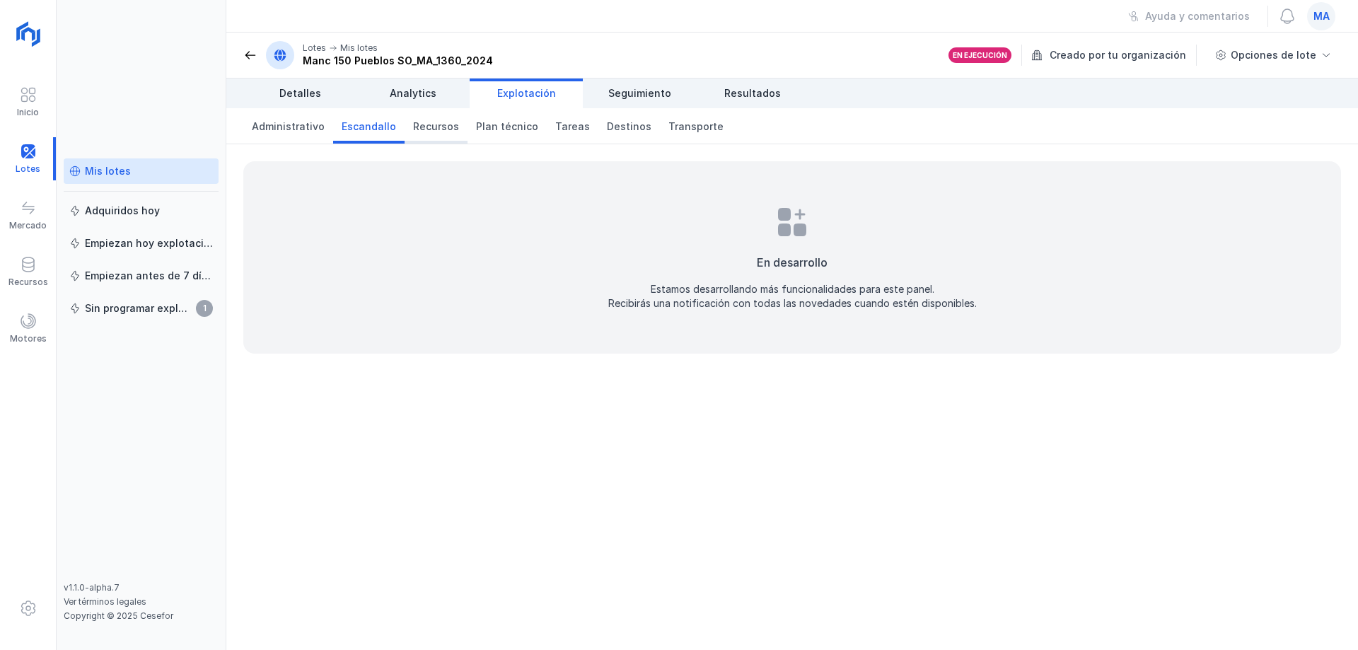
click at [444, 132] on span "Recursos" at bounding box center [436, 127] width 46 height 14
click at [490, 129] on span "Plan técnico" at bounding box center [507, 127] width 62 height 14
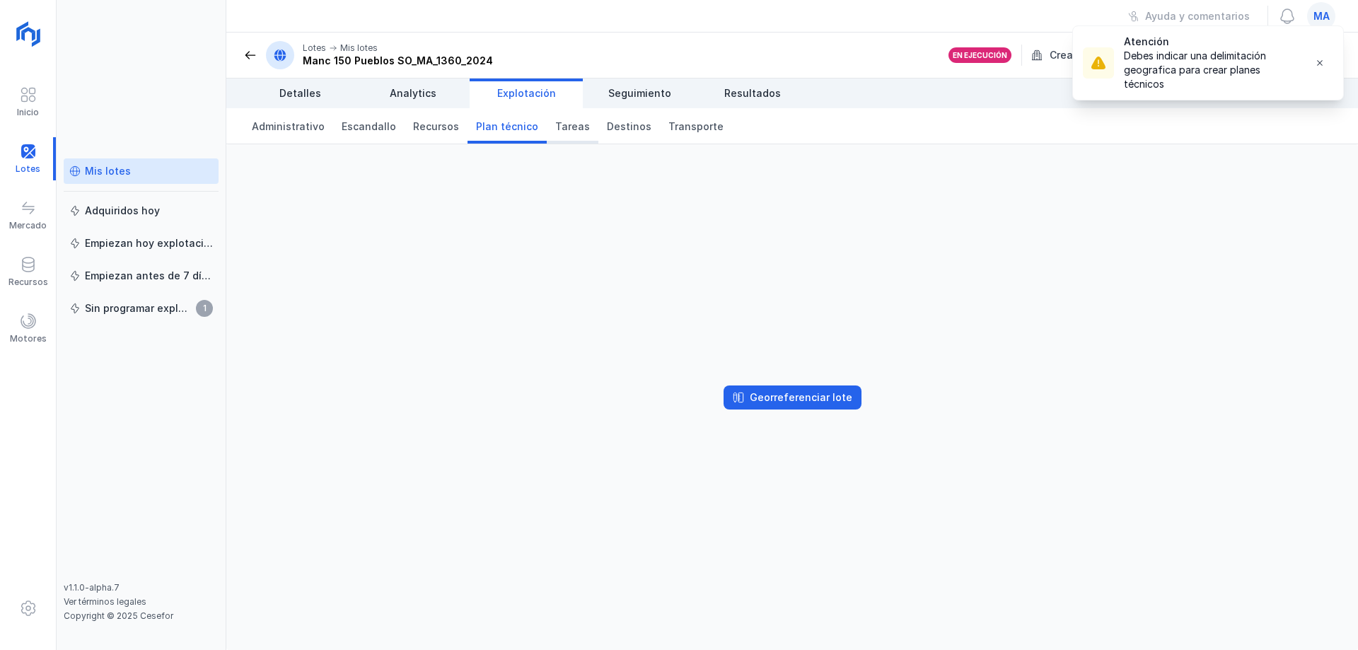
click at [572, 133] on span "Tareas" at bounding box center [572, 127] width 35 height 14
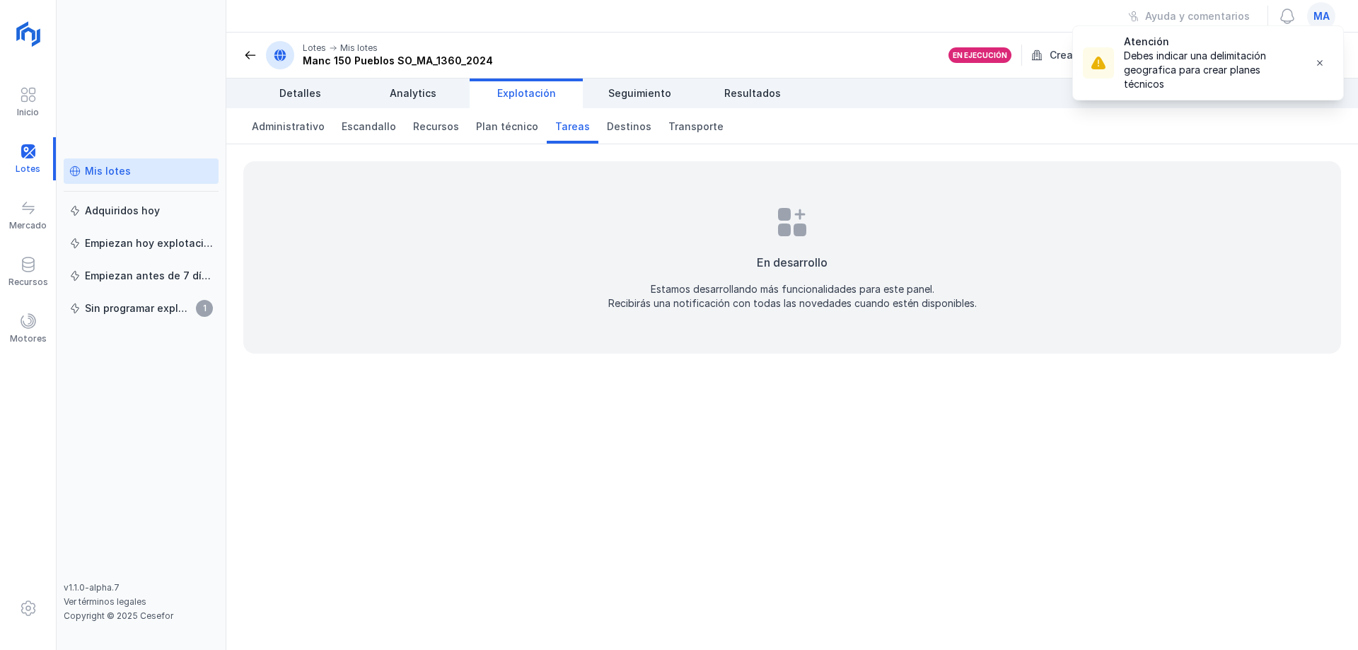
click at [478, 38] on header "Lotes Mis lotes Manc 150 Pueblos SO_MA_1360_2024 En ejecución Creado por tu org…" at bounding box center [792, 56] width 1132 height 46
